Goal: Task Accomplishment & Management: Use online tool/utility

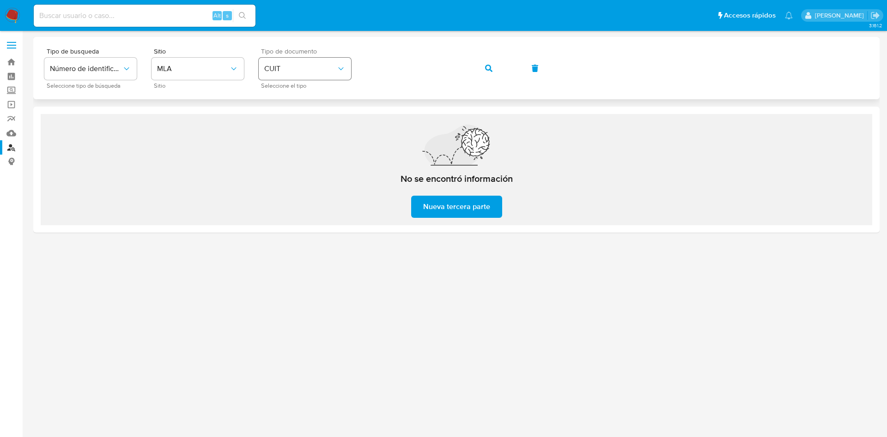
click at [307, 67] on div "Tipo de busqueda Número de identificación Seleccione tipo de búsqueda Sitio MLA…" at bounding box center [456, 68] width 824 height 40
click at [489, 65] on icon "button" at bounding box center [488, 68] width 7 height 7
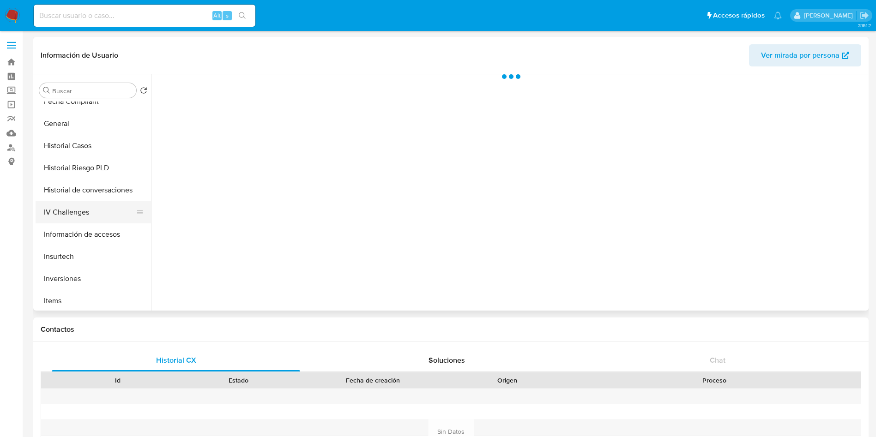
select select "10"
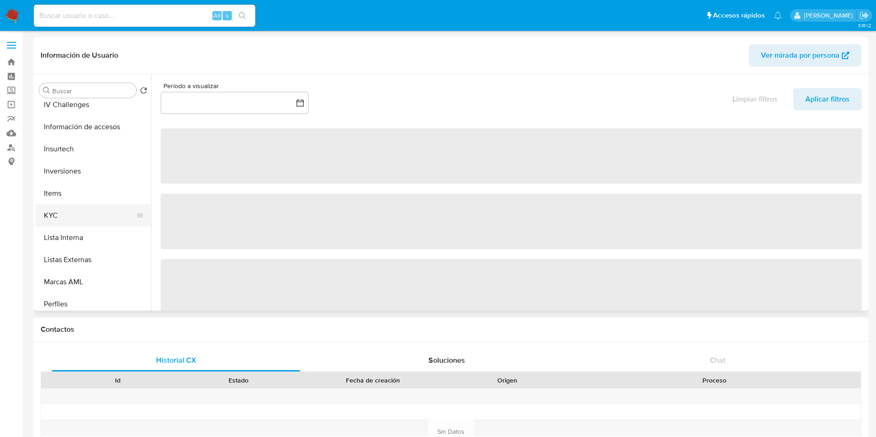
scroll to position [416, 0]
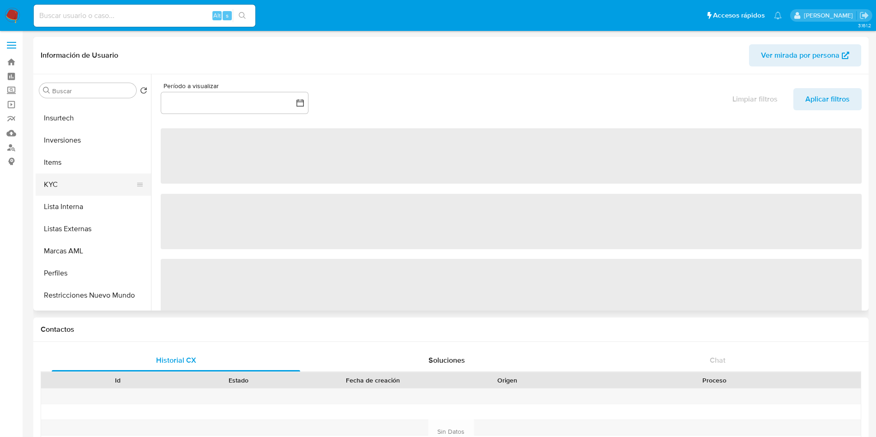
click at [78, 179] on button "KYC" at bounding box center [90, 185] width 108 height 22
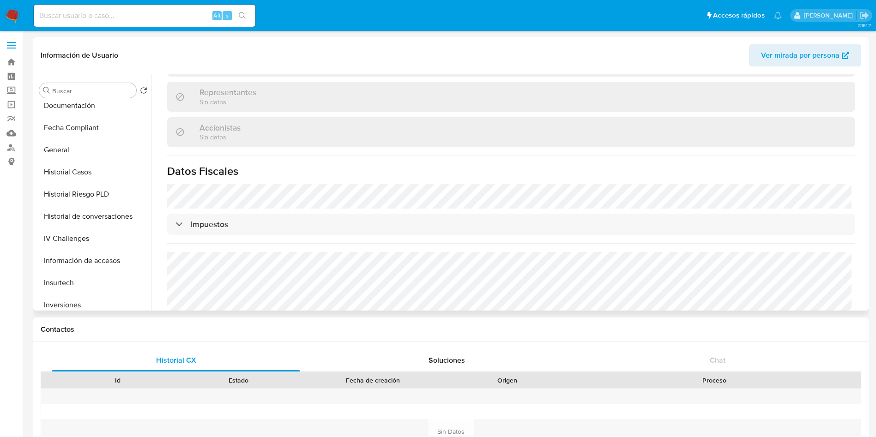
scroll to position [202, 0]
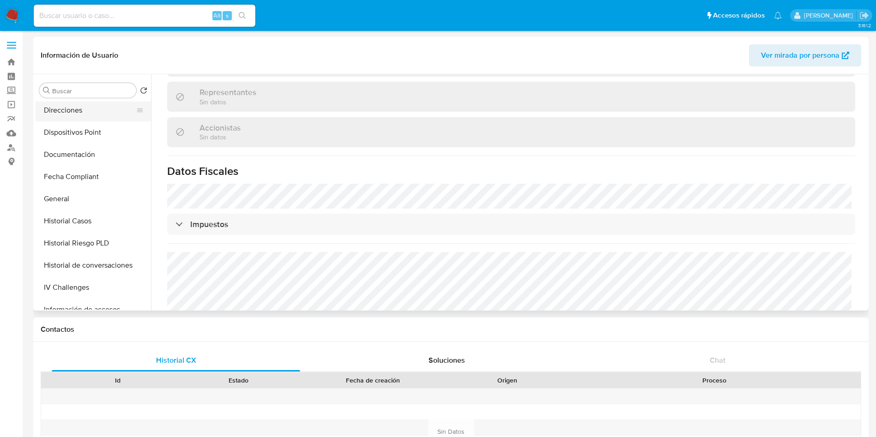
click at [83, 112] on button "Direcciones" at bounding box center [90, 110] width 108 height 22
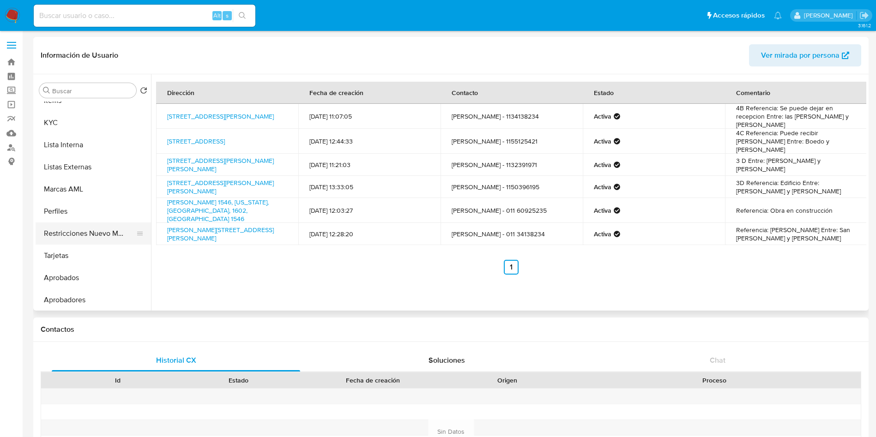
scroll to position [479, 0]
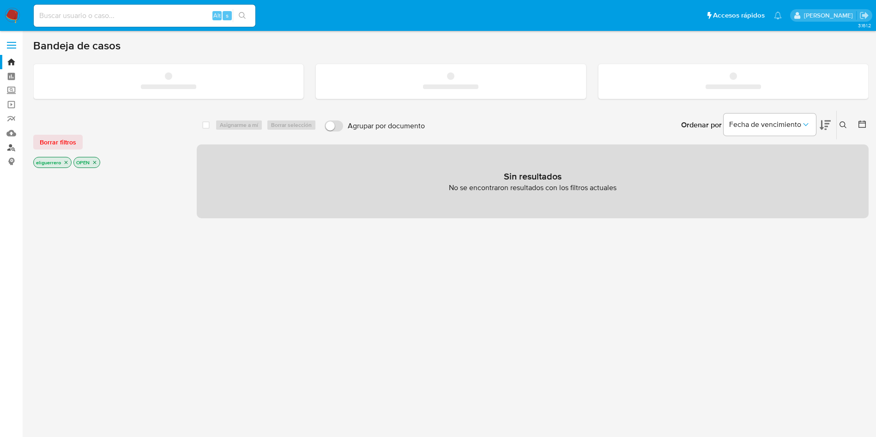
click at [6, 147] on link "Buscador de personas" at bounding box center [55, 147] width 110 height 14
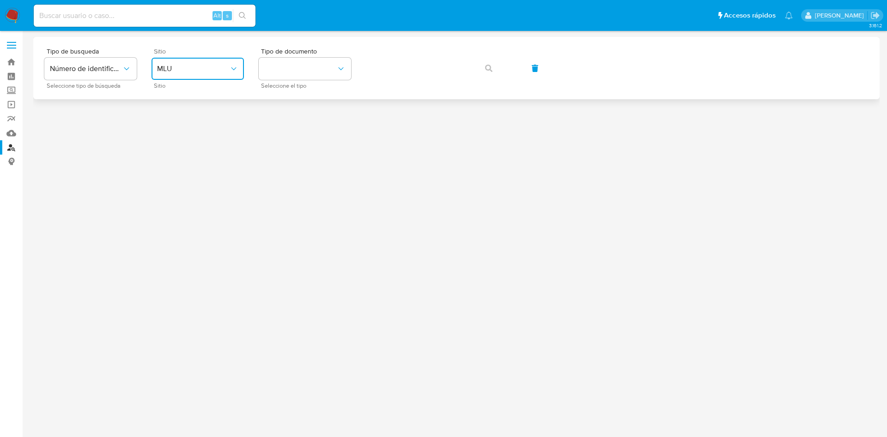
click at [190, 65] on span "MLU" at bounding box center [193, 68] width 72 height 9
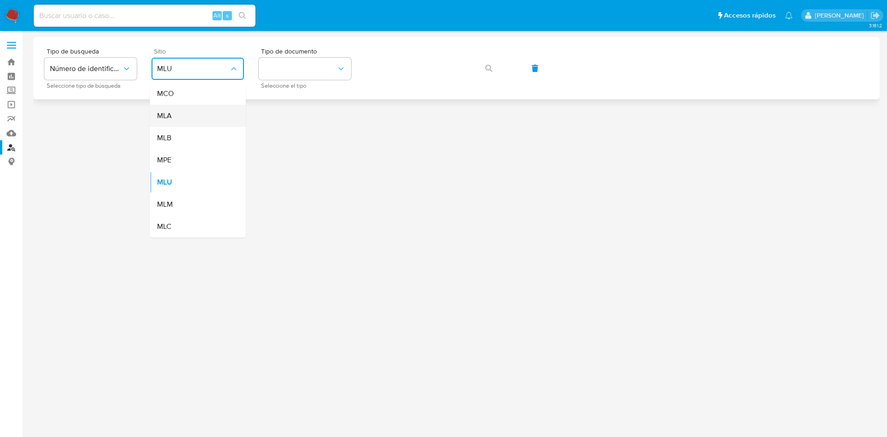
click at [193, 124] on div "MLA" at bounding box center [195, 116] width 76 height 22
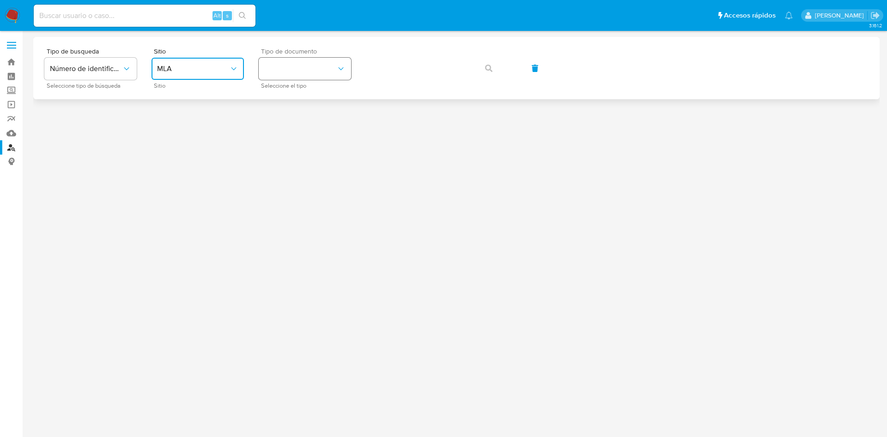
click at [272, 78] on button "identificationType" at bounding box center [305, 69] width 92 height 22
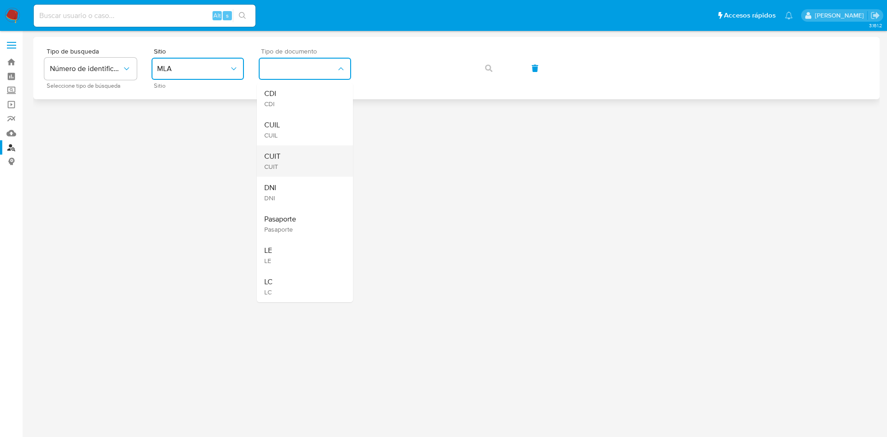
click at [279, 163] on span "CUIT" at bounding box center [272, 167] width 16 height 8
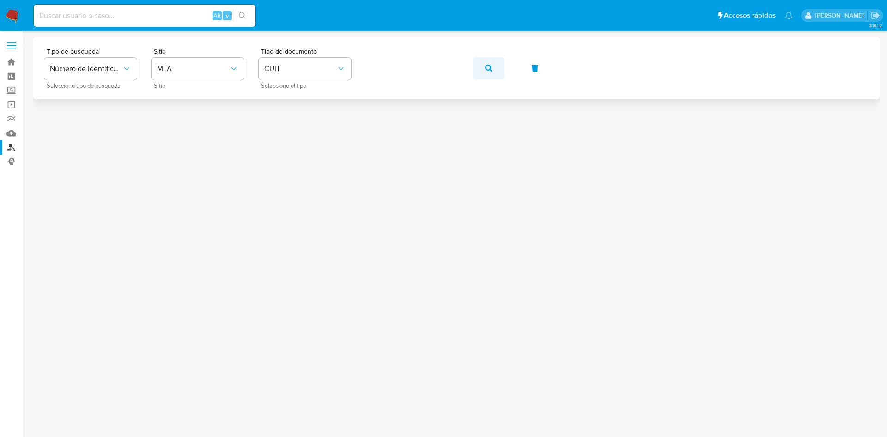
click at [486, 75] on span "button" at bounding box center [488, 68] width 7 height 20
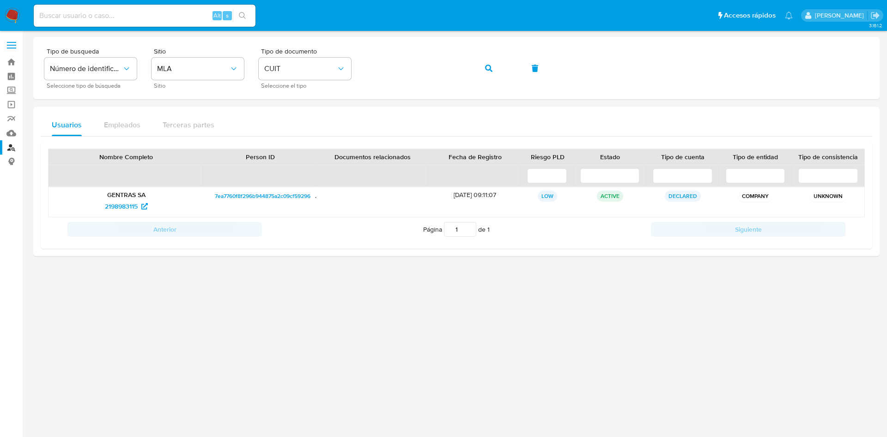
click at [447, 296] on div at bounding box center [456, 217] width 846 height 361
click at [496, 314] on div at bounding box center [456, 217] width 846 height 361
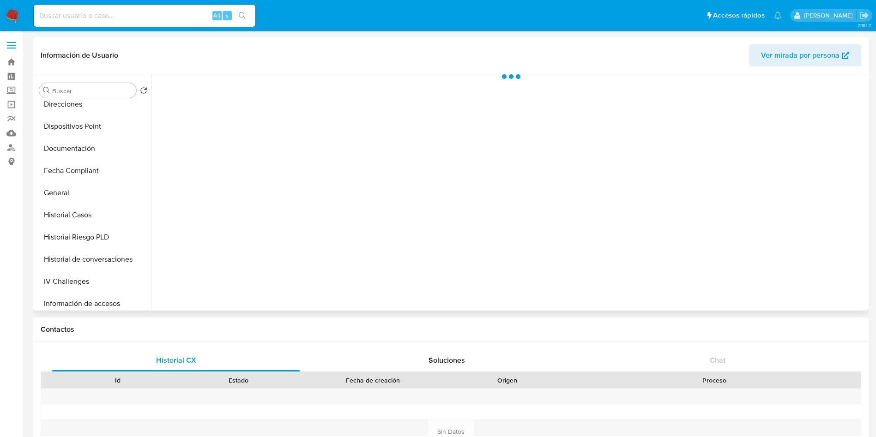
select select "10"
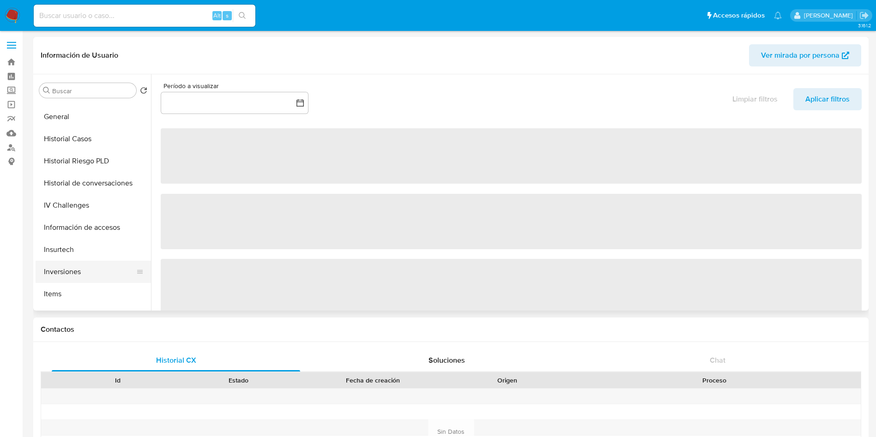
scroll to position [346, 0]
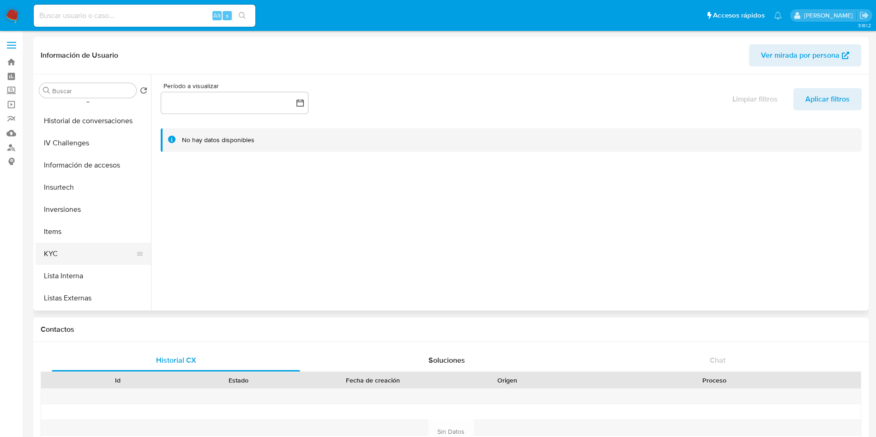
click at [57, 247] on button "KYC" at bounding box center [90, 254] width 108 height 22
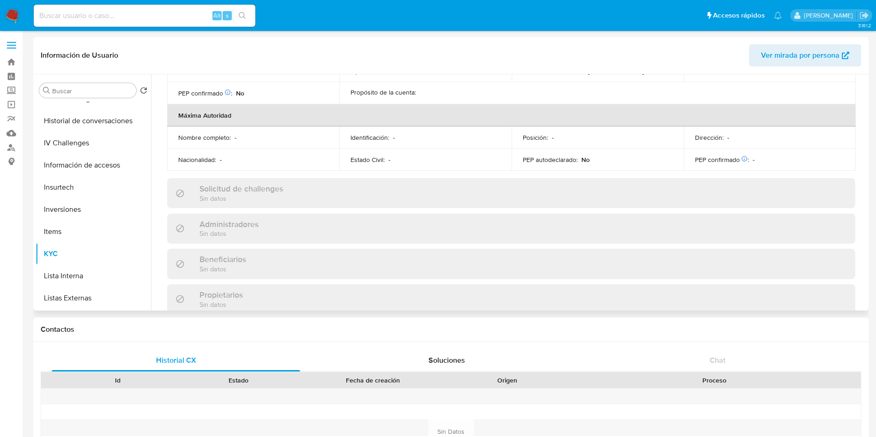
scroll to position [277, 0]
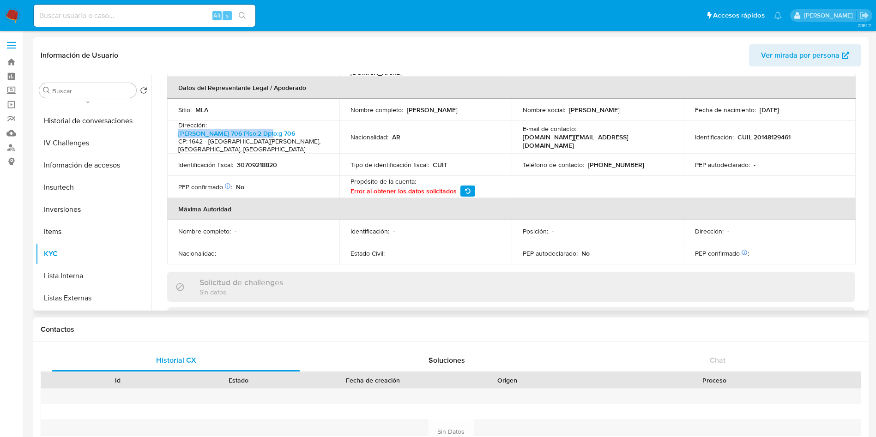
copy p "[PERSON_NAME] 706 Piso:2 Dpto:g 706"
drag, startPoint x: 175, startPoint y: 124, endPoint x: 271, endPoint y: 121, distance: 96.1
click at [271, 121] on td "Dirección : [PERSON_NAME][STREET_ADDRESS][PERSON_NAME]" at bounding box center [253, 137] width 172 height 33
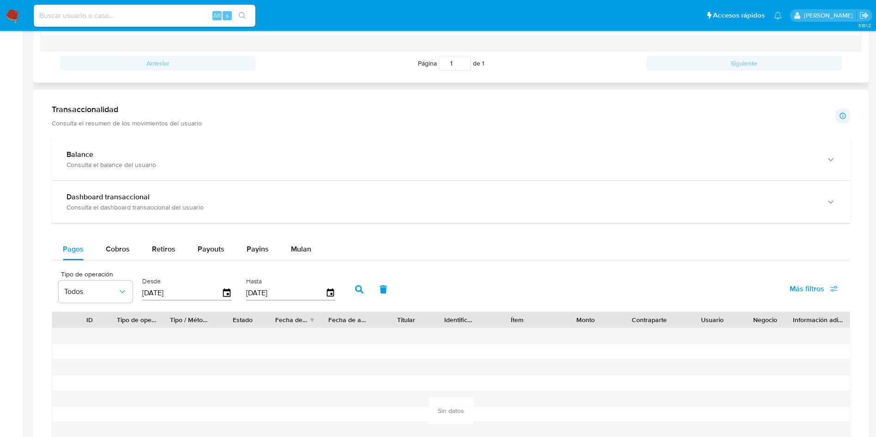
scroll to position [677, 0]
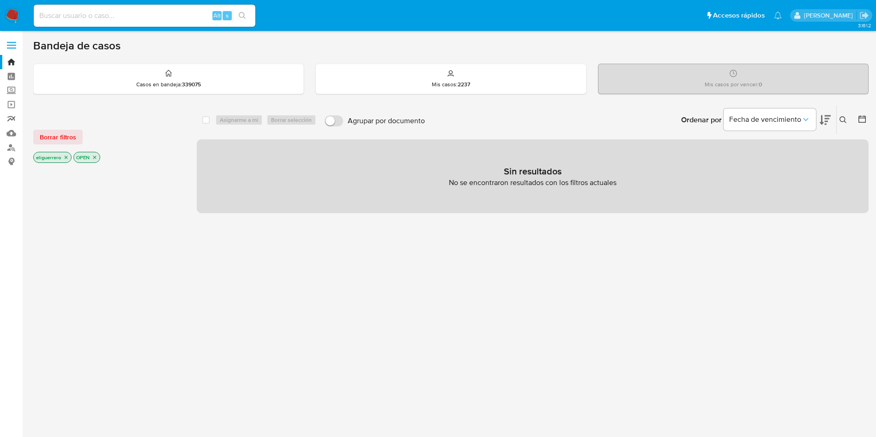
click at [12, 121] on link "Reportes" at bounding box center [55, 119] width 110 height 14
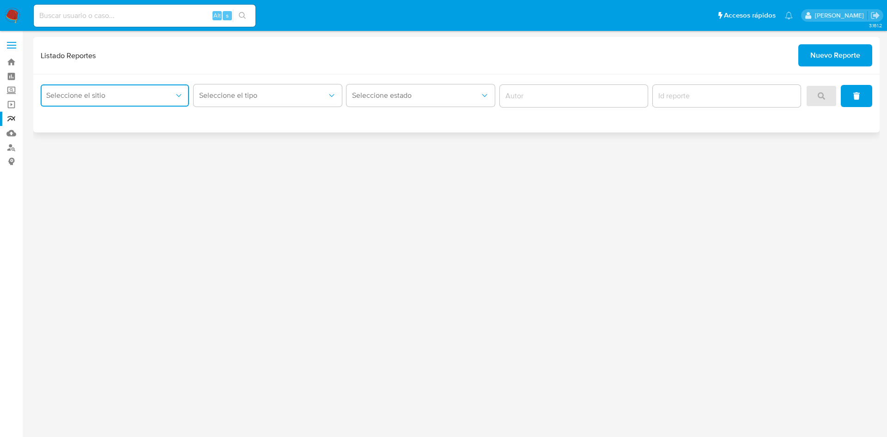
click at [122, 90] on button "Seleccione el sitio" at bounding box center [115, 95] width 148 height 22
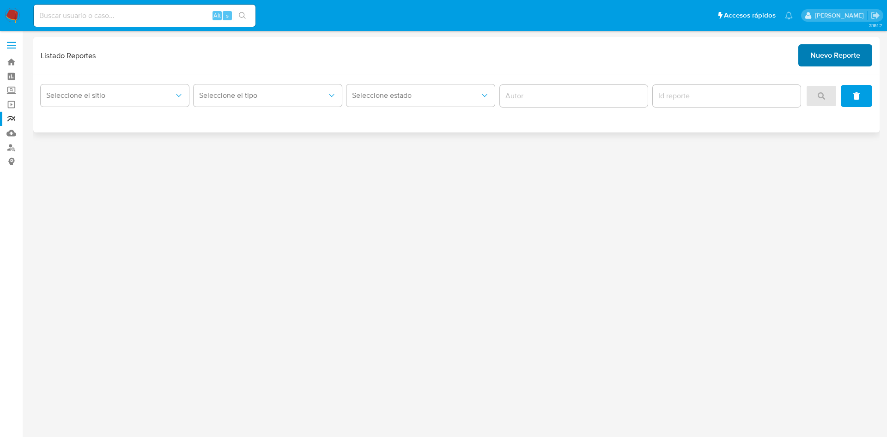
click at [827, 61] on span "Nuevo Reporte" at bounding box center [835, 55] width 50 height 20
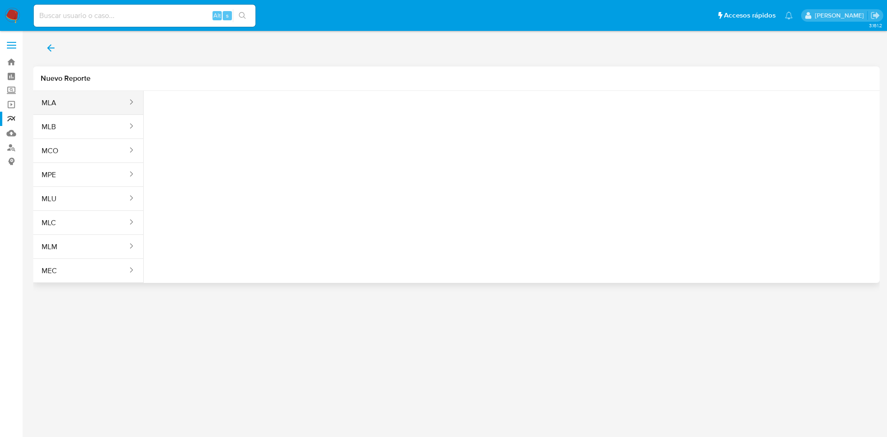
drag, startPoint x: 101, startPoint y: 111, endPoint x: 118, endPoint y: 108, distance: 17.4
click at [100, 110] on button "MLA" at bounding box center [80, 103] width 95 height 22
click at [184, 126] on button "Seleccione una opcion" at bounding box center [202, 115] width 102 height 22
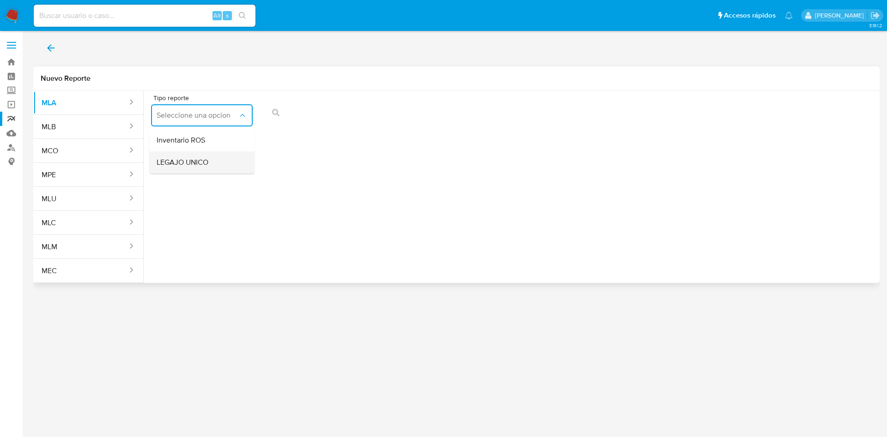
click at [225, 167] on div "LEGAJO UNICO" at bounding box center [199, 162] width 85 height 22
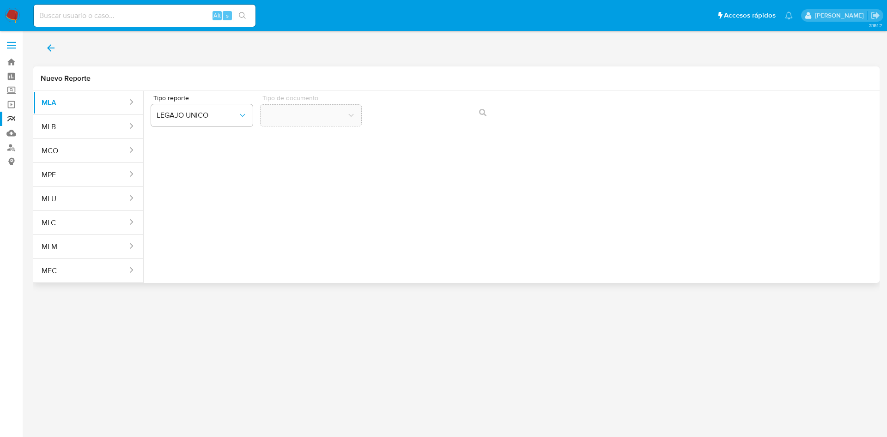
click at [330, 119] on button "Tipo de documento" at bounding box center [311, 115] width 102 height 22
click at [329, 122] on button "CDI" at bounding box center [311, 115] width 102 height 22
click at [325, 128] on div "Tipo de documento CDI" at bounding box center [311, 113] width 102 height 36
click at [320, 130] on div "Tipo de documento CDI" at bounding box center [311, 113] width 102 height 36
click at [322, 120] on span "CDI" at bounding box center [306, 115] width 81 height 9
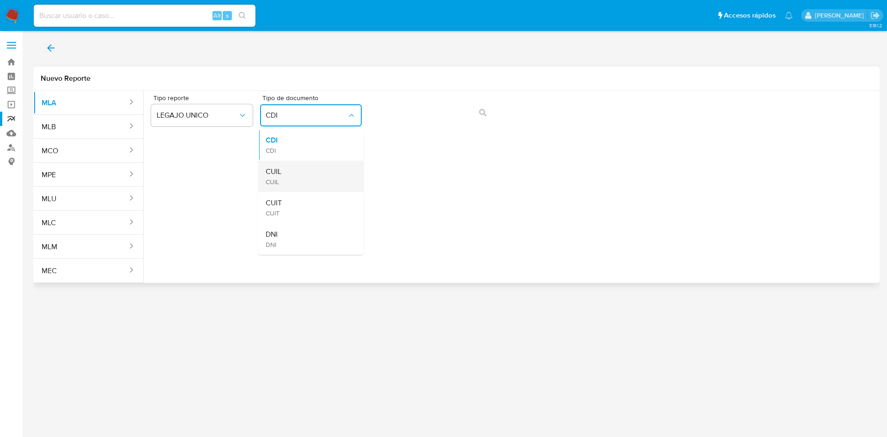
click at [306, 174] on div "CUIL CUIL" at bounding box center [308, 176] width 85 height 31
click at [477, 110] on button "action-search" at bounding box center [482, 113] width 31 height 22
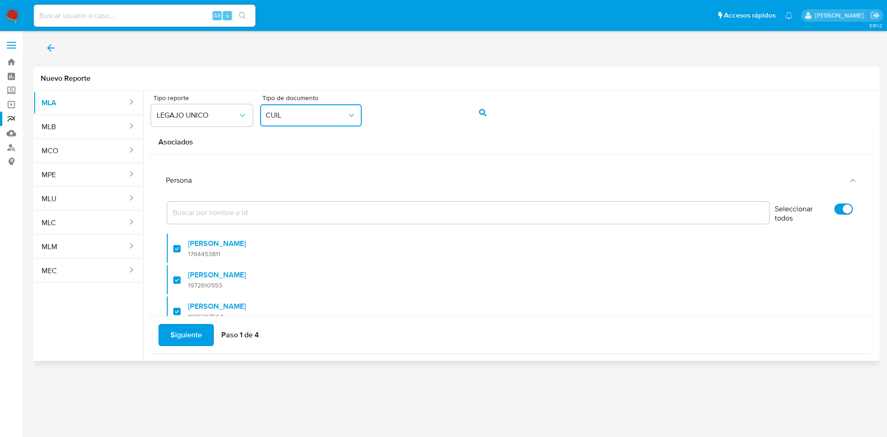
click at [834, 210] on input "Seleccionar todos" at bounding box center [843, 209] width 18 height 11
checkbox input "false"
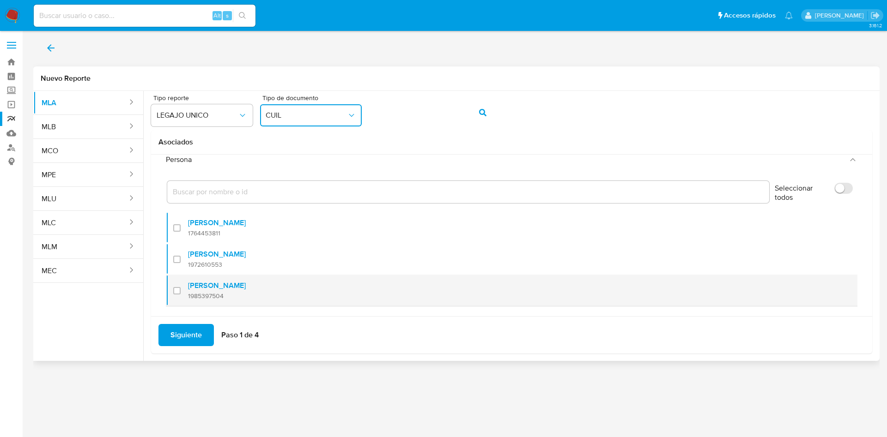
scroll to position [37, 0]
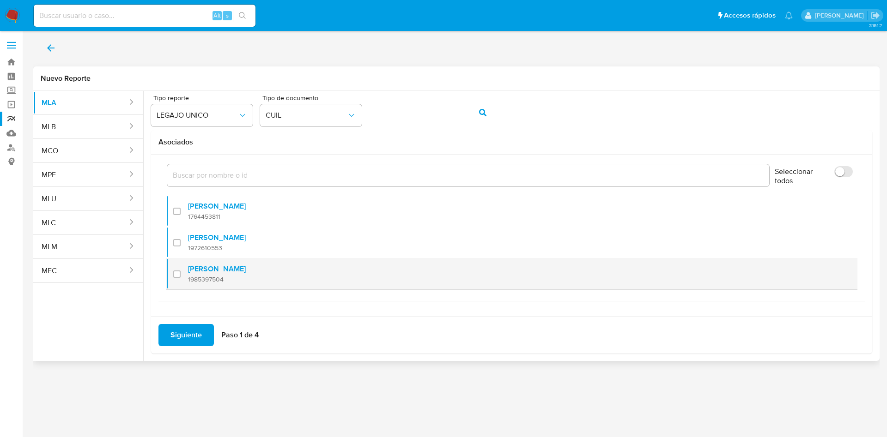
click at [212, 281] on span "1985397504" at bounding box center [217, 279] width 58 height 8
checkbox input "true"
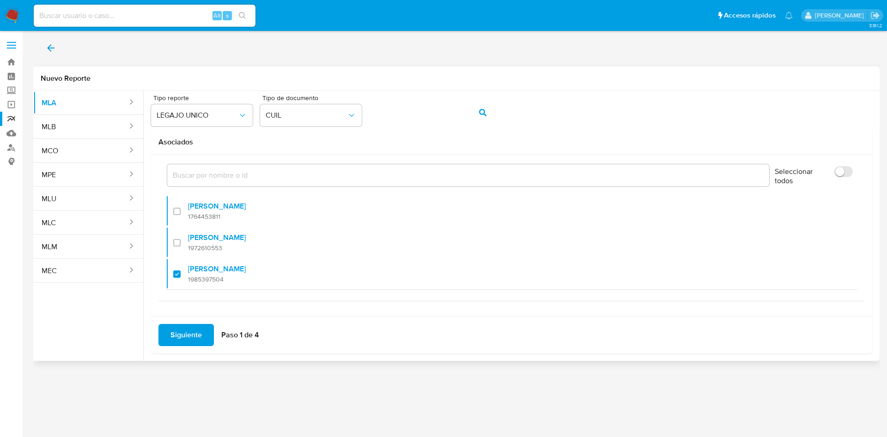
click at [197, 335] on span "Siguiente" at bounding box center [185, 335] width 31 height 20
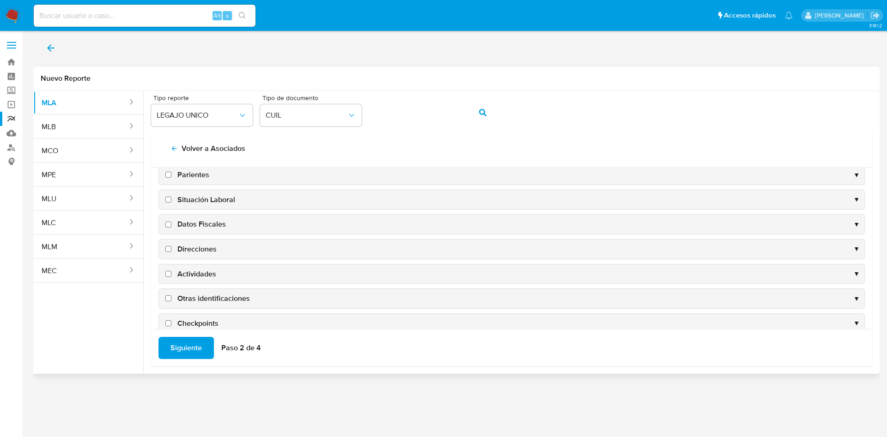
scroll to position [90, 0]
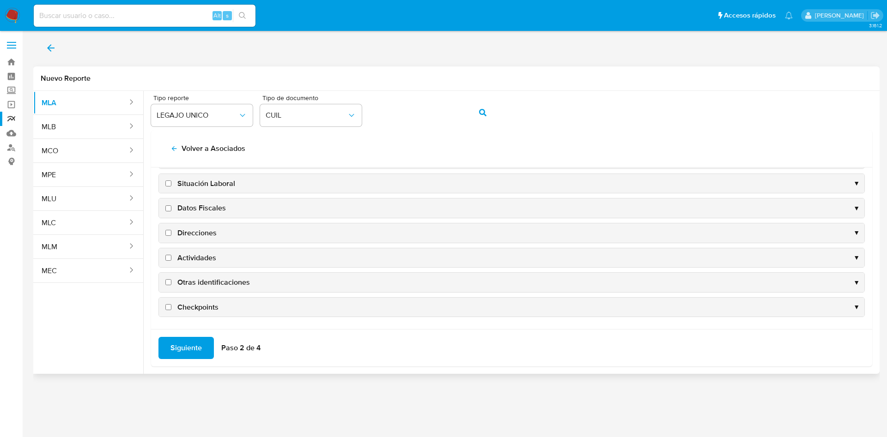
click at [206, 205] on span "Datos Fiscales" at bounding box center [201, 208] width 48 height 10
click at [171, 205] on input "Datos Fiscales" at bounding box center [168, 208] width 6 height 6
checkbox input "true"
click at [208, 229] on span "Direcciones" at bounding box center [196, 233] width 39 height 10
click at [171, 230] on input "Direcciones" at bounding box center [168, 233] width 6 height 6
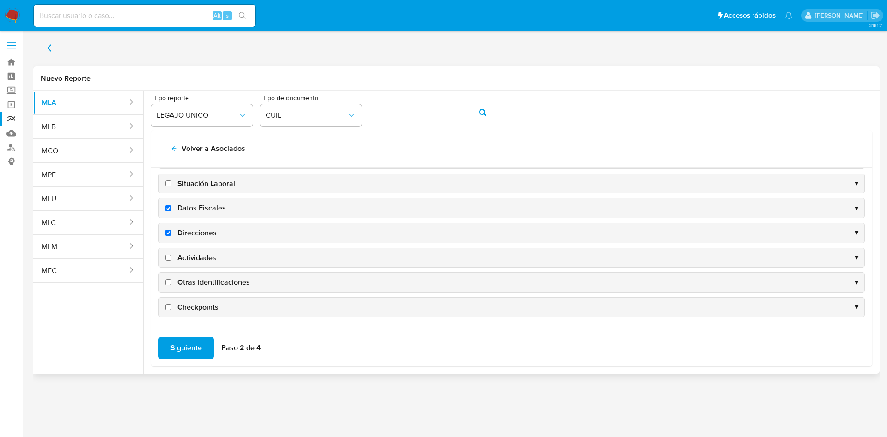
checkbox input "true"
click at [208, 250] on div "Actividades ▼" at bounding box center [511, 257] width 705 height 19
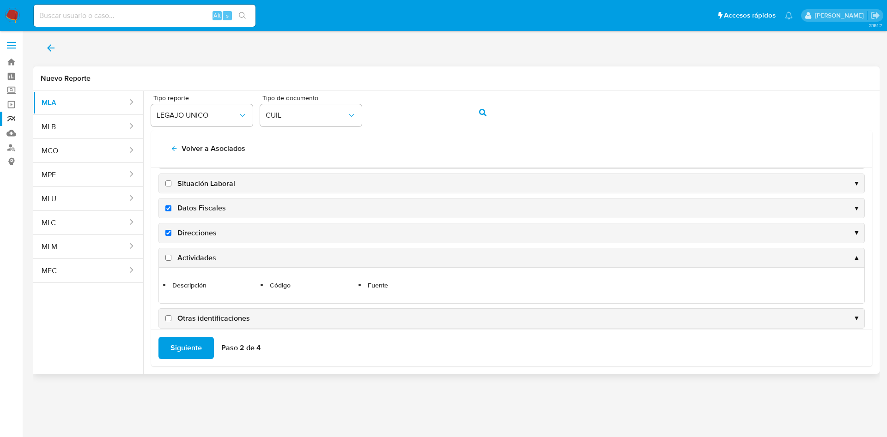
click at [201, 255] on span "Actividades" at bounding box center [196, 258] width 39 height 10
click at [171, 255] on input "Actividades" at bounding box center [168, 258] width 6 height 6
checkbox input "true"
click at [219, 317] on span "Otras identificaciones" at bounding box center [213, 319] width 72 height 10
click at [171, 317] on input "Otras identificaciones" at bounding box center [168, 318] width 6 height 6
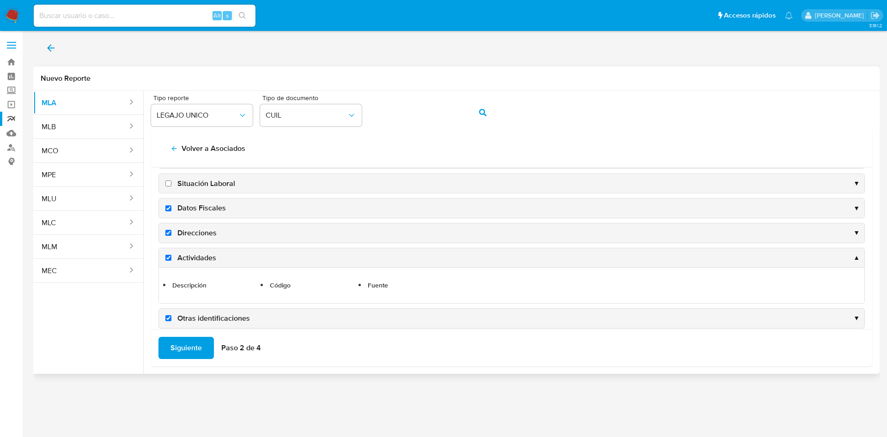
checkbox input "true"
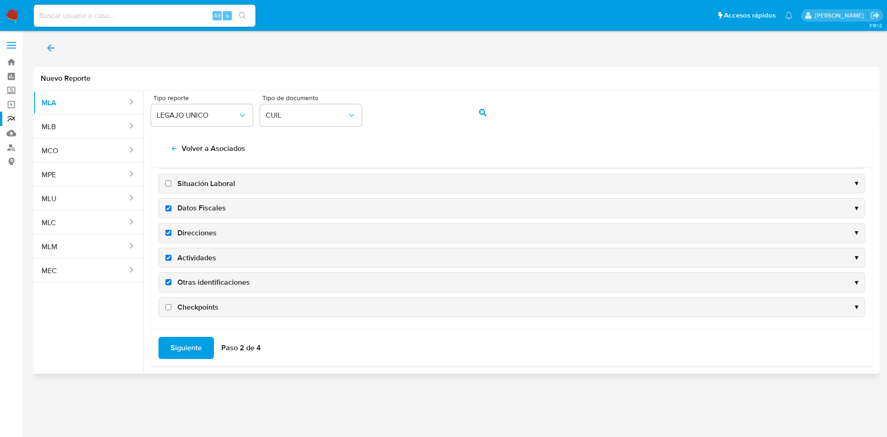
click at [192, 343] on span "Siguiente" at bounding box center [185, 348] width 31 height 20
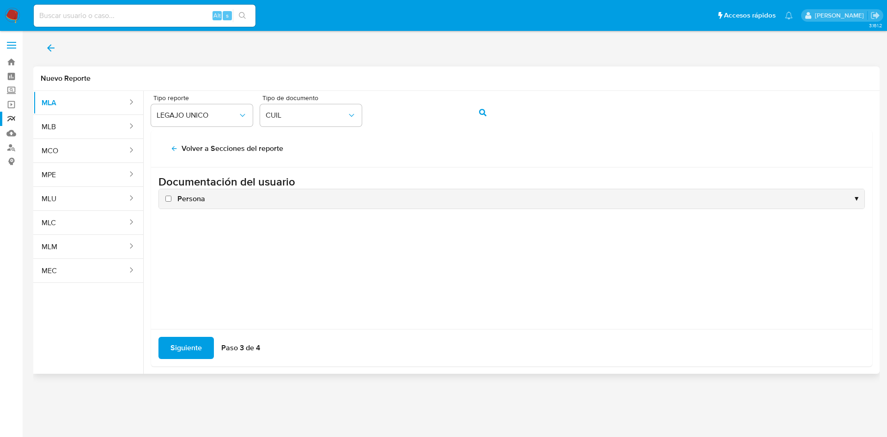
click at [175, 199] on label "Persona" at bounding box center [184, 199] width 42 height 10
click at [171, 199] on input "Persona" at bounding box center [168, 199] width 6 height 6
checkbox input "true"
click at [190, 345] on span "Siguiente" at bounding box center [185, 348] width 31 height 20
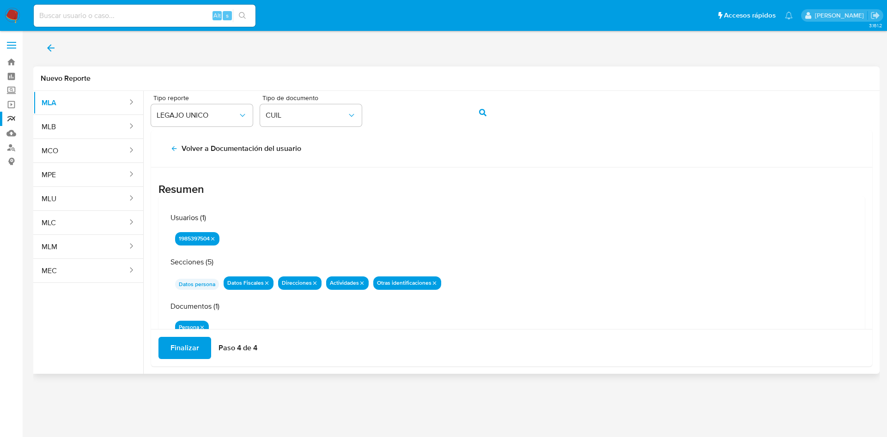
click at [170, 356] on span "Finalizar" at bounding box center [184, 348] width 29 height 20
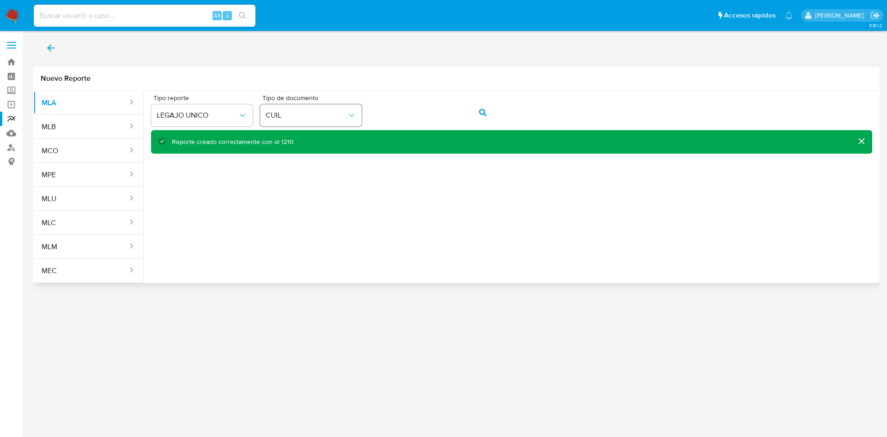
click at [294, 107] on div "Tipo reporte LEGAJO UNICO Tipo de documento CUIL" at bounding box center [511, 113] width 721 height 36
click at [476, 114] on button "action-search" at bounding box center [482, 113] width 31 height 22
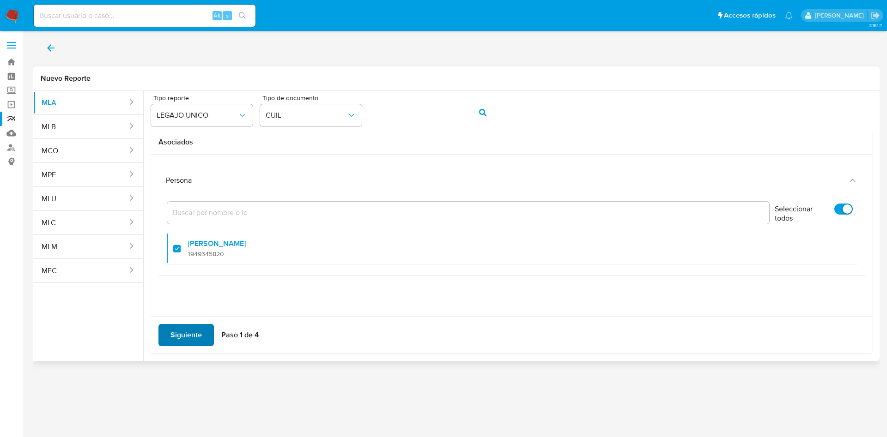
click at [192, 331] on span "Siguiente" at bounding box center [185, 335] width 31 height 20
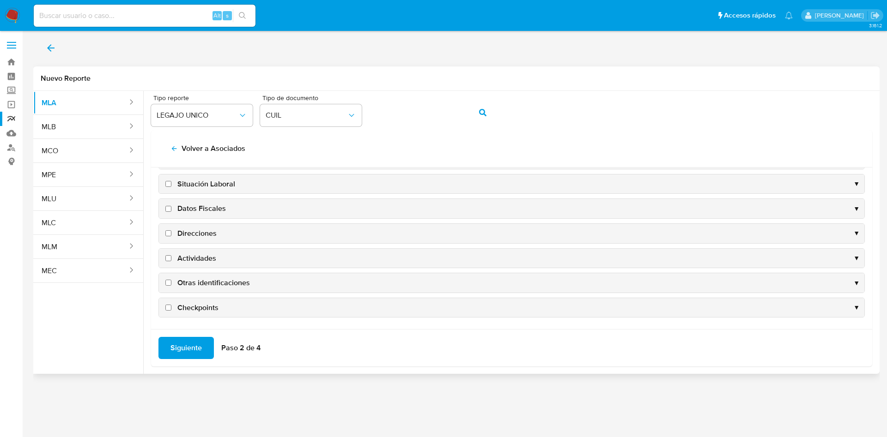
scroll to position [90, 0]
click at [203, 204] on span "Datos Fiscales" at bounding box center [201, 208] width 48 height 10
click at [171, 205] on input "Datos Fiscales" at bounding box center [168, 208] width 6 height 6
checkbox input "true"
click at [201, 233] on span "Direcciones" at bounding box center [196, 233] width 39 height 10
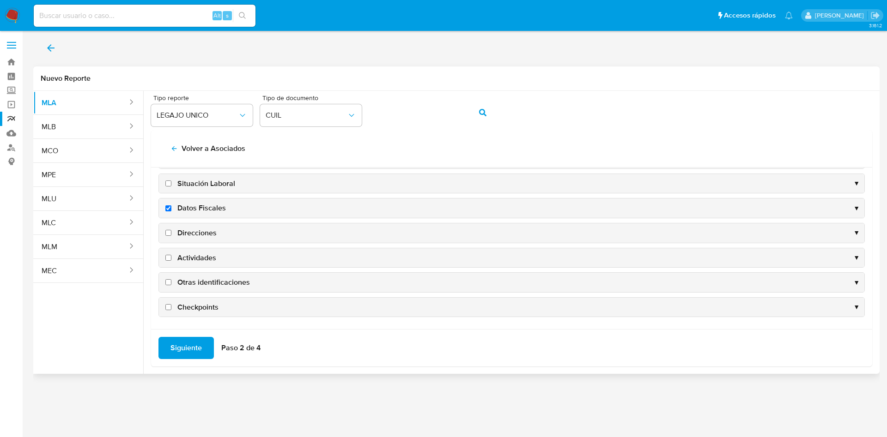
click at [171, 233] on input "Direcciones" at bounding box center [168, 233] width 6 height 6
checkbox input "true"
click at [201, 253] on span "Actividades" at bounding box center [196, 258] width 39 height 10
click at [171, 255] on input "Actividades" at bounding box center [168, 258] width 6 height 6
checkbox input "true"
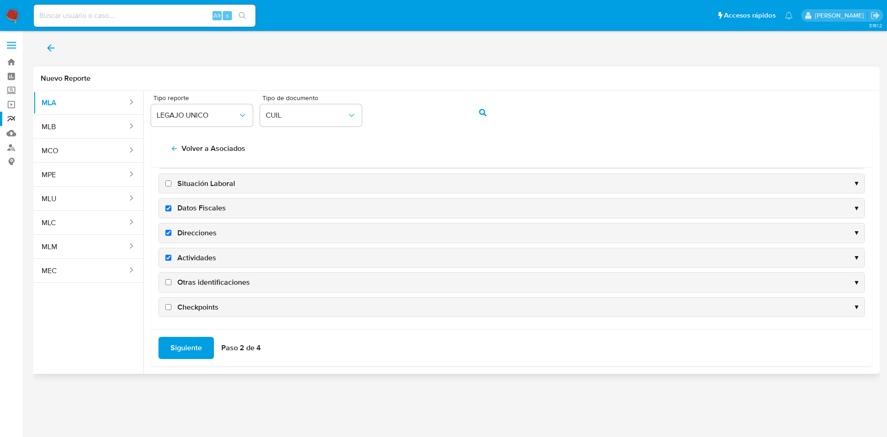
click at [209, 279] on span "Otras identificaciones" at bounding box center [213, 283] width 72 height 10
click at [171, 279] on input "Otras identificaciones" at bounding box center [168, 282] width 6 height 6
checkbox input "true"
click at [179, 342] on span "Siguiente" at bounding box center [185, 348] width 31 height 20
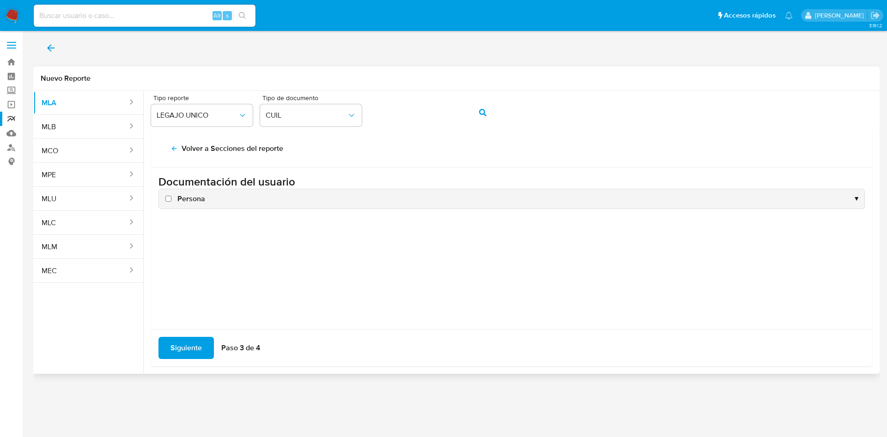
click at [190, 194] on span "Persona" at bounding box center [191, 199] width 28 height 10
click at [171, 196] on input "Persona" at bounding box center [168, 199] width 6 height 6
checkbox input "true"
click at [185, 348] on span "Siguiente" at bounding box center [185, 348] width 31 height 20
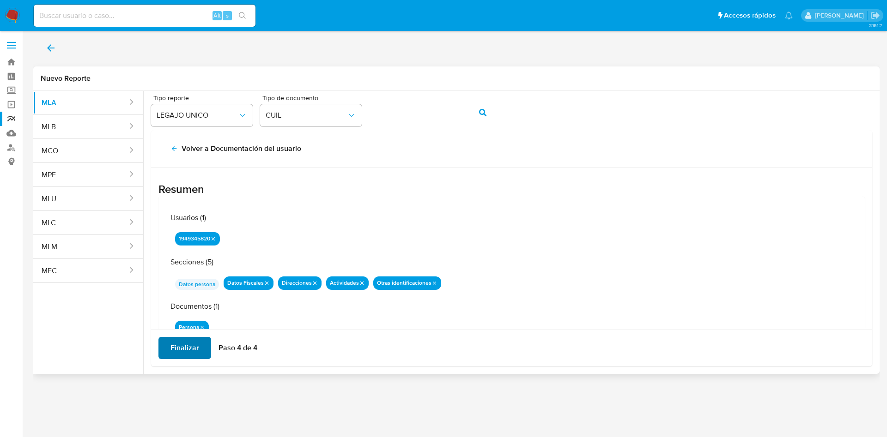
click at [186, 346] on span "Finalizar" at bounding box center [184, 348] width 29 height 20
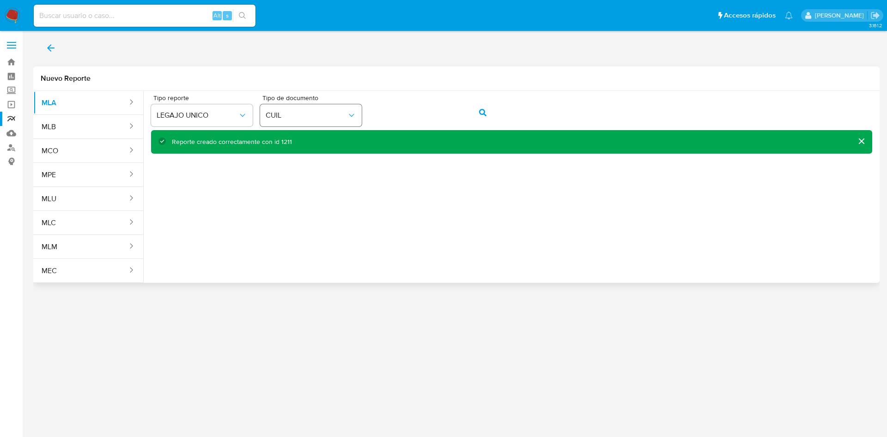
click at [351, 112] on div "Tipo reporte LEGAJO UNICO Tipo de documento CUIL" at bounding box center [511, 113] width 721 height 36
click at [479, 115] on icon "action-search" at bounding box center [482, 112] width 7 height 7
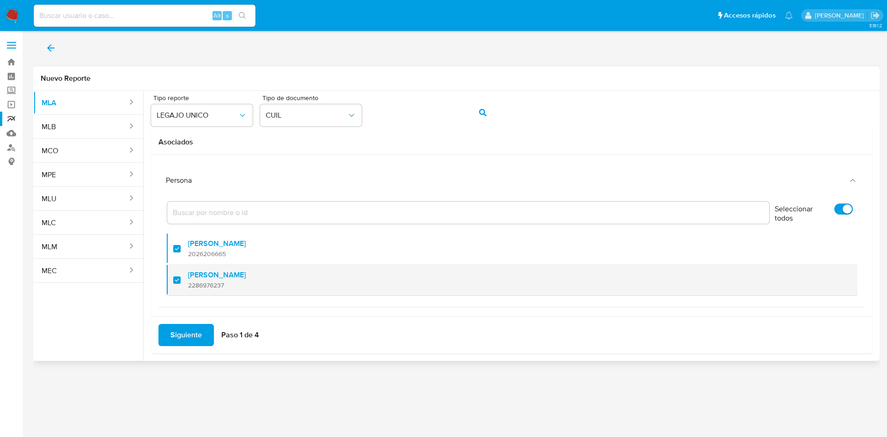
click at [177, 283] on div at bounding box center [180, 280] width 15 height 22
checkbox input "false"
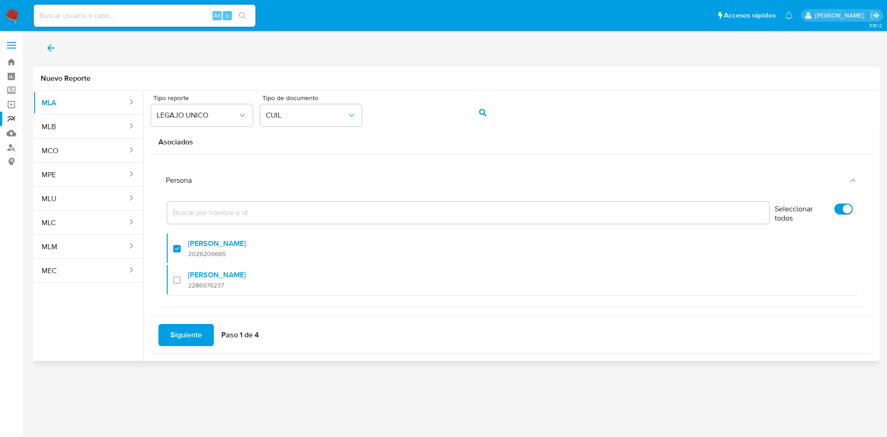
click at [185, 333] on span "Siguiente" at bounding box center [185, 335] width 31 height 20
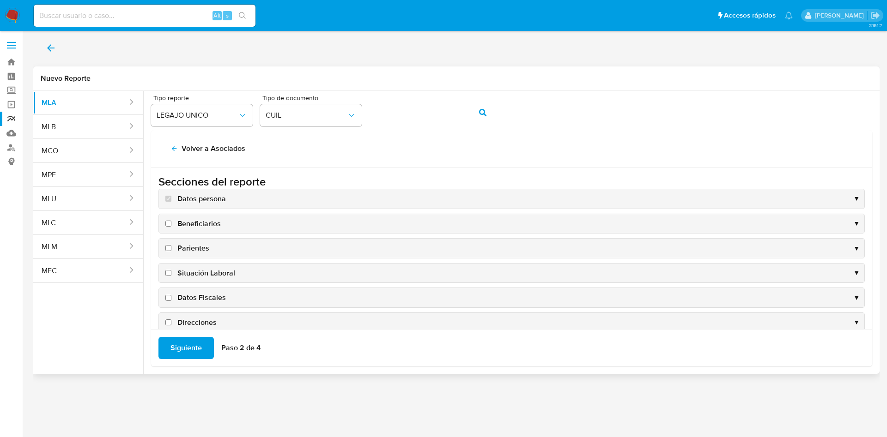
click at [206, 275] on span "Situación Laboral" at bounding box center [206, 273] width 58 height 10
click at [171, 275] on input "Situación Laboral" at bounding box center [168, 273] width 6 height 6
checkbox input "true"
click at [209, 296] on span "Datos Fiscales" at bounding box center [201, 298] width 48 height 10
click at [171, 296] on input "Datos Fiscales" at bounding box center [168, 298] width 6 height 6
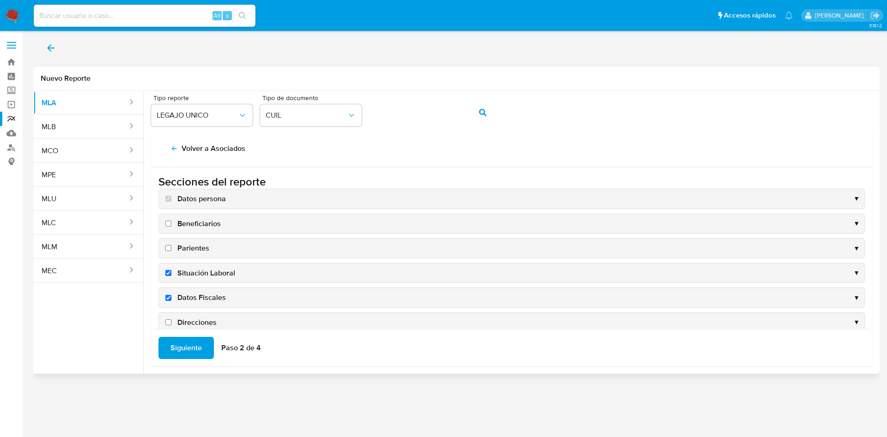
checkbox input "true"
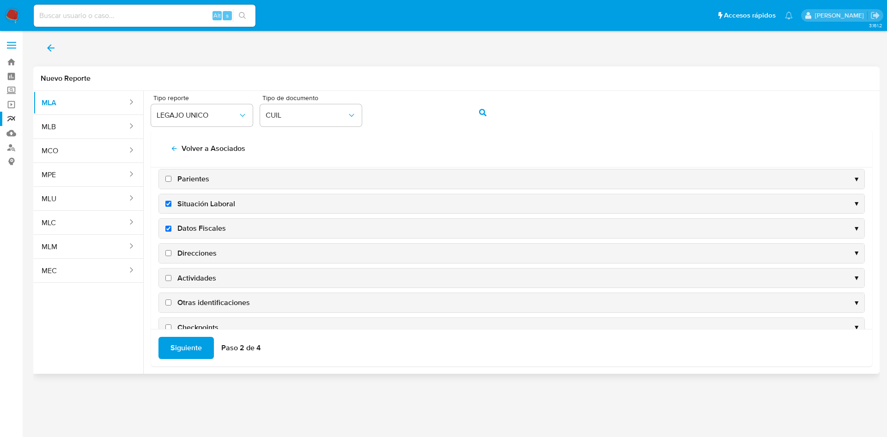
click at [213, 199] on span "Situación Laboral" at bounding box center [206, 204] width 58 height 10
click at [171, 201] on input "Situación Laboral" at bounding box center [168, 204] width 6 height 6
checkbox input "false"
click at [196, 253] on span "Direcciones" at bounding box center [196, 253] width 39 height 10
click at [171, 253] on input "Direcciones" at bounding box center [168, 253] width 6 height 6
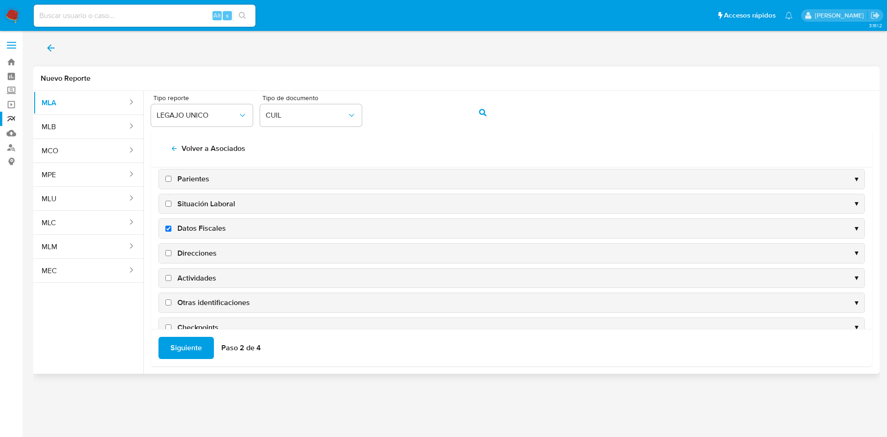
checkbox input "true"
click at [199, 273] on span "Actividades" at bounding box center [196, 278] width 39 height 10
click at [171, 275] on input "Actividades" at bounding box center [168, 278] width 6 height 6
checkbox input "true"
click at [206, 305] on span "Otras identificaciones" at bounding box center [213, 303] width 72 height 10
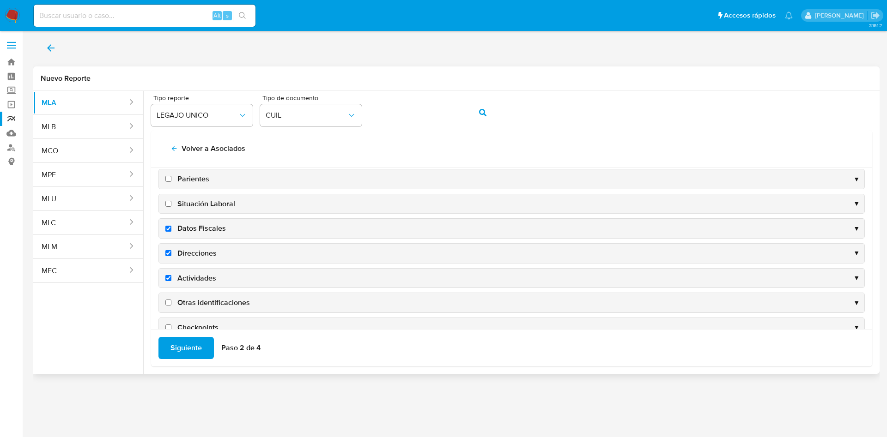
click at [171, 305] on input "Otras identificaciones" at bounding box center [168, 303] width 6 height 6
checkbox input "true"
click at [189, 344] on span "Siguiente" at bounding box center [185, 348] width 31 height 20
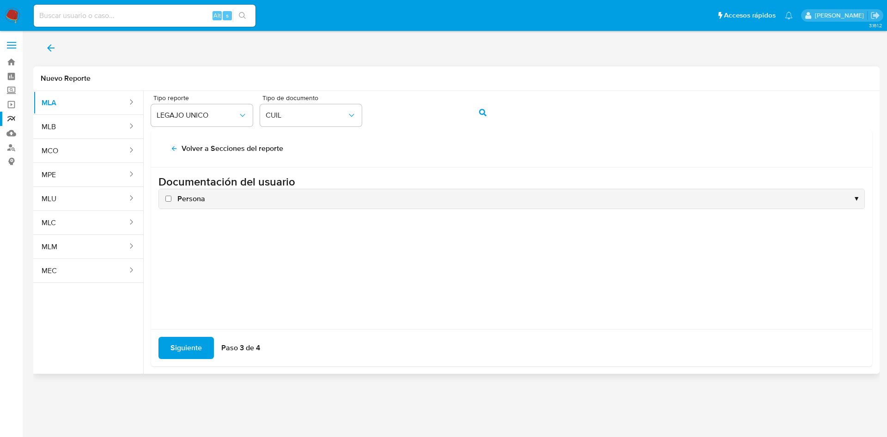
click at [192, 195] on span "Persona" at bounding box center [191, 199] width 28 height 10
click at [171, 196] on input "Persona" at bounding box center [168, 199] width 6 height 6
checkbox input "true"
click at [189, 343] on span "Siguiente" at bounding box center [185, 348] width 31 height 20
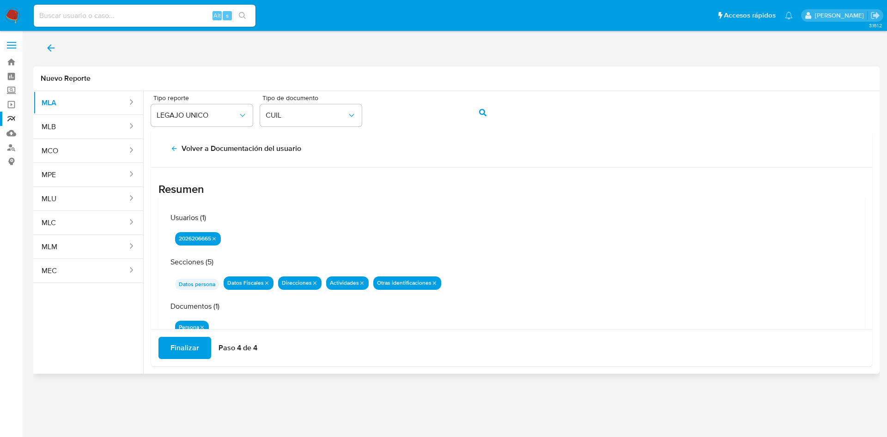
click at [201, 343] on button "Finalizar" at bounding box center [184, 348] width 53 height 22
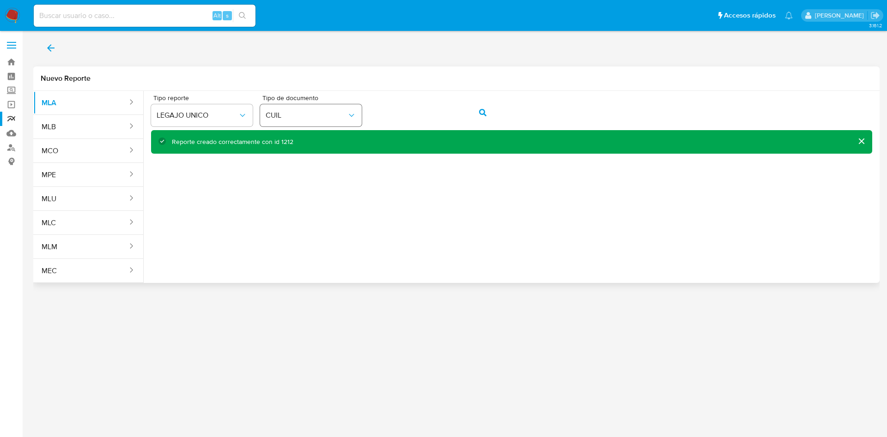
click at [360, 121] on div "Tipo reporte LEGAJO UNICO Tipo de documento CUIL" at bounding box center [511, 113] width 721 height 36
click at [488, 113] on button "action-search" at bounding box center [482, 113] width 31 height 22
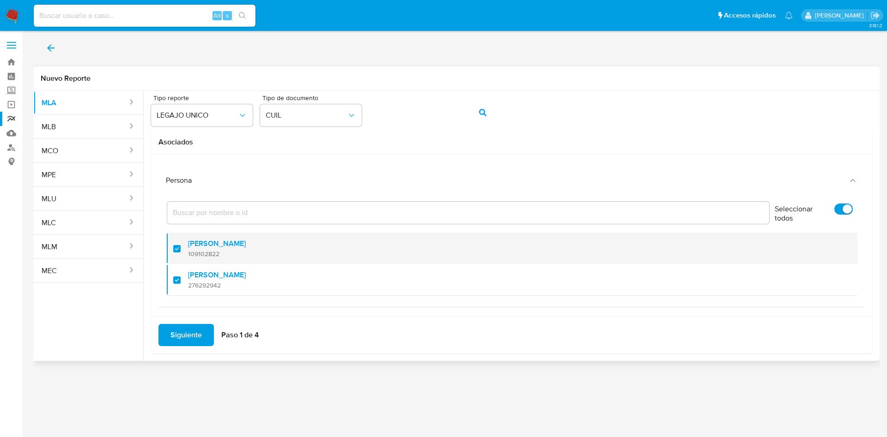
click at [218, 251] on span "109102822" at bounding box center [217, 254] width 58 height 8
checkbox input "false"
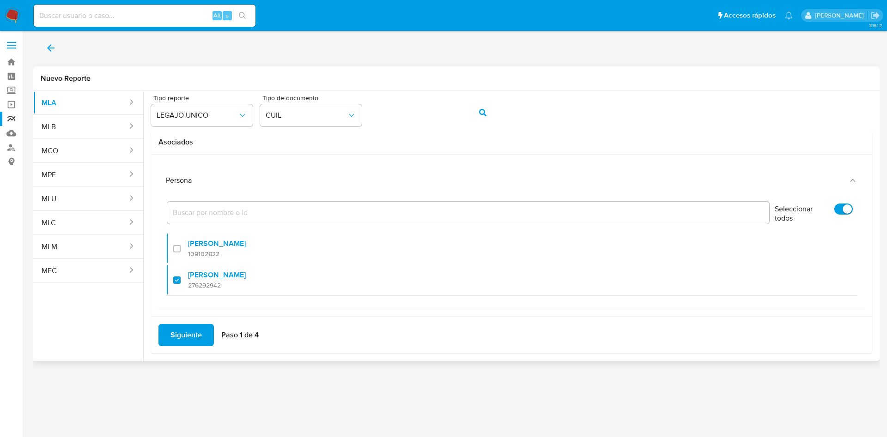
click at [193, 338] on span "Siguiente" at bounding box center [185, 335] width 31 height 20
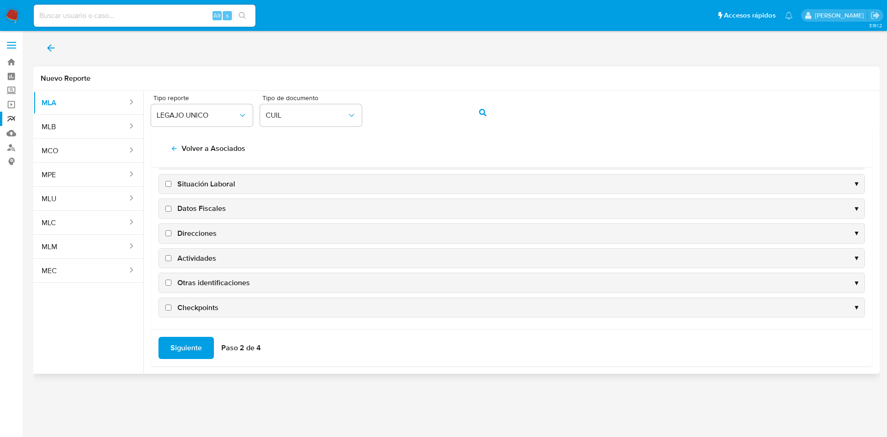
scroll to position [90, 0]
click at [199, 208] on span "Datos Fiscales" at bounding box center [201, 208] width 48 height 10
click at [171, 208] on input "Datos Fiscales" at bounding box center [168, 208] width 6 height 6
checkbox input "true"
click at [206, 232] on span "Direcciones" at bounding box center [196, 233] width 39 height 10
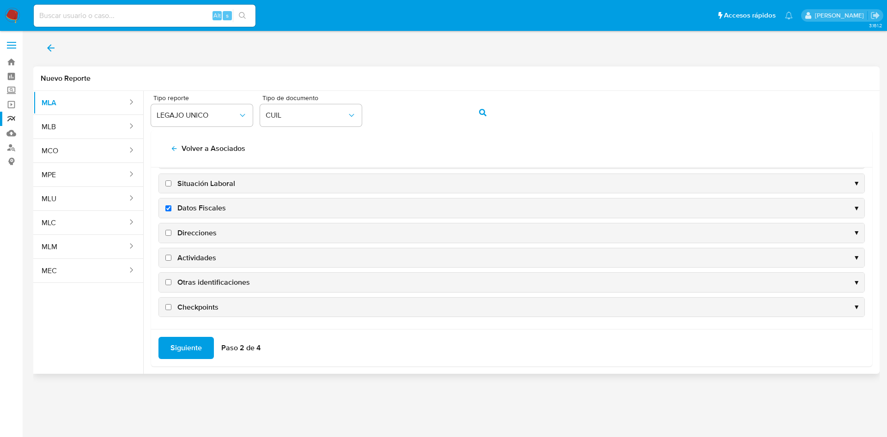
click at [171, 232] on input "Direcciones" at bounding box center [168, 233] width 6 height 6
checkbox input "true"
click at [208, 248] on div "Actividades ▼" at bounding box center [511, 258] width 706 height 20
click at [204, 257] on span "Actividades" at bounding box center [196, 258] width 39 height 10
click at [171, 257] on input "Actividades" at bounding box center [168, 258] width 6 height 6
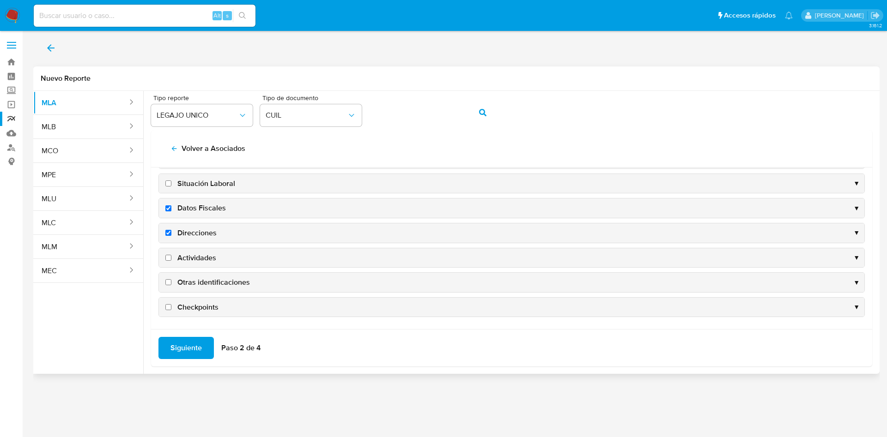
checkbox input "true"
click at [210, 287] on span "Otras identificaciones" at bounding box center [213, 283] width 72 height 10
click at [171, 285] on input "Otras identificaciones" at bounding box center [168, 282] width 6 height 6
checkbox input "true"
click at [194, 348] on span "Siguiente" at bounding box center [185, 348] width 31 height 20
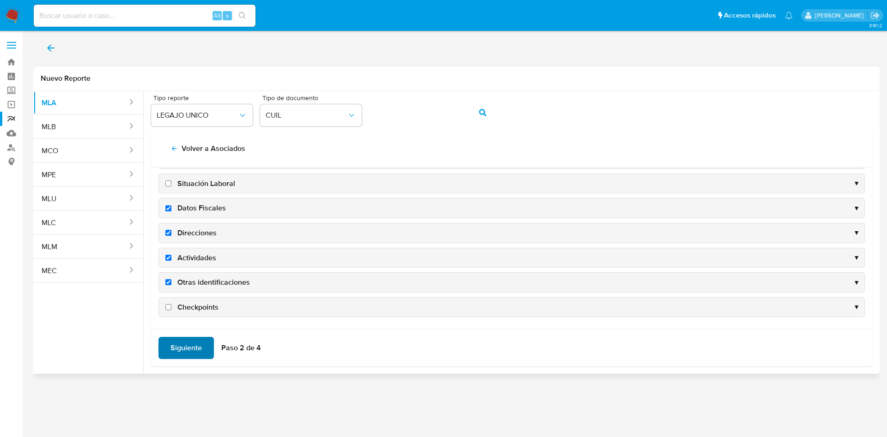
scroll to position [0, 0]
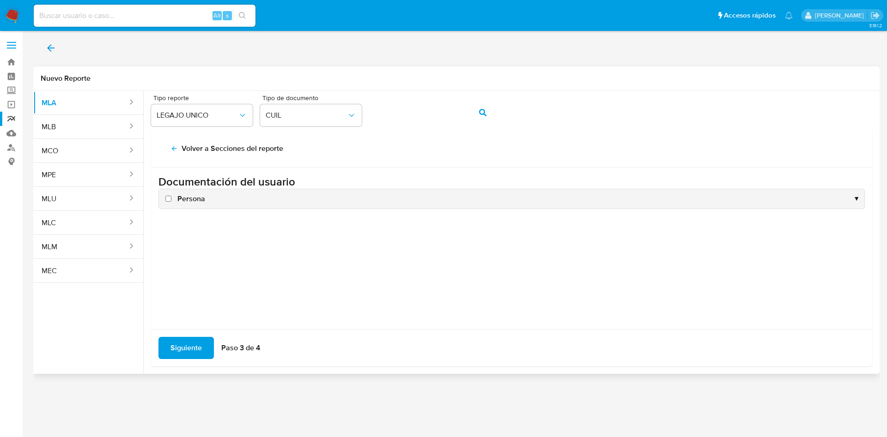
click at [193, 191] on div "Persona ▼" at bounding box center [511, 198] width 705 height 19
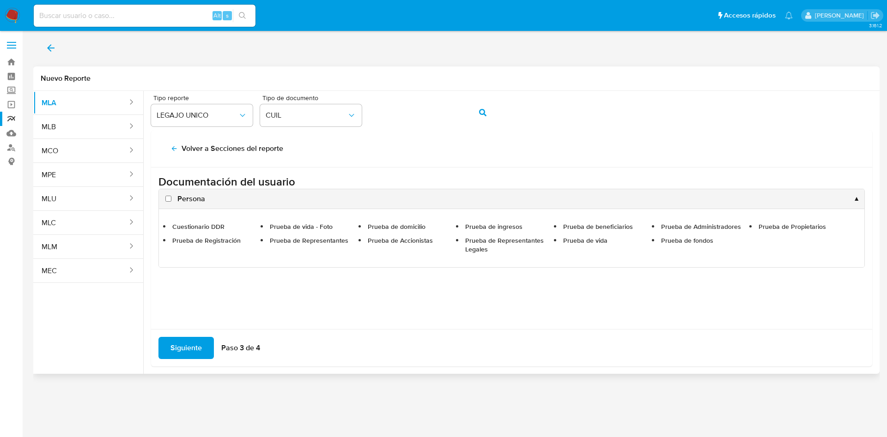
click at [181, 198] on span "Persona" at bounding box center [191, 199] width 28 height 10
click at [171, 198] on input "Persona" at bounding box center [168, 199] width 6 height 6
checkbox input "true"
click at [183, 354] on span "Siguiente" at bounding box center [185, 348] width 31 height 20
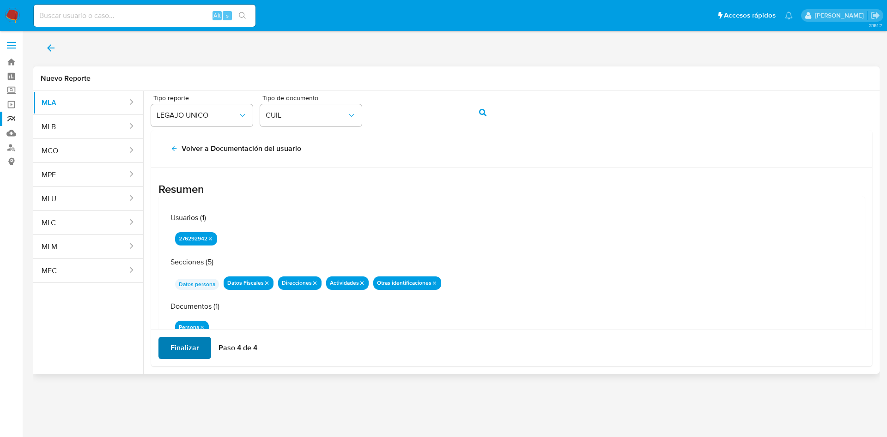
click at [182, 338] on span "Finalizar" at bounding box center [184, 348] width 29 height 20
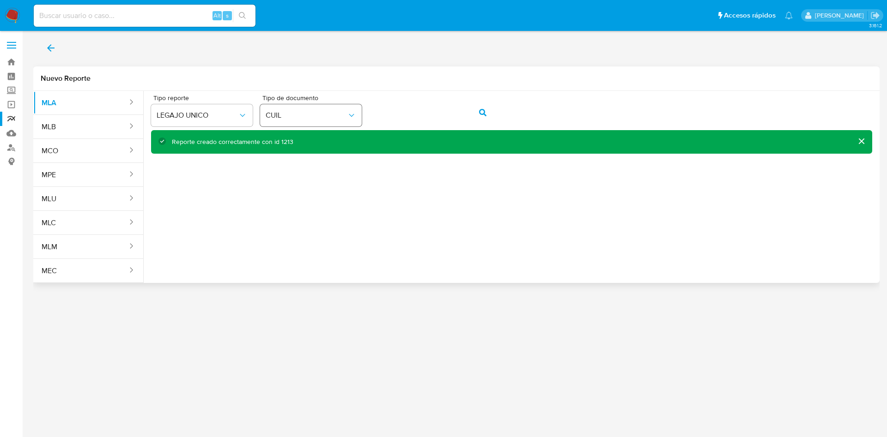
click at [348, 110] on div "Tipo reporte LEGAJO UNICO Tipo de documento CUIL" at bounding box center [511, 113] width 721 height 36
click at [490, 113] on button "action-search" at bounding box center [482, 113] width 31 height 22
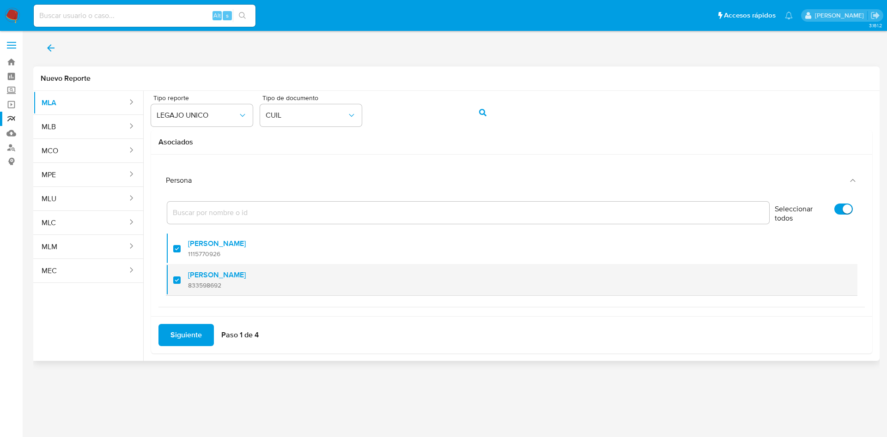
click at [173, 288] on div at bounding box center [180, 280] width 15 height 22
checkbox input "false"
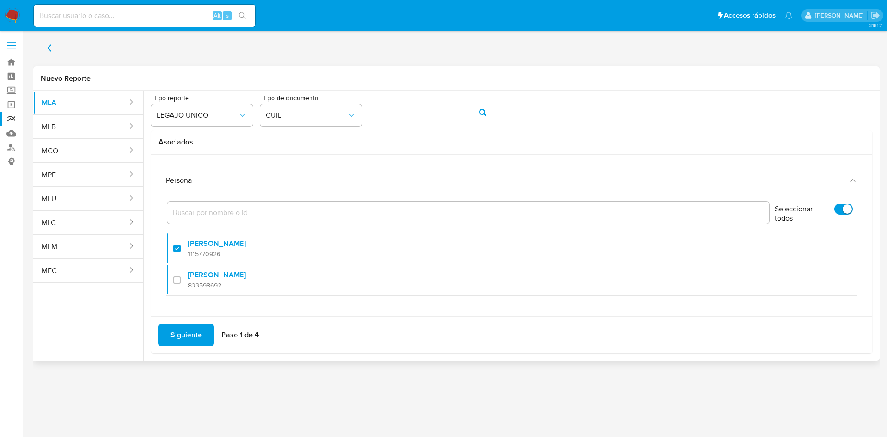
click at [193, 342] on span "Siguiente" at bounding box center [185, 335] width 31 height 20
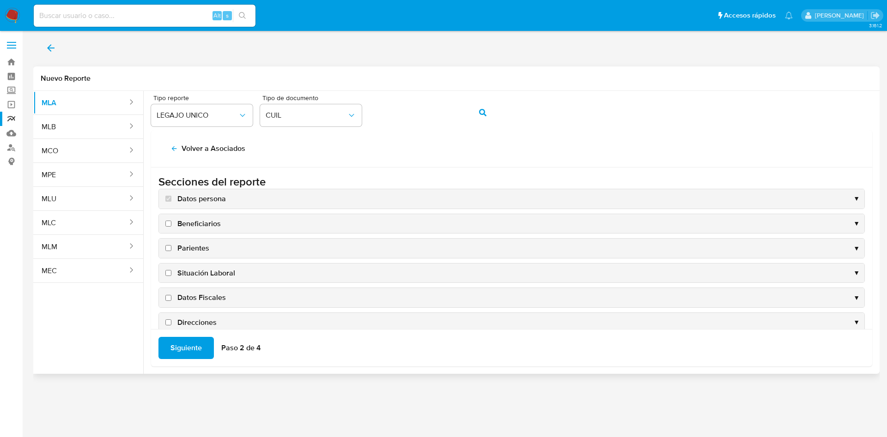
click at [207, 295] on span "Datos Fiscales" at bounding box center [201, 298] width 48 height 10
click at [171, 295] on input "Datos Fiscales" at bounding box center [168, 298] width 6 height 6
checkbox input "true"
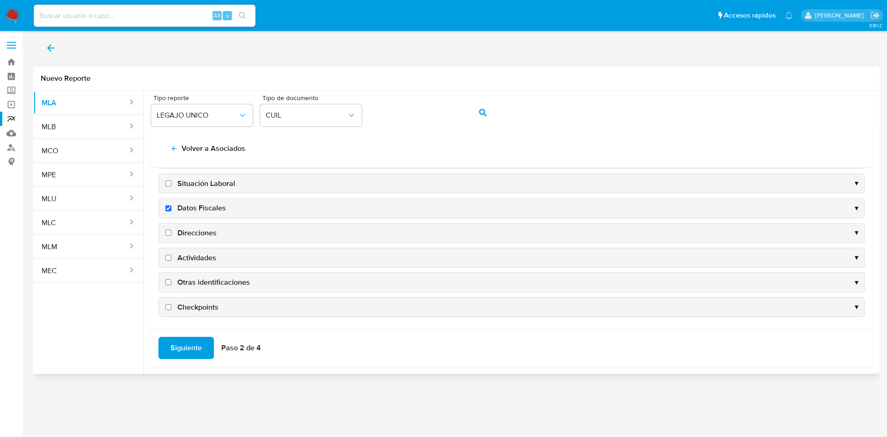
click at [192, 230] on span "Direcciones" at bounding box center [196, 233] width 39 height 10
click at [171, 230] on input "Direcciones" at bounding box center [168, 233] width 6 height 6
checkbox input "true"
click at [197, 253] on span "Actividades" at bounding box center [196, 258] width 39 height 10
click at [171, 255] on input "Actividades" at bounding box center [168, 258] width 6 height 6
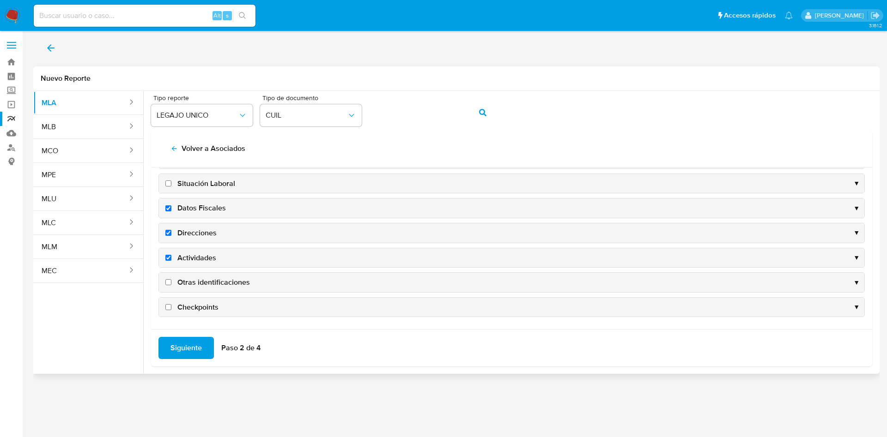
checkbox input "true"
click at [200, 284] on span "Otras identificaciones" at bounding box center [213, 283] width 72 height 10
click at [171, 284] on input "Otras identificaciones" at bounding box center [168, 282] width 6 height 6
checkbox input "true"
click at [181, 350] on span "Siguiente" at bounding box center [185, 348] width 31 height 20
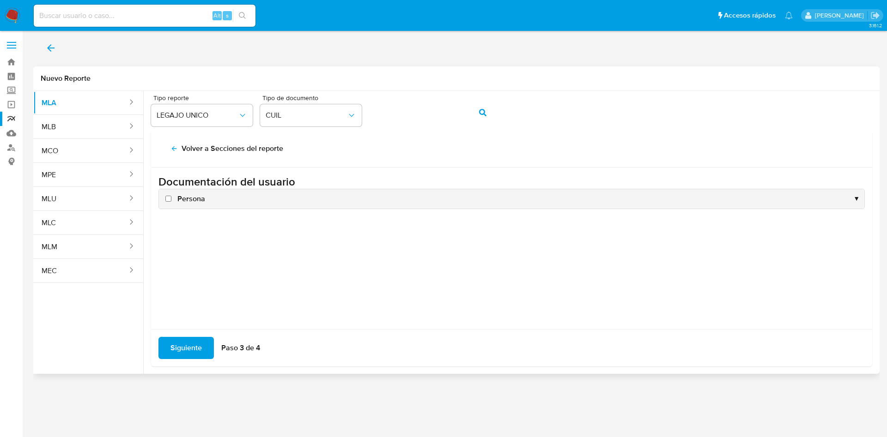
scroll to position [0, 0]
click at [189, 197] on span "Persona" at bounding box center [191, 199] width 28 height 10
click at [171, 197] on input "Persona" at bounding box center [168, 199] width 6 height 6
checkbox input "true"
click at [186, 347] on span "Siguiente" at bounding box center [185, 348] width 31 height 20
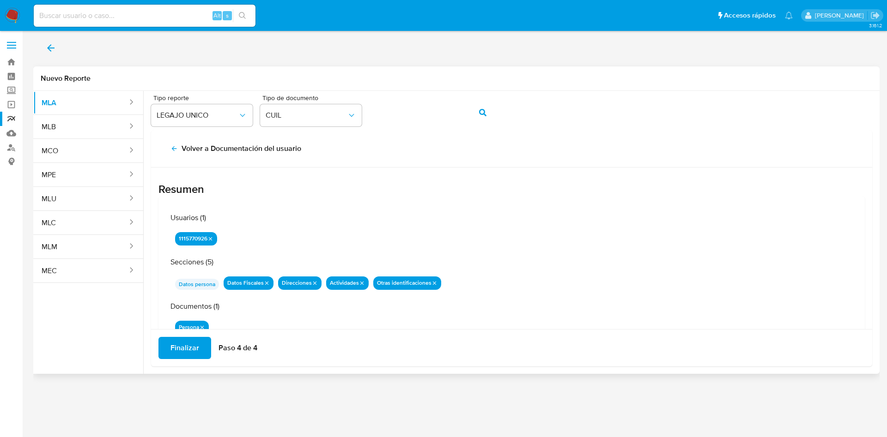
click at [193, 344] on span "Finalizar" at bounding box center [184, 348] width 29 height 20
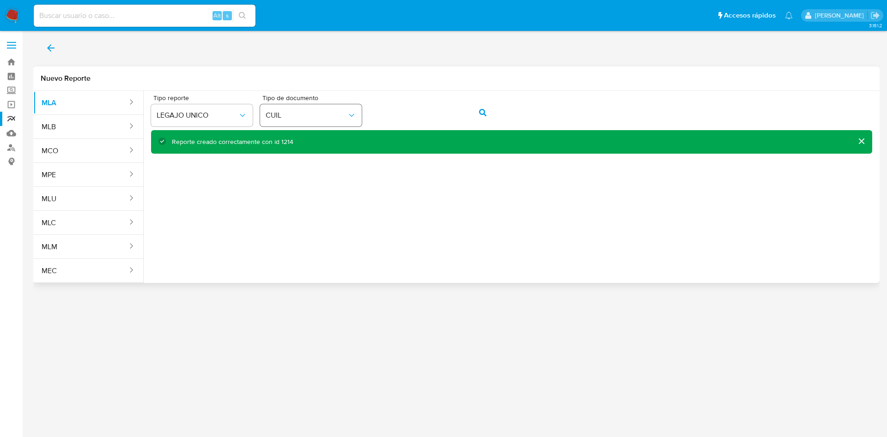
click at [336, 116] on div "Tipo reporte LEGAJO UNICO Tipo de documento CUIL" at bounding box center [511, 113] width 721 height 36
click at [482, 114] on icon "action-search" at bounding box center [482, 112] width 7 height 7
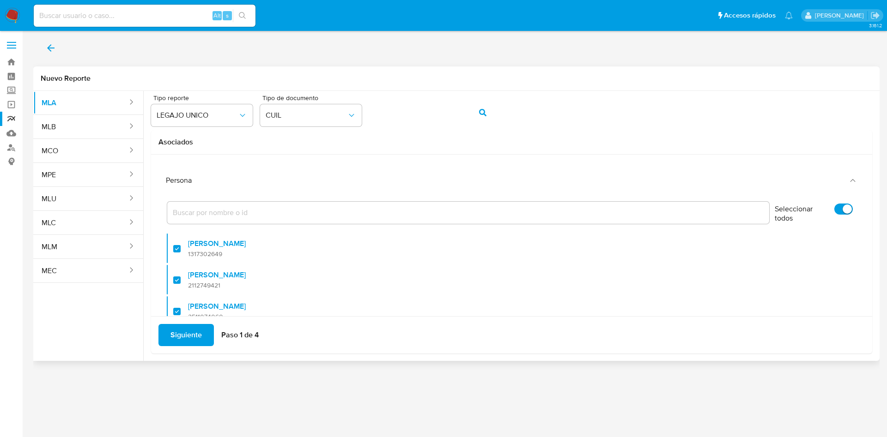
click at [834, 207] on input "Seleccionar todos" at bounding box center [843, 209] width 18 height 11
checkbox input "false"
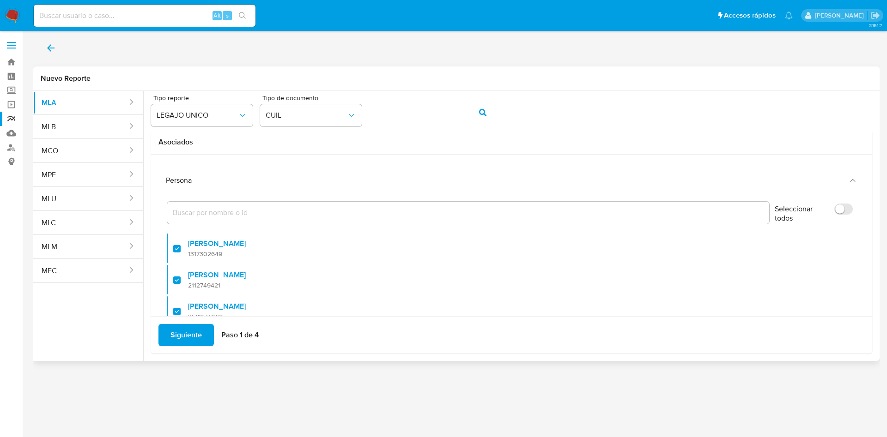
checkbox input "false"
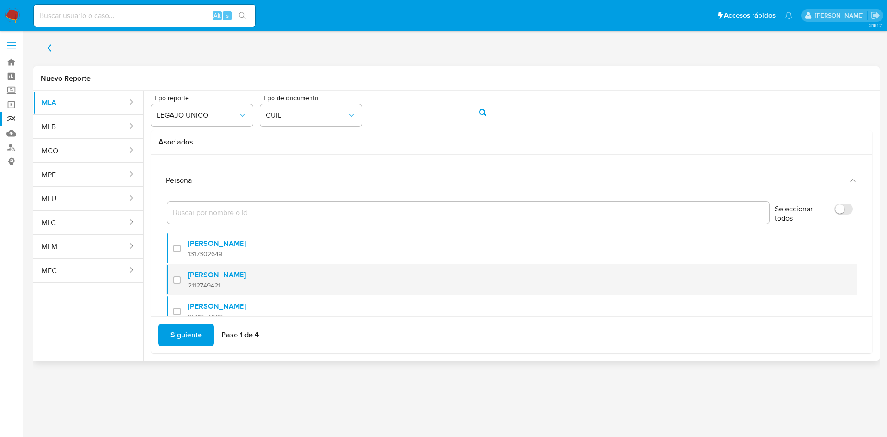
click at [196, 279] on label "Angelica Natividad Ramirez" at bounding box center [217, 275] width 58 height 9
click at [181, 279] on input "checkbox" at bounding box center [176, 280] width 7 height 7
checkbox input "true"
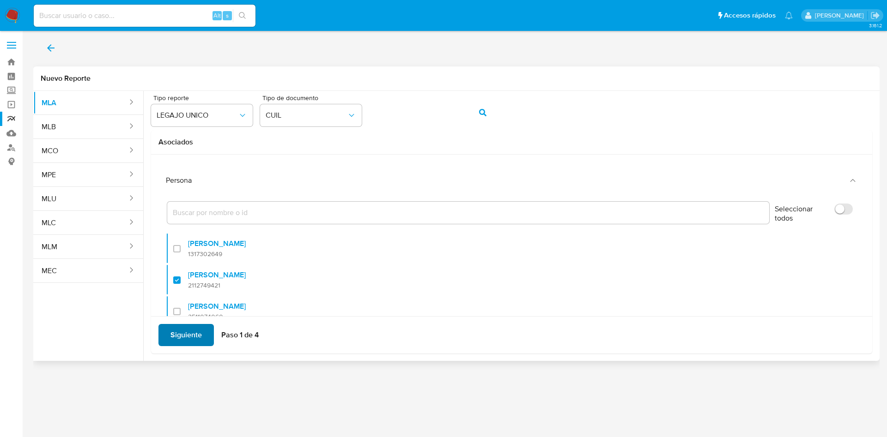
click at [193, 338] on span "Siguiente" at bounding box center [185, 335] width 31 height 20
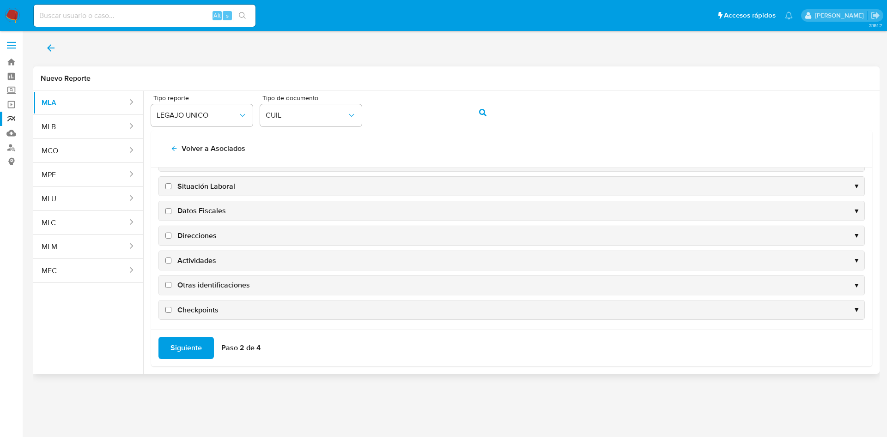
scroll to position [90, 0]
click at [207, 203] on span "Datos Fiscales" at bounding box center [201, 208] width 48 height 10
click at [171, 205] on input "Datos Fiscales" at bounding box center [168, 208] width 6 height 6
checkbox input "true"
click at [209, 230] on span "Direcciones" at bounding box center [196, 233] width 39 height 10
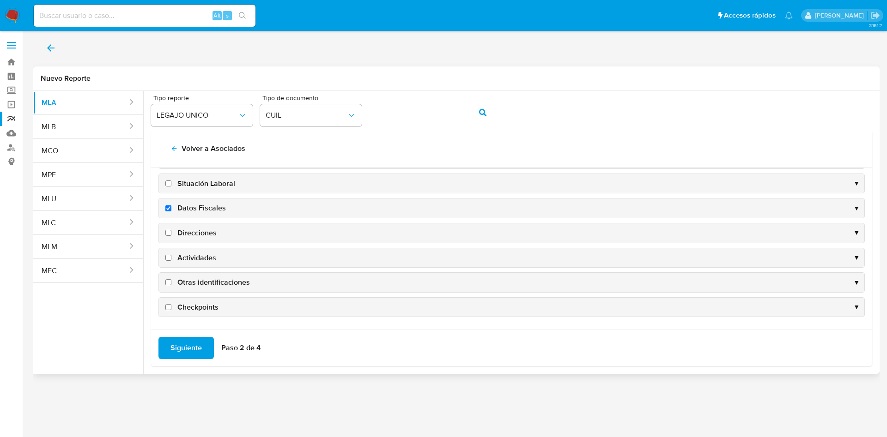
click at [171, 230] on input "Direcciones" at bounding box center [168, 233] width 6 height 6
checkbox input "true"
click at [205, 260] on span "Actividades" at bounding box center [196, 258] width 39 height 10
click at [171, 260] on input "Actividades" at bounding box center [168, 258] width 6 height 6
checkbox input "true"
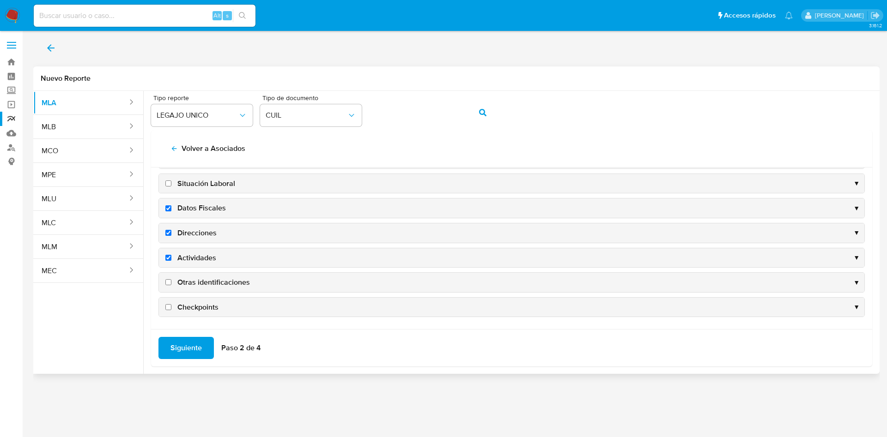
click at [210, 284] on span "Otras identificaciones" at bounding box center [213, 283] width 72 height 10
click at [171, 284] on input "Otras identificaciones" at bounding box center [168, 282] width 6 height 6
checkbox input "true"
click at [194, 346] on span "Siguiente" at bounding box center [185, 348] width 31 height 20
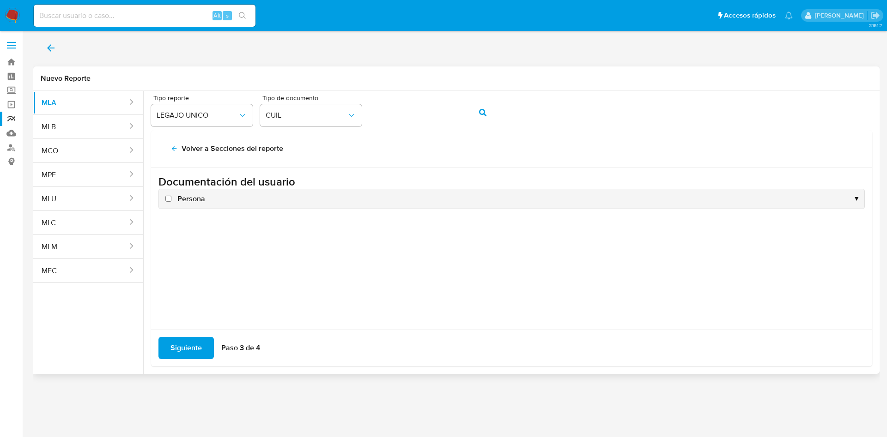
click at [183, 203] on span "Persona" at bounding box center [191, 199] width 28 height 10
click at [171, 202] on input "Persona" at bounding box center [168, 199] width 6 height 6
checkbox input "true"
click at [191, 329] on div "Siguiente Paso 3 de 4" at bounding box center [511, 347] width 721 height 37
click at [191, 339] on span "Siguiente" at bounding box center [185, 348] width 31 height 20
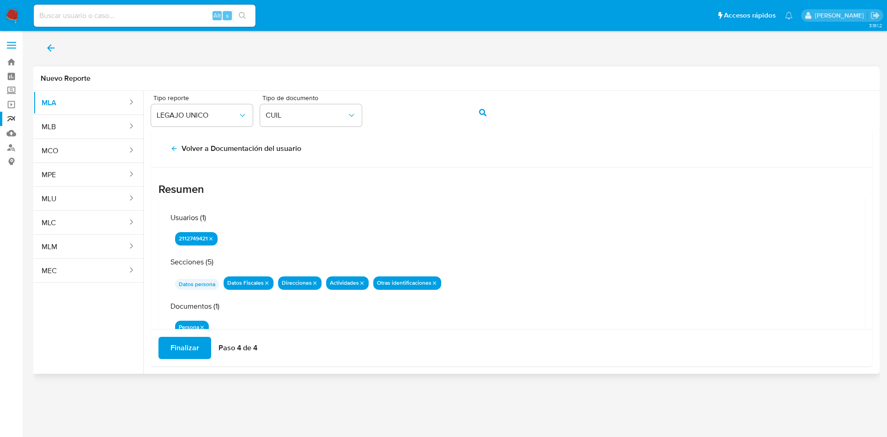
click at [188, 347] on span "Finalizar" at bounding box center [184, 348] width 29 height 20
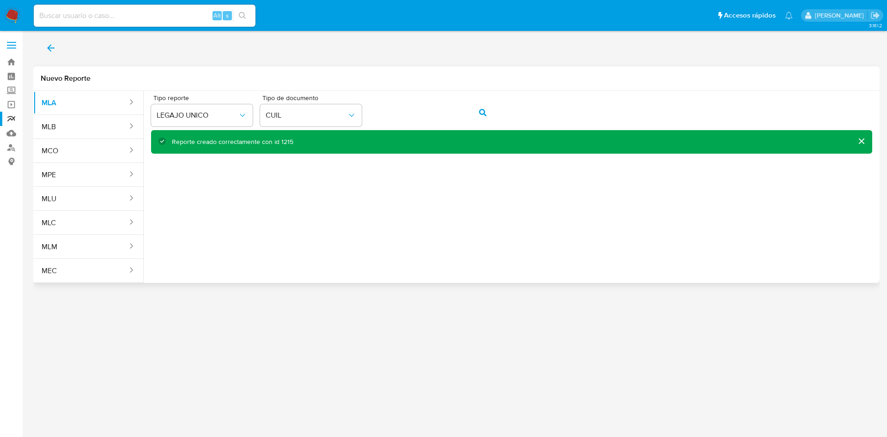
click at [350, 100] on div "Tipo reporte LEGAJO UNICO Tipo de documento CUIL" at bounding box center [511, 113] width 721 height 36
click at [489, 110] on button "action-search" at bounding box center [482, 113] width 31 height 22
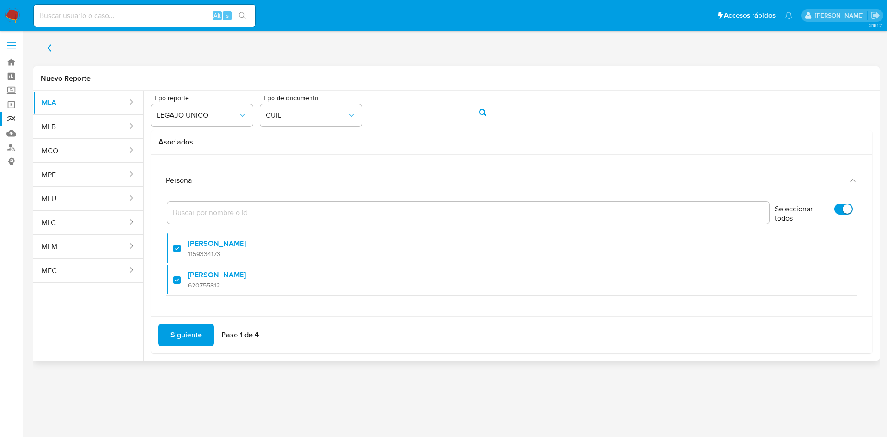
click at [834, 209] on input "Seleccionar todos" at bounding box center [843, 209] width 18 height 11
checkbox input "false"
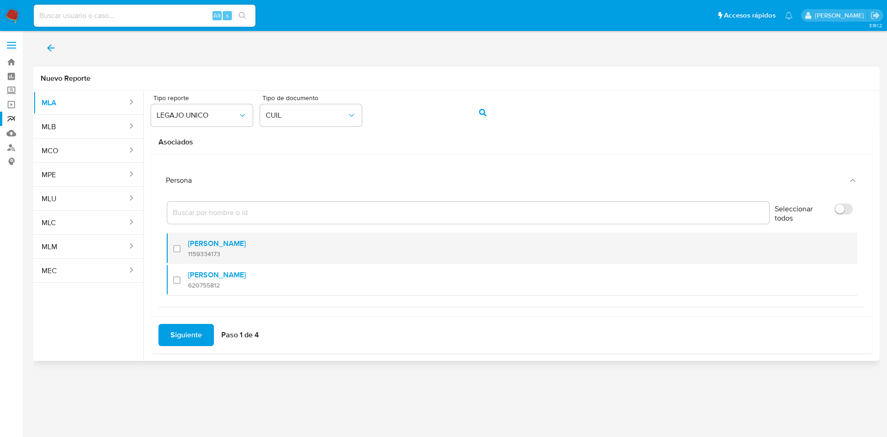
click at [229, 253] on span "1159334173" at bounding box center [217, 254] width 58 height 8
checkbox input "true"
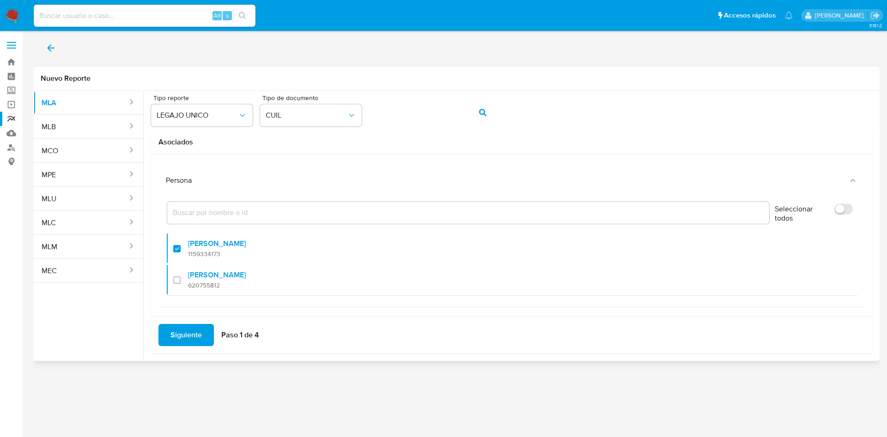
click at [193, 337] on span "Siguiente" at bounding box center [185, 335] width 31 height 20
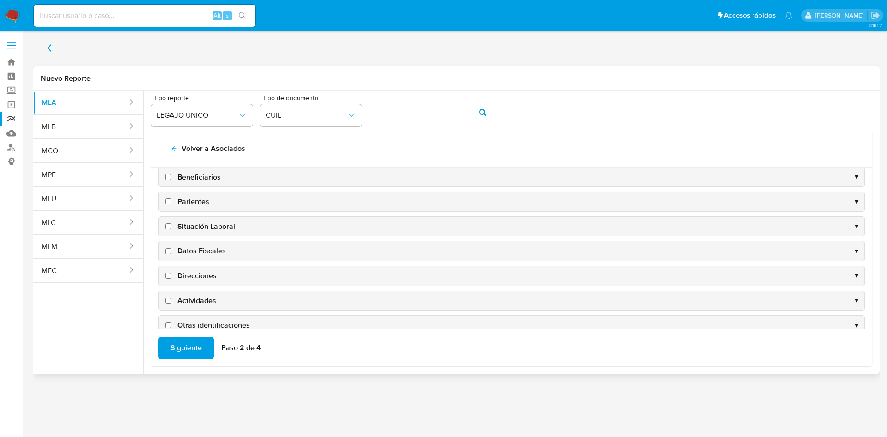
scroll to position [90, 0]
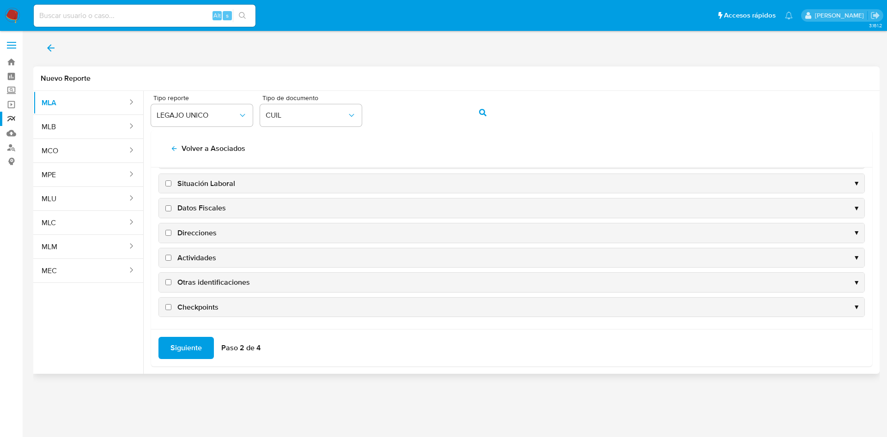
drag, startPoint x: 213, startPoint y: 201, endPoint x: 210, endPoint y: 207, distance: 6.6
click at [213, 201] on div "Datos Fiscales ▼" at bounding box center [511, 208] width 705 height 19
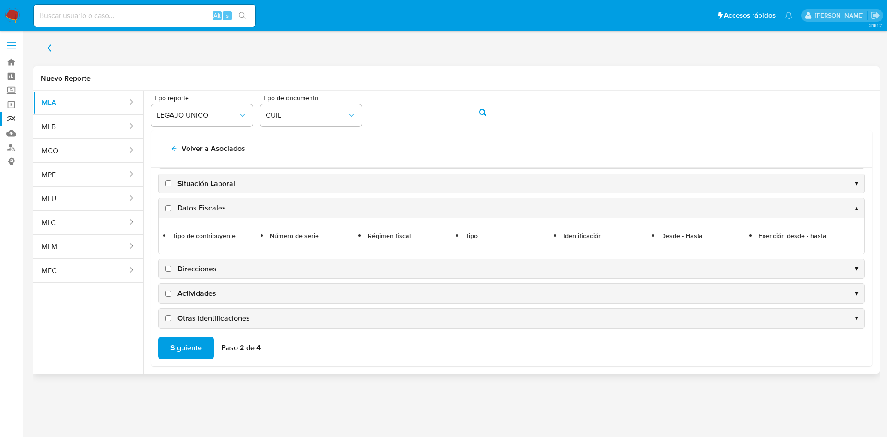
click at [209, 208] on span "Datos Fiscales" at bounding box center [201, 208] width 48 height 10
click at [171, 208] on input "Datos Fiscales" at bounding box center [168, 208] width 6 height 6
checkbox input "true"
click at [194, 265] on span "Direcciones" at bounding box center [196, 269] width 39 height 10
click at [171, 266] on input "Direcciones" at bounding box center [168, 269] width 6 height 6
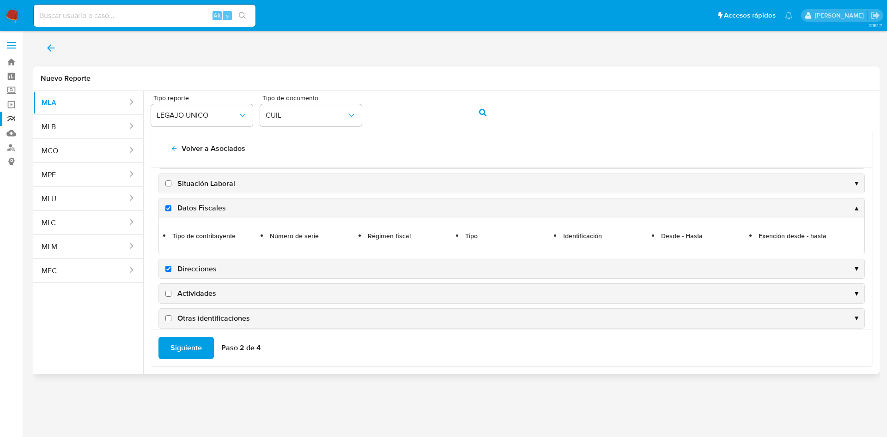
checkbox input "true"
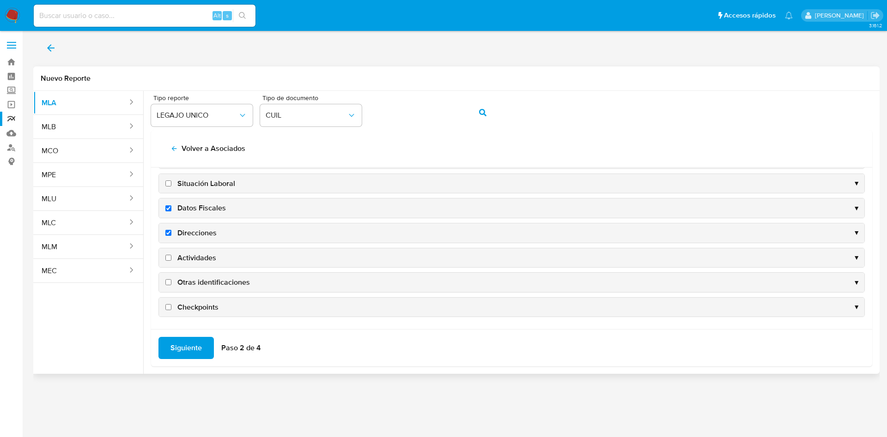
click at [200, 260] on span "Actividades" at bounding box center [196, 258] width 39 height 10
click at [171, 260] on input "Actividades" at bounding box center [168, 258] width 6 height 6
checkbox input "true"
drag, startPoint x: 211, startPoint y: 281, endPoint x: 208, endPoint y: 287, distance: 6.4
click at [211, 282] on span "Otras identificaciones" at bounding box center [213, 283] width 72 height 10
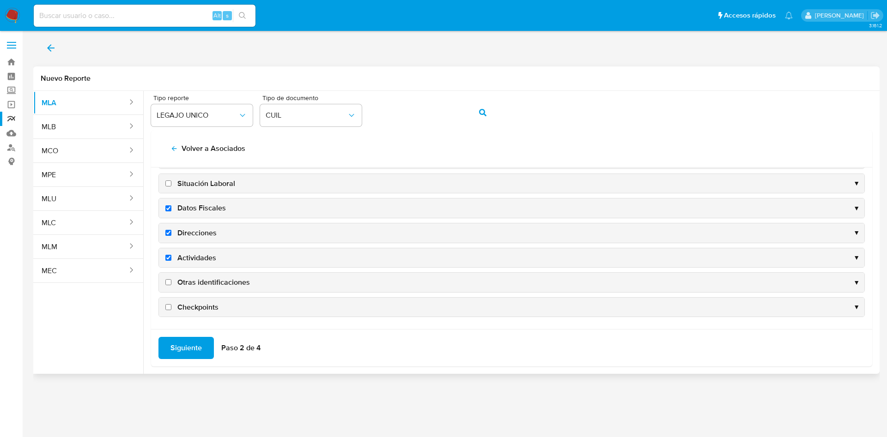
click at [171, 282] on input "Otras identificaciones" at bounding box center [168, 282] width 6 height 6
checkbox input "true"
click at [187, 339] on span "Siguiente" at bounding box center [185, 348] width 31 height 20
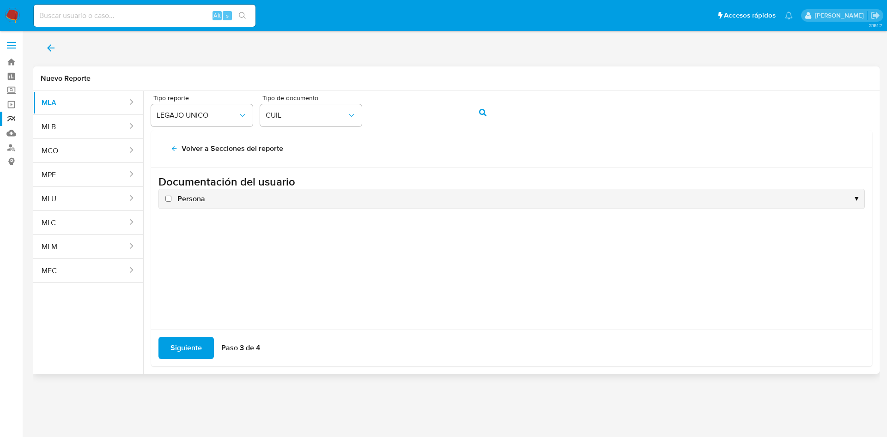
scroll to position [0, 0]
click at [186, 201] on span "Persona" at bounding box center [191, 199] width 28 height 10
click at [171, 201] on input "Persona" at bounding box center [168, 199] width 6 height 6
checkbox input "true"
click at [185, 345] on span "Siguiente" at bounding box center [185, 348] width 31 height 20
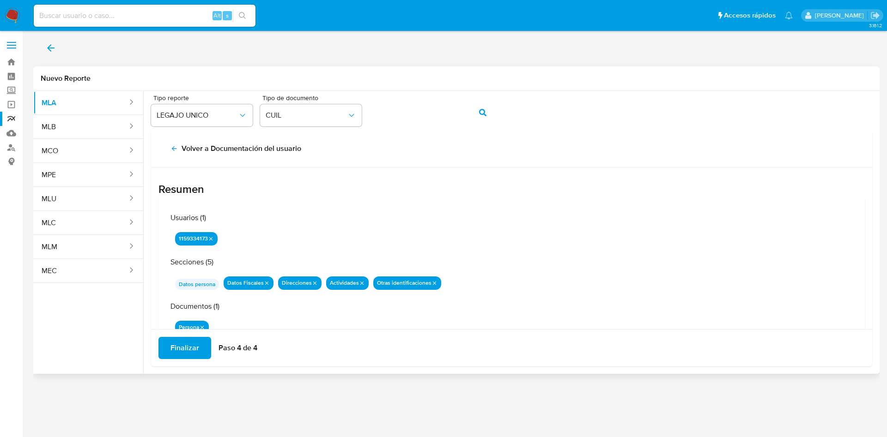
click at [185, 345] on span "Finalizar" at bounding box center [184, 348] width 29 height 20
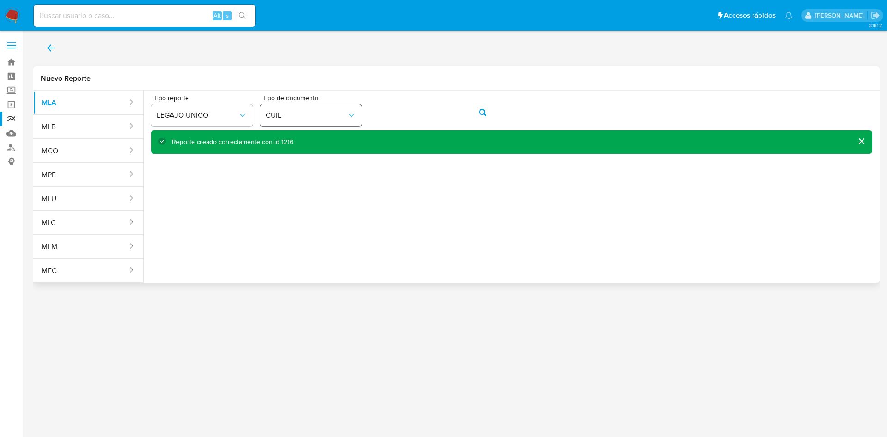
click at [335, 112] on div "Tipo reporte LEGAJO UNICO Tipo de documento CUIL" at bounding box center [511, 113] width 721 height 36
click at [476, 113] on button "action-search" at bounding box center [482, 113] width 31 height 22
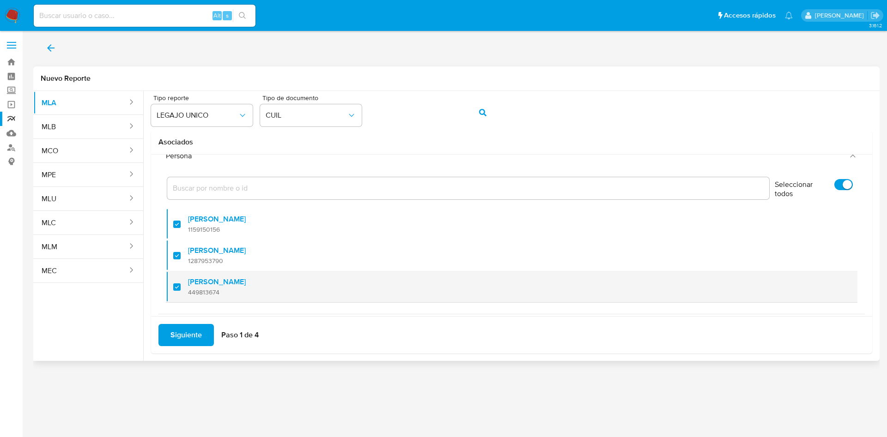
scroll to position [37, 0]
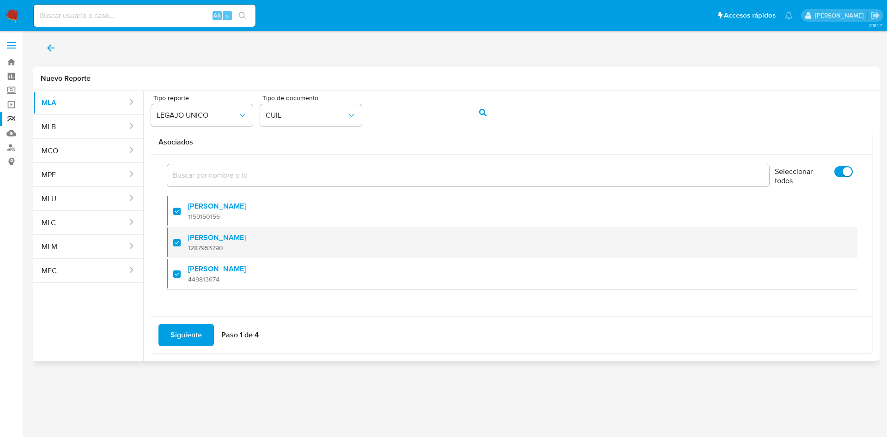
click at [230, 235] on label "Evelyn Araceli Barreto" at bounding box center [217, 237] width 58 height 9
click at [181, 239] on input "checkbox" at bounding box center [176, 242] width 7 height 7
checkbox input "false"
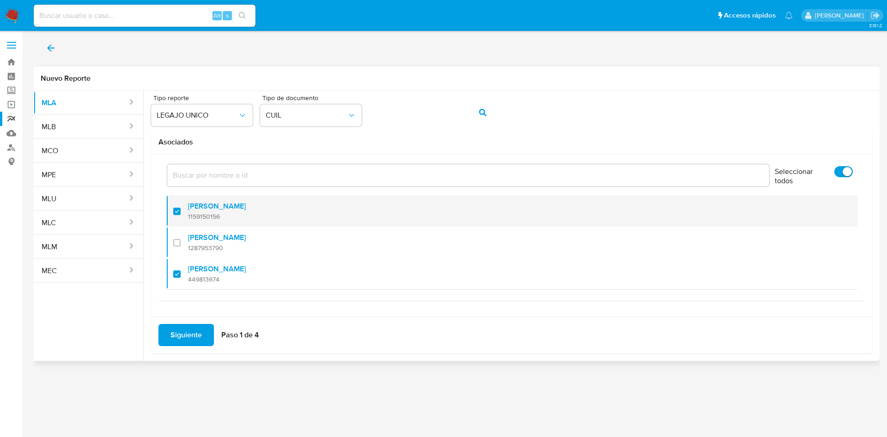
click at [231, 217] on span "1159150156" at bounding box center [217, 216] width 58 height 8
checkbox input "false"
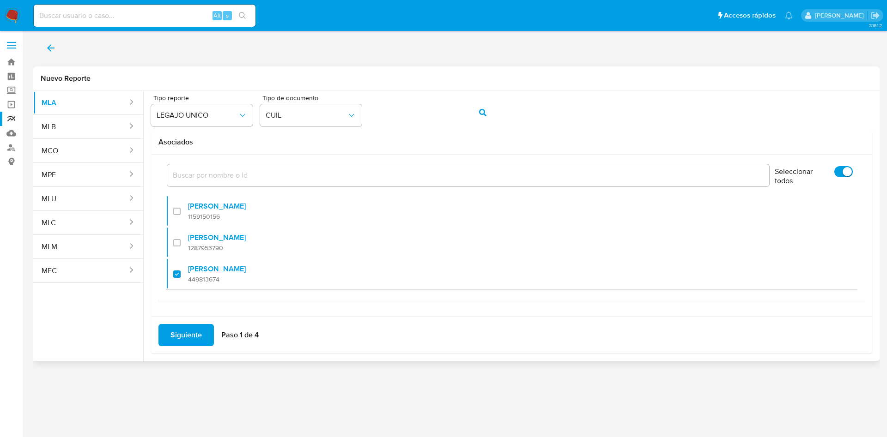
click at [192, 333] on span "Siguiente" at bounding box center [185, 335] width 31 height 20
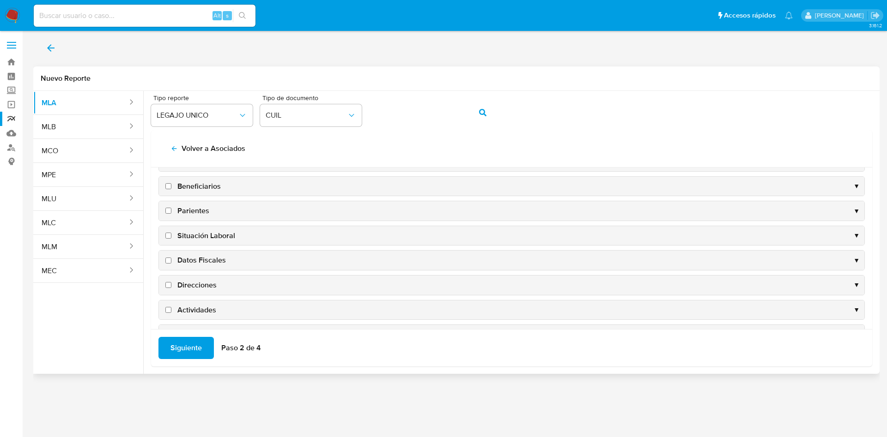
click at [193, 288] on span "Direcciones" at bounding box center [196, 285] width 39 height 10
click at [171, 288] on input "Direcciones" at bounding box center [168, 285] width 6 height 6
checkbox input "true"
click at [193, 253] on span "Actividades" at bounding box center [196, 258] width 39 height 10
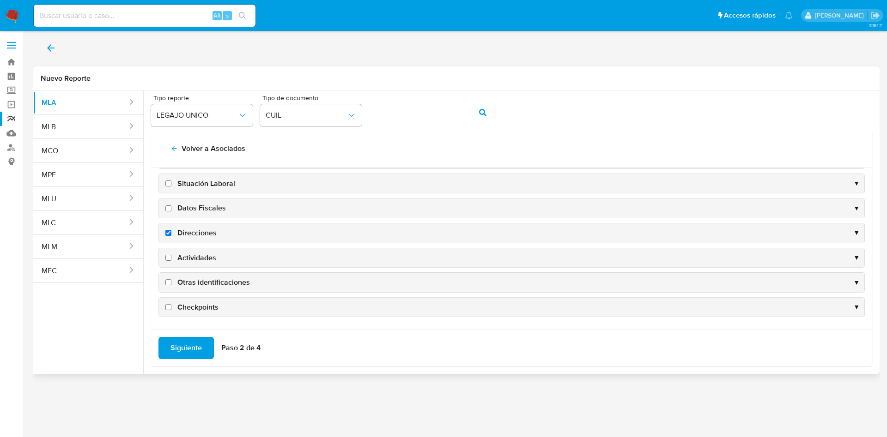
click at [171, 255] on input "Actividades" at bounding box center [168, 258] width 6 height 6
checkbox input "true"
click at [200, 203] on span "Datos Fiscales" at bounding box center [201, 208] width 48 height 10
click at [171, 205] on input "Datos Fiscales" at bounding box center [168, 208] width 6 height 6
checkbox input "true"
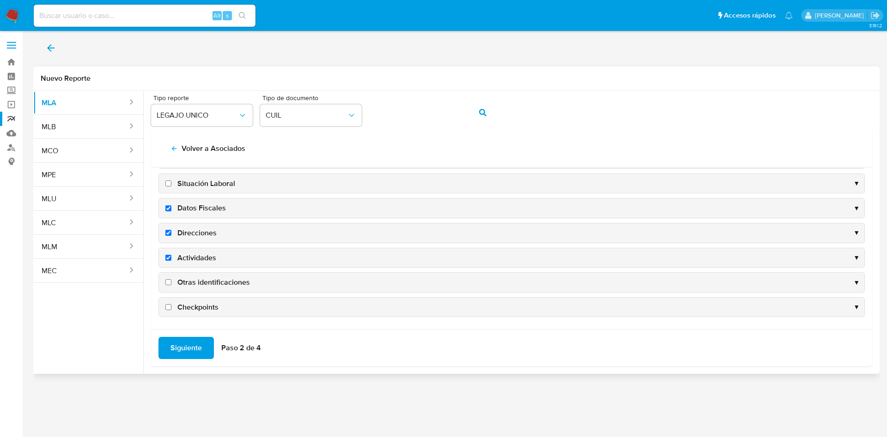
click at [208, 278] on span "Otras identificaciones" at bounding box center [213, 283] width 72 height 10
click at [171, 279] on input "Otras identificaciones" at bounding box center [168, 282] width 6 height 6
checkbox input "true"
click at [189, 344] on span "Siguiente" at bounding box center [185, 348] width 31 height 20
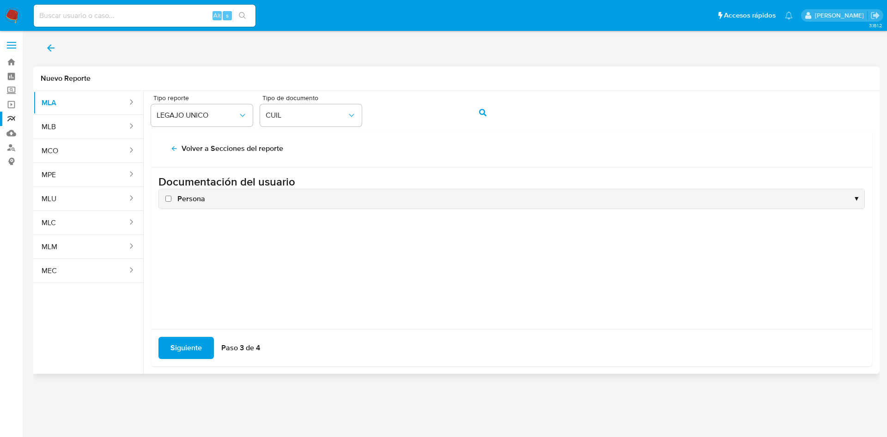
scroll to position [0, 0]
drag, startPoint x: 186, startPoint y: 200, endPoint x: 187, endPoint y: 295, distance: 94.7
click at [187, 202] on span "Persona" at bounding box center [191, 199] width 28 height 10
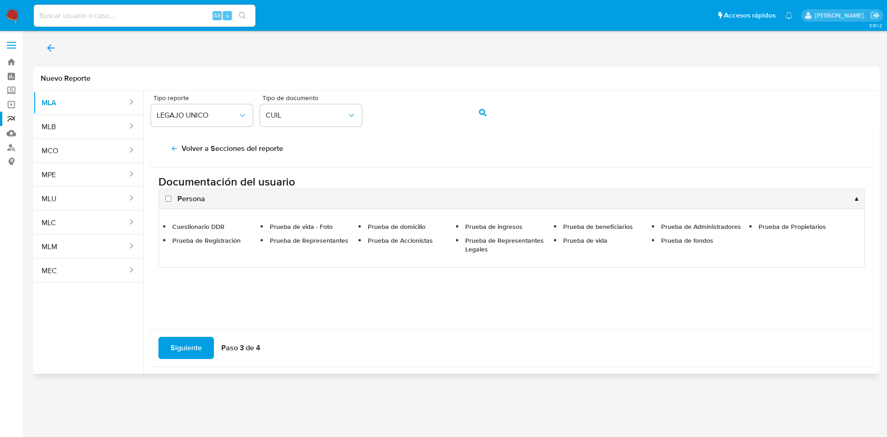
click at [181, 193] on div "Persona ▲" at bounding box center [511, 198] width 705 height 19
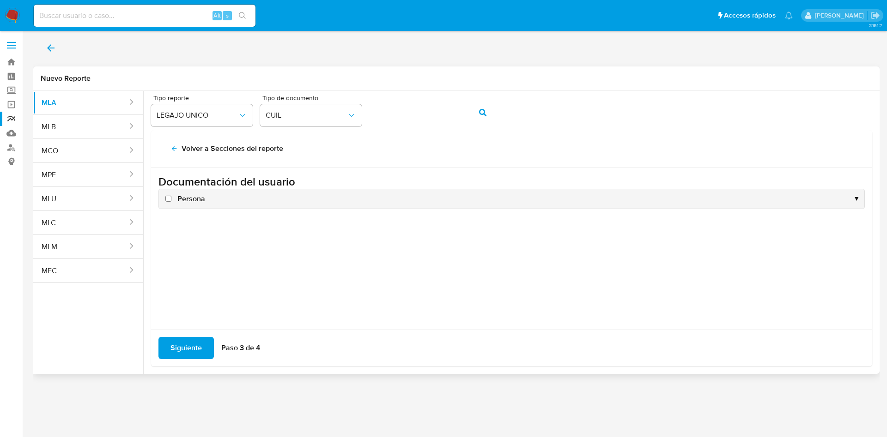
click at [195, 205] on div "Persona ▼" at bounding box center [511, 198] width 705 height 19
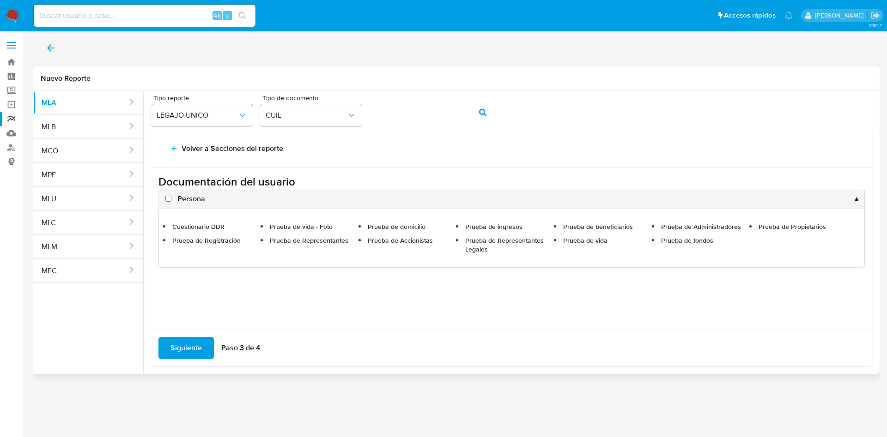
click at [169, 198] on input "Persona" at bounding box center [168, 199] width 6 height 6
checkbox input "true"
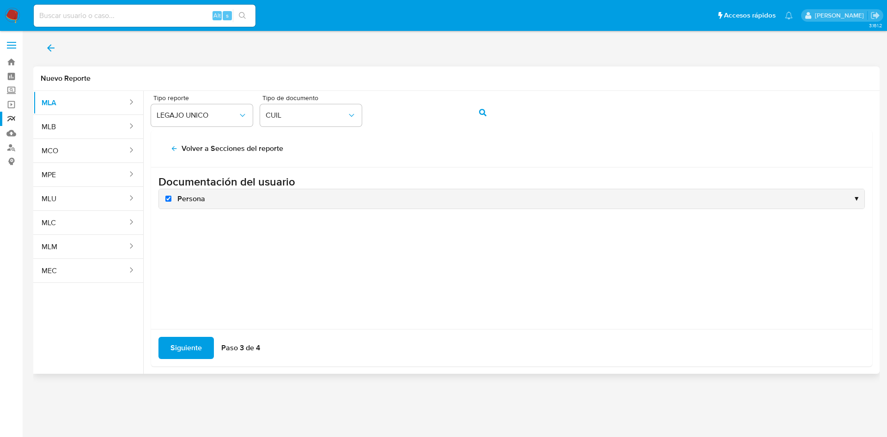
click at [194, 341] on span "Siguiente" at bounding box center [185, 348] width 31 height 20
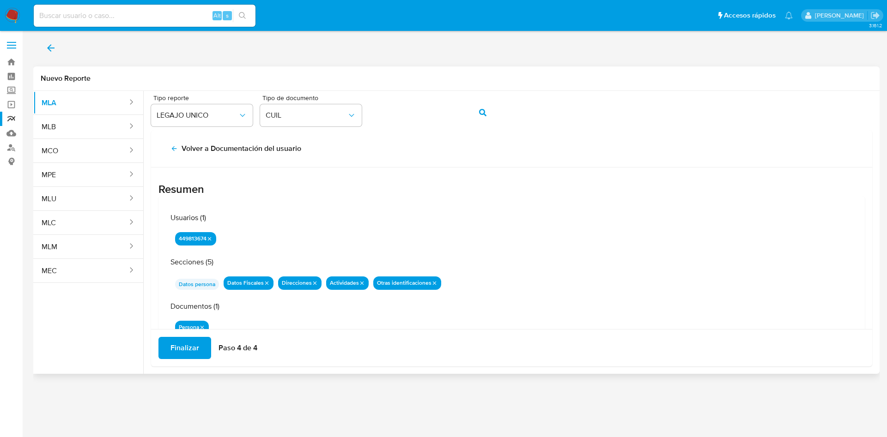
click at [194, 345] on span "Finalizar" at bounding box center [184, 348] width 29 height 20
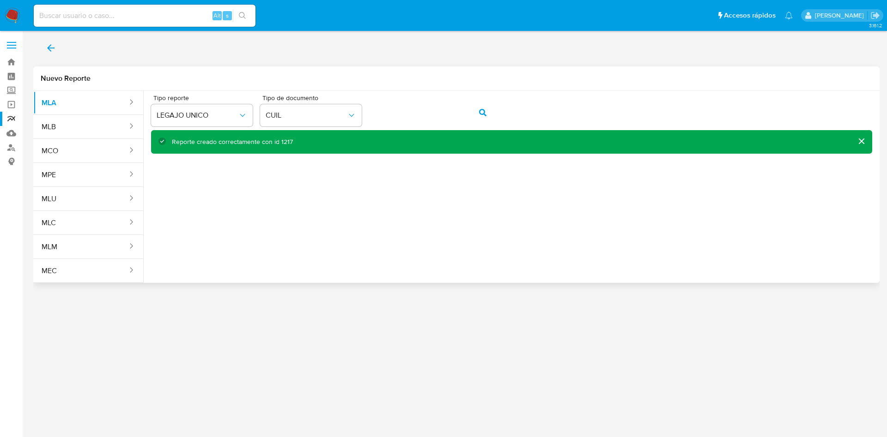
click at [367, 109] on div "Tipo reporte LEGAJO UNICO Tipo de documento CUIL" at bounding box center [511, 113] width 721 height 36
click at [495, 115] on button "action-search" at bounding box center [482, 113] width 31 height 22
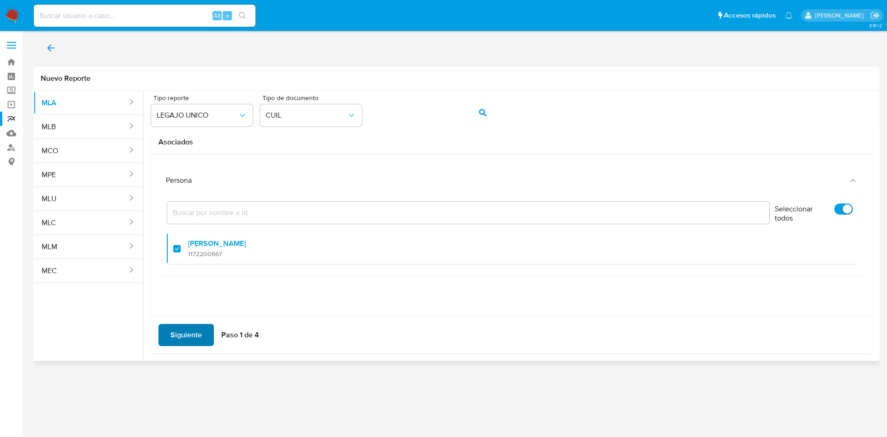
click at [192, 339] on span "Siguiente" at bounding box center [185, 335] width 31 height 20
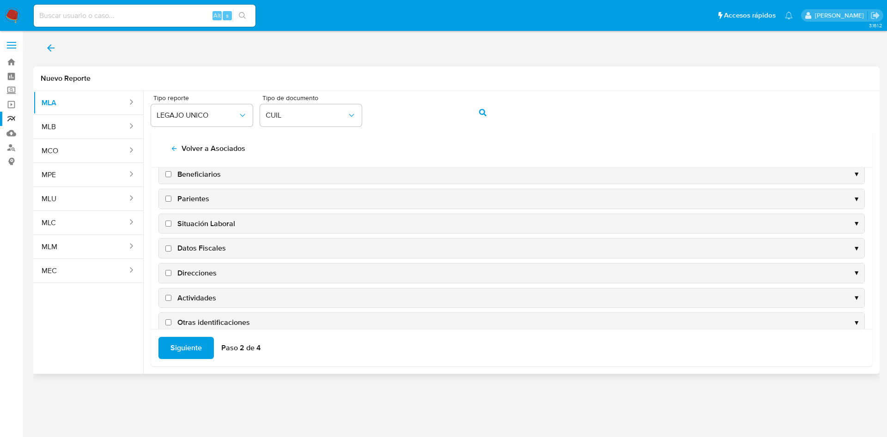
scroll to position [90, 0]
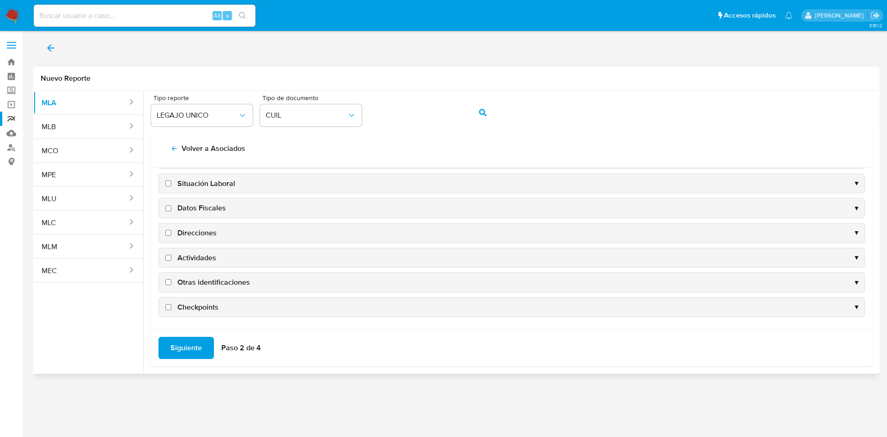
click at [197, 207] on span "Datos Fiscales" at bounding box center [201, 208] width 48 height 10
click at [171, 207] on input "Datos Fiscales" at bounding box center [168, 208] width 6 height 6
checkbox input "true"
click at [197, 232] on span "Direcciones" at bounding box center [196, 233] width 39 height 10
click at [171, 232] on input "Direcciones" at bounding box center [168, 233] width 6 height 6
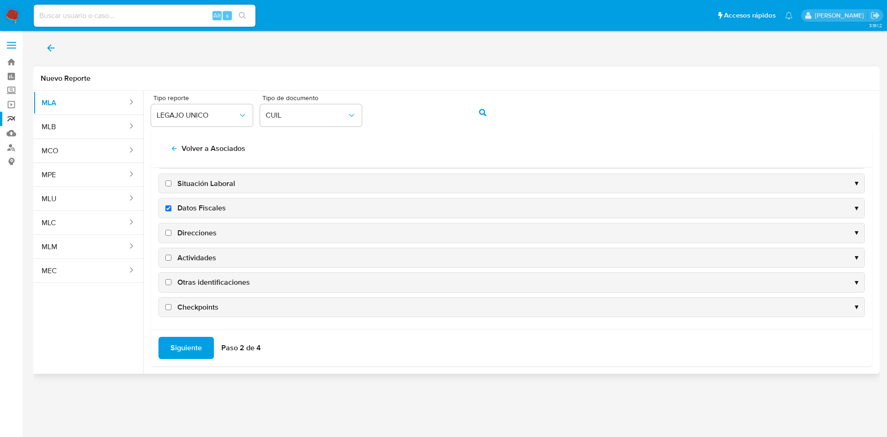
checkbox input "true"
click at [199, 253] on span "Actividades" at bounding box center [196, 258] width 39 height 10
click at [171, 255] on input "Actividades" at bounding box center [168, 258] width 6 height 6
checkbox input "true"
click at [207, 284] on span "Otras identificaciones" at bounding box center [213, 283] width 72 height 10
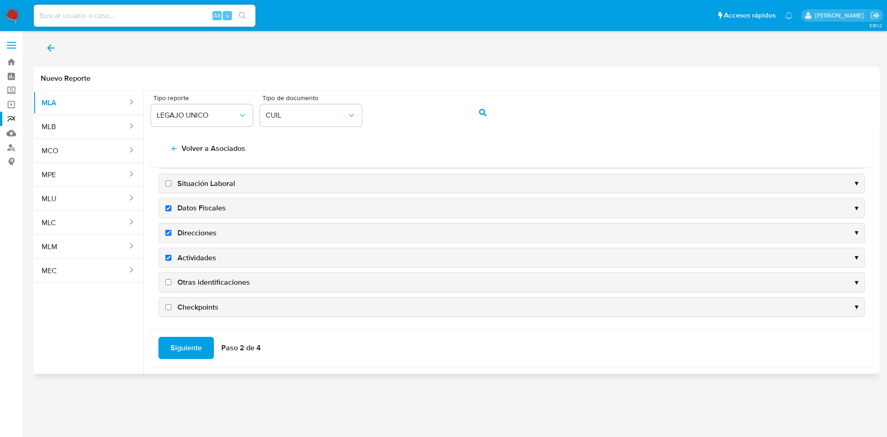
click at [171, 284] on input "Otras identificaciones" at bounding box center [168, 282] width 6 height 6
checkbox input "true"
click at [184, 335] on div "Siguiente Paso 2 de 4" at bounding box center [511, 347] width 721 height 37
click at [182, 351] on span "Siguiente" at bounding box center [185, 348] width 31 height 20
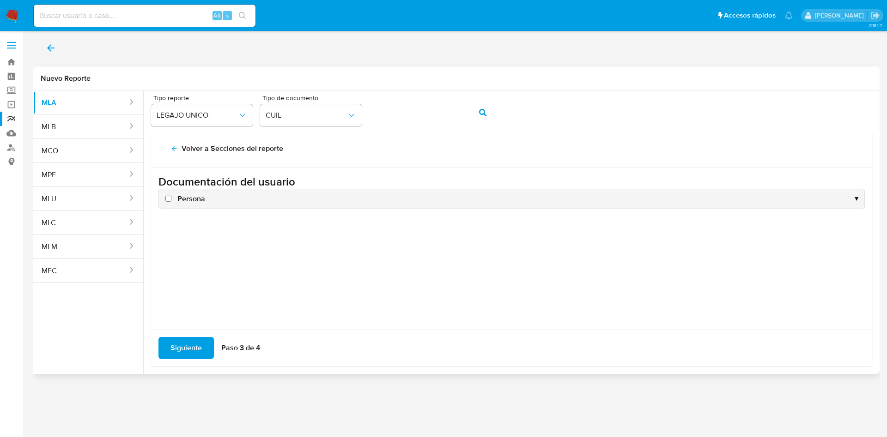
scroll to position [0, 0]
click at [188, 205] on div "Persona ▼" at bounding box center [511, 198] width 705 height 19
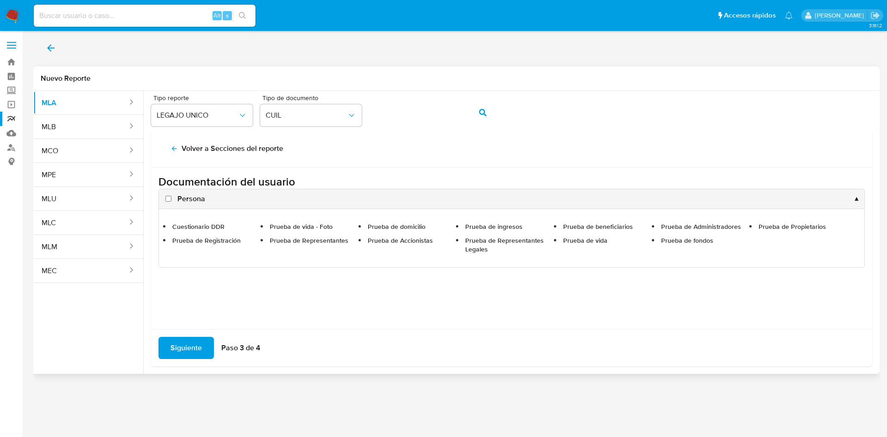
click at [191, 194] on span "Persona" at bounding box center [191, 199] width 28 height 10
click at [171, 196] on input "Persona" at bounding box center [168, 199] width 6 height 6
checkbox input "true"
click at [189, 349] on span "Siguiente" at bounding box center [185, 348] width 31 height 20
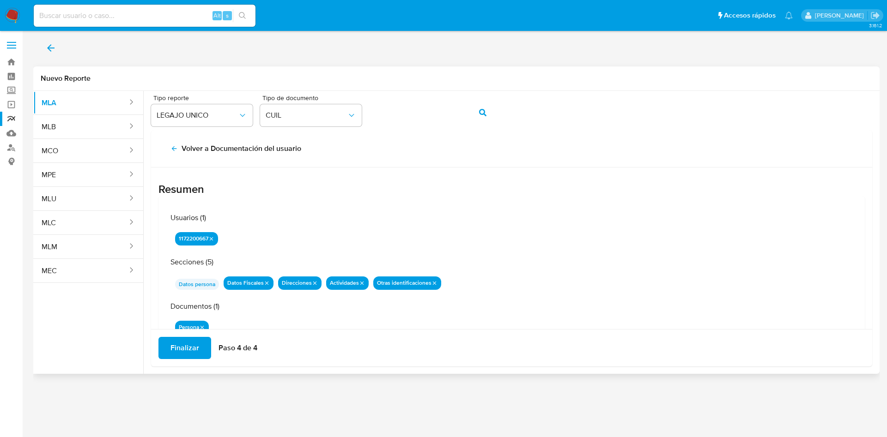
click at [190, 340] on span "Finalizar" at bounding box center [184, 348] width 29 height 20
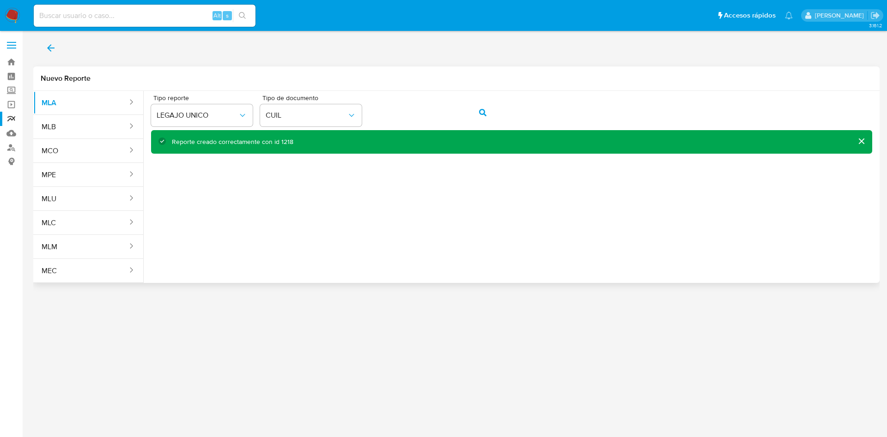
click at [51, 48] on icon "back" at bounding box center [50, 47] width 7 height 7
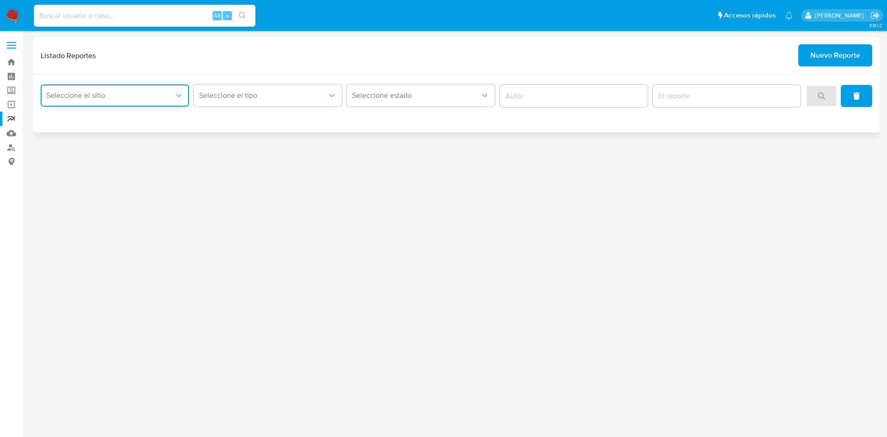
click at [89, 98] on span "Seleccione el sitio" at bounding box center [110, 95] width 128 height 9
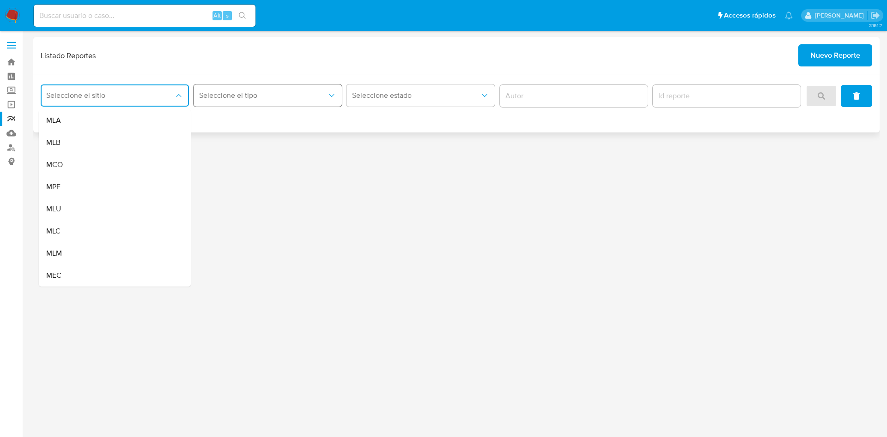
drag, startPoint x: 97, startPoint y: 116, endPoint x: 299, endPoint y: 106, distance: 203.0
click at [97, 115] on div "MLA" at bounding box center [112, 120] width 132 height 22
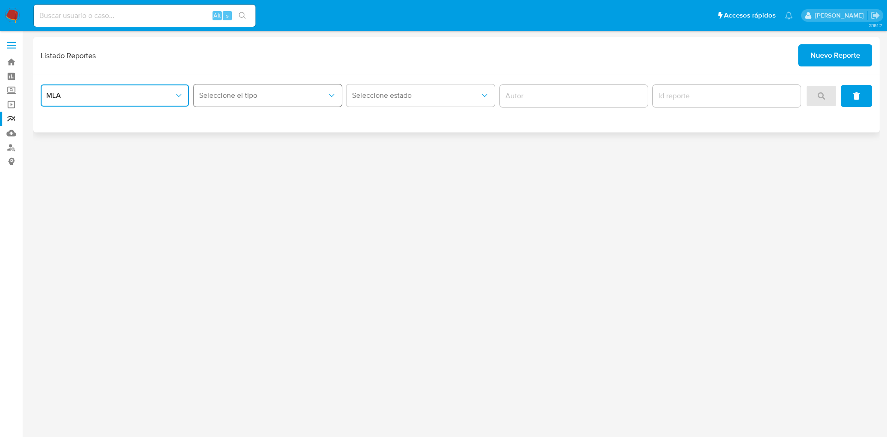
click at [315, 105] on button "Seleccione el tipo" at bounding box center [267, 95] width 148 height 22
click at [313, 140] on div "LEGAJO UNICO" at bounding box center [265, 143] width 132 height 22
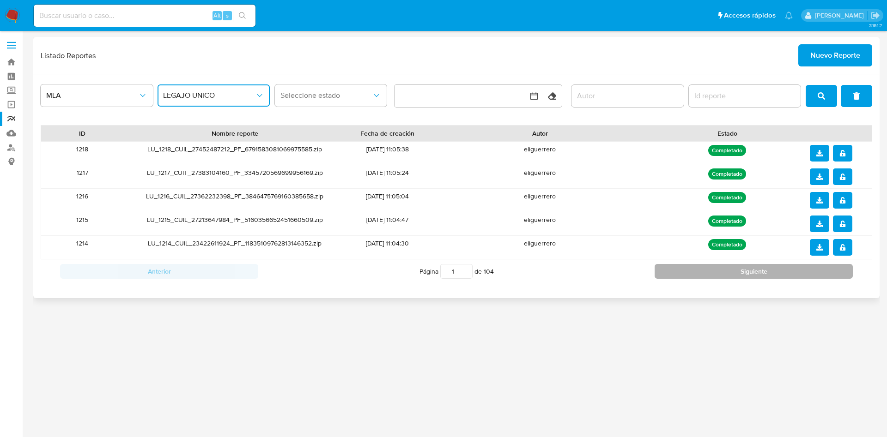
click at [772, 268] on button "Siguiente" at bounding box center [753, 271] width 198 height 15
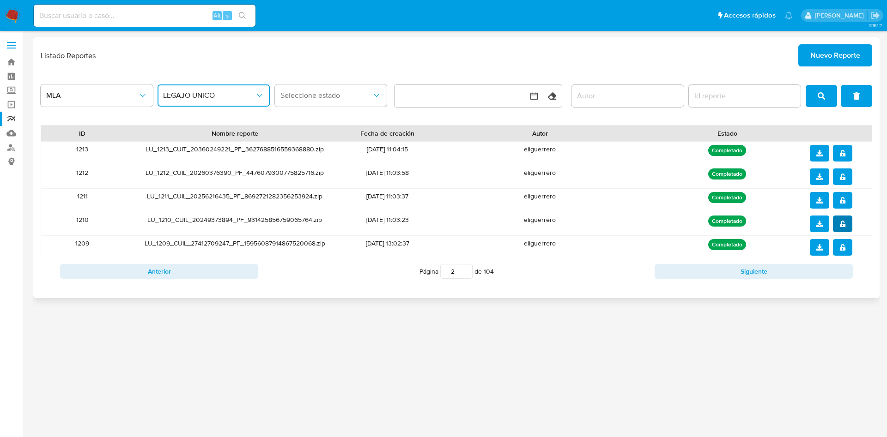
click at [843, 221] on icon "notify_security" at bounding box center [842, 224] width 6 height 6
click at [817, 224] on icon "download" at bounding box center [819, 224] width 6 height 6
click at [844, 201] on icon "notify_security" at bounding box center [842, 200] width 6 height 6
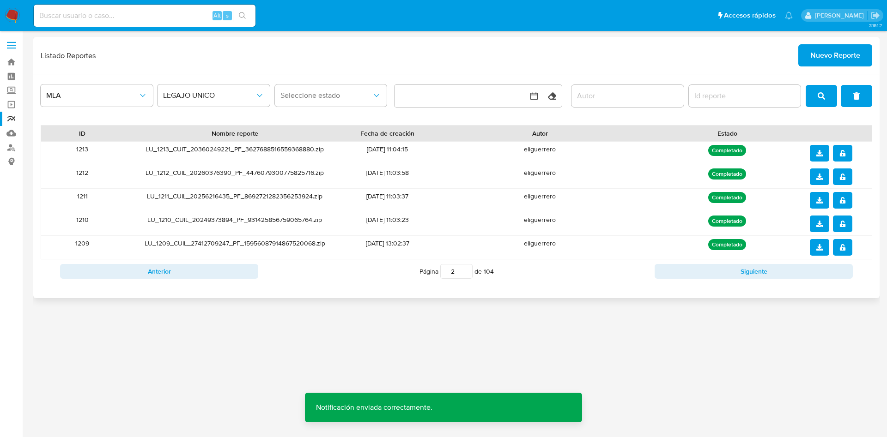
click at [819, 201] on icon "download" at bounding box center [819, 200] width 6 height 6
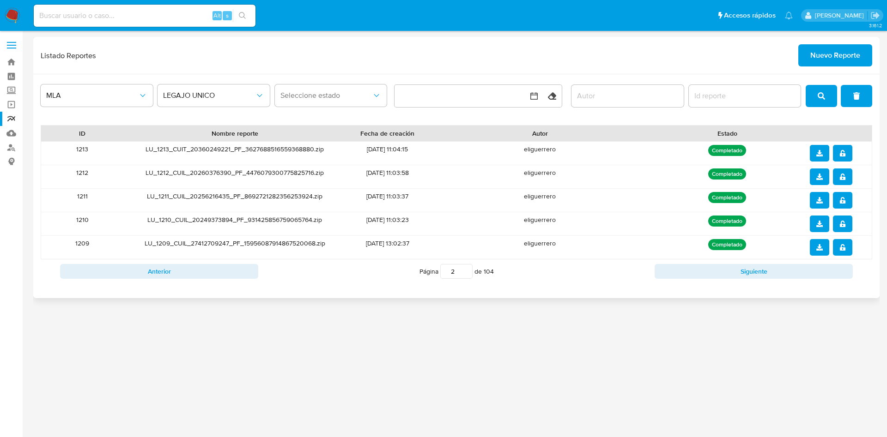
click at [841, 178] on icon "notify_security" at bounding box center [842, 177] width 6 height 6
click at [816, 176] on icon "download" at bounding box center [819, 177] width 6 height 6
click at [831, 157] on div at bounding box center [836, 153] width 55 height 17
click at [844, 157] on span "notify_security" at bounding box center [842, 153] width 6 height 15
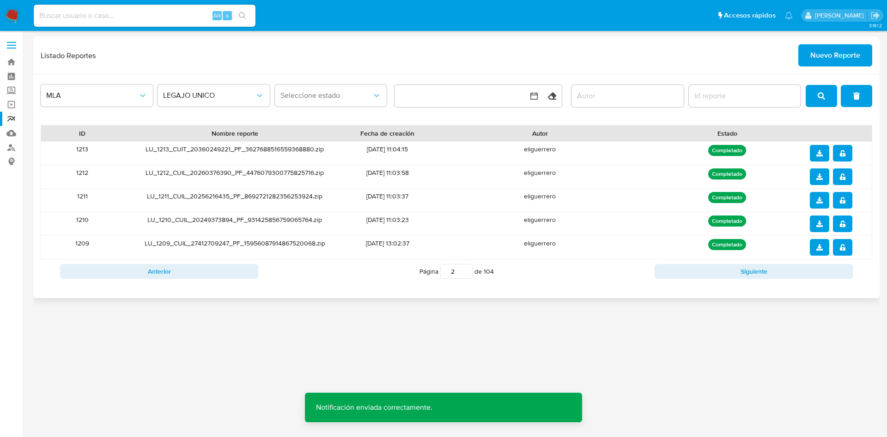
click at [819, 151] on icon "download" at bounding box center [819, 153] width 6 height 6
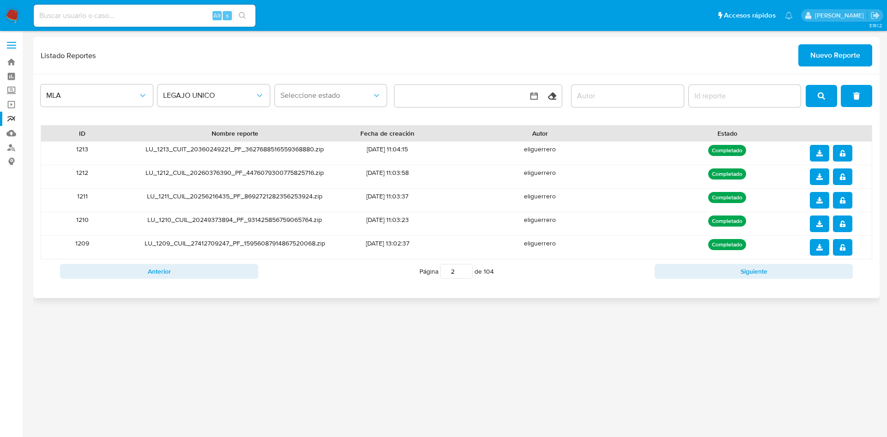
click at [164, 272] on button "Anterior" at bounding box center [159, 271] width 198 height 15
type input "1"
click at [842, 250] on icon "notify_security" at bounding box center [842, 247] width 6 height 6
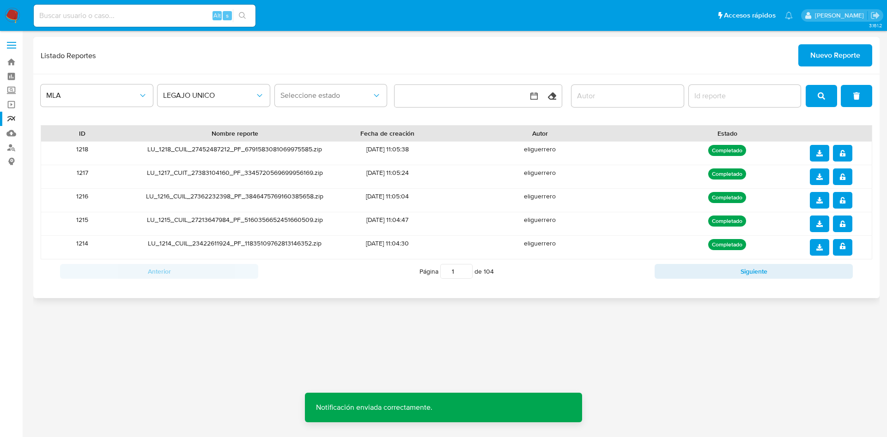
click at [819, 249] on icon "download" at bounding box center [819, 247] width 6 height 6
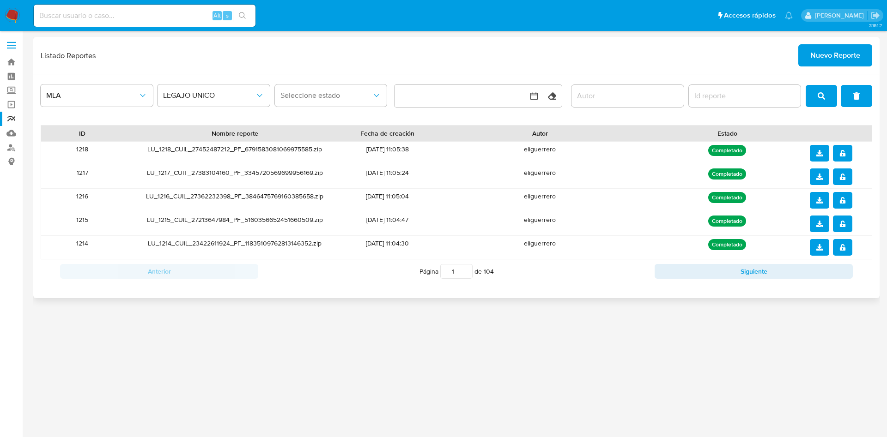
click at [840, 246] on icon "notify_security" at bounding box center [842, 247] width 6 height 6
click at [836, 226] on button "notify_security" at bounding box center [842, 224] width 19 height 17
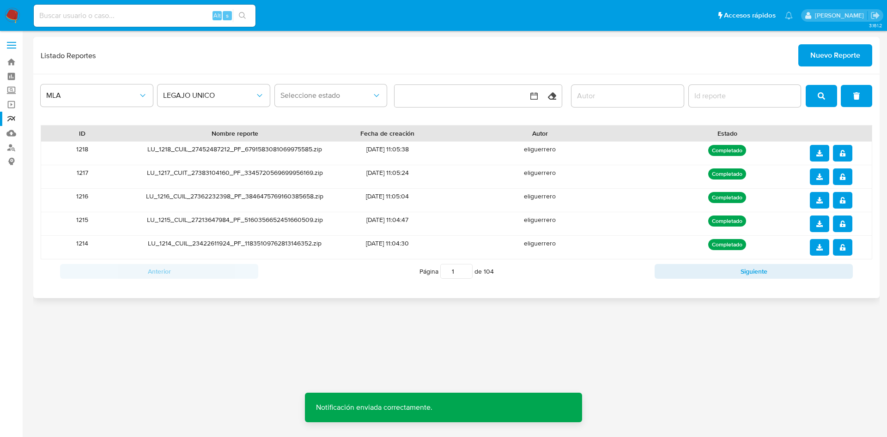
click at [821, 222] on icon "download" at bounding box center [819, 224] width 6 height 6
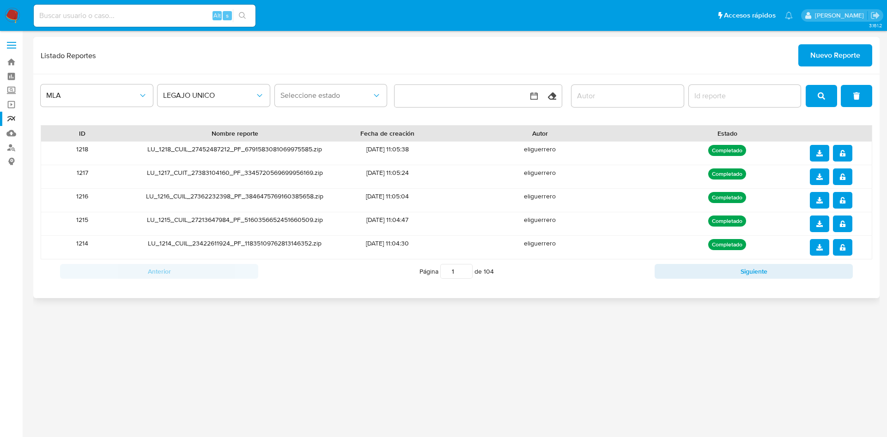
click at [840, 199] on icon "notify_security" at bounding box center [842, 200] width 6 height 6
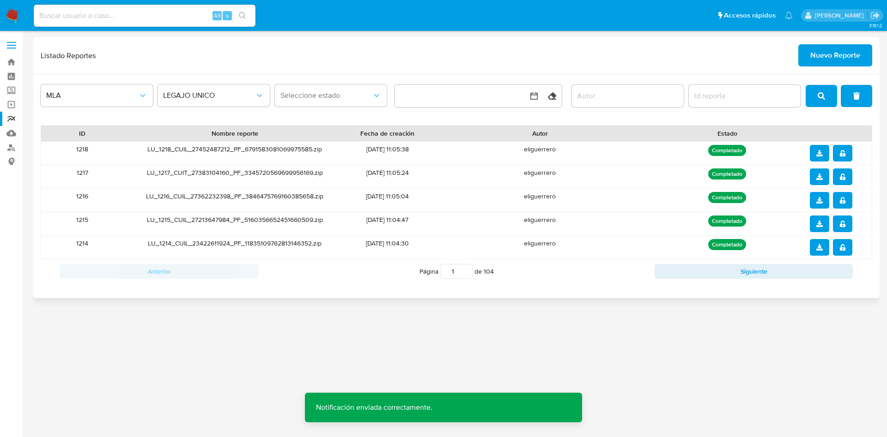
click at [817, 198] on icon "download" at bounding box center [819, 200] width 6 height 6
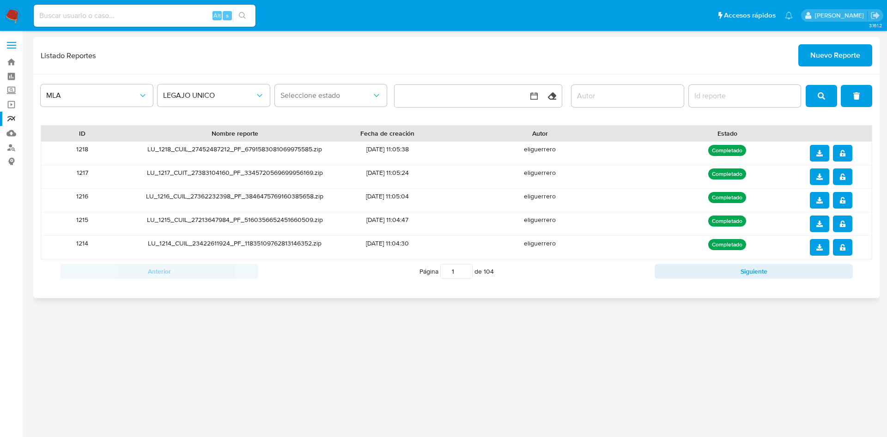
click at [848, 177] on button "notify_security" at bounding box center [842, 177] width 19 height 17
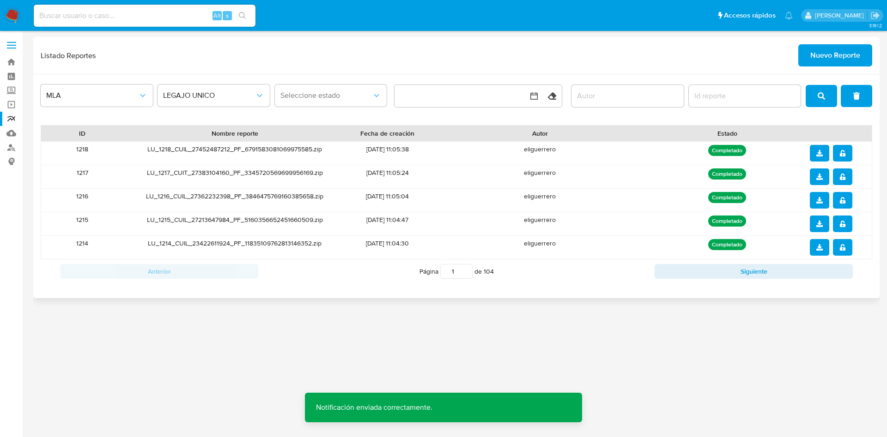
click at [821, 175] on icon "download" at bounding box center [819, 177] width 6 height 6
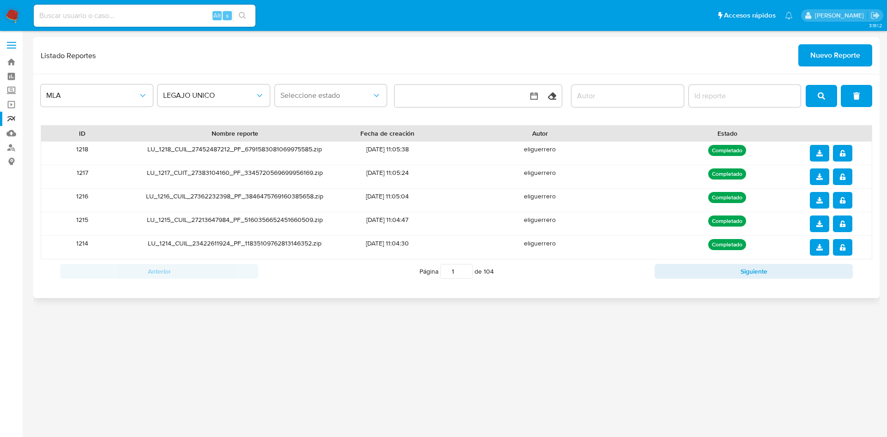
click at [846, 149] on button "notify_security" at bounding box center [842, 153] width 19 height 17
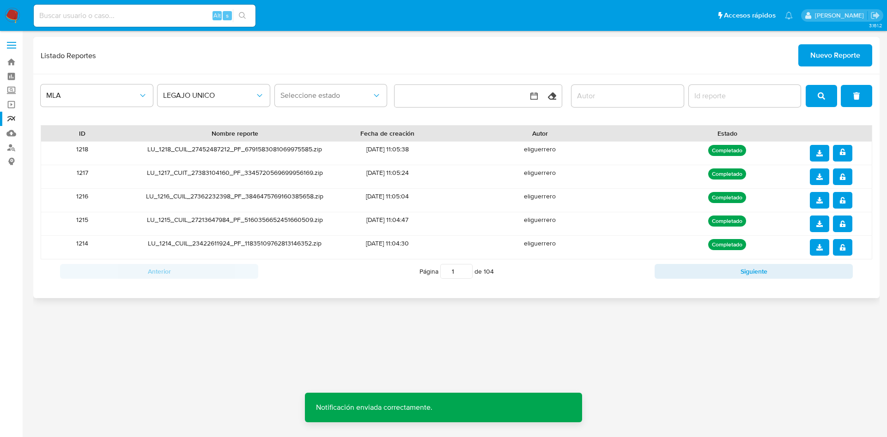
click at [819, 155] on icon "download" at bounding box center [819, 153] width 6 height 6
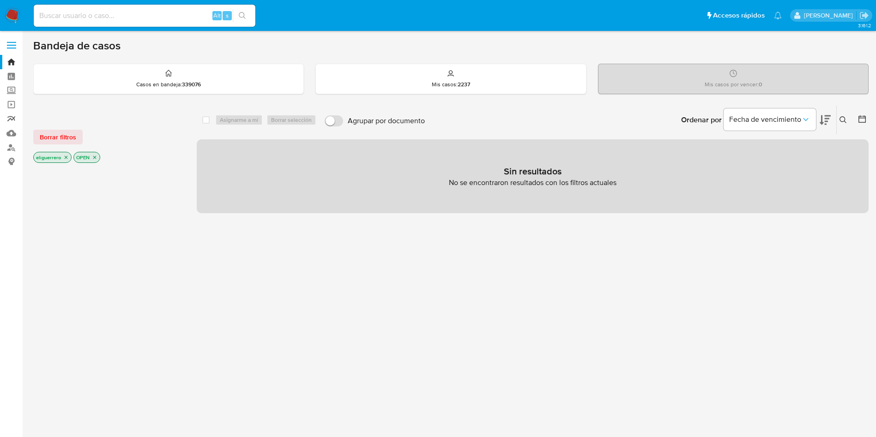
click at [6, 119] on link "Reportes" at bounding box center [55, 119] width 110 height 14
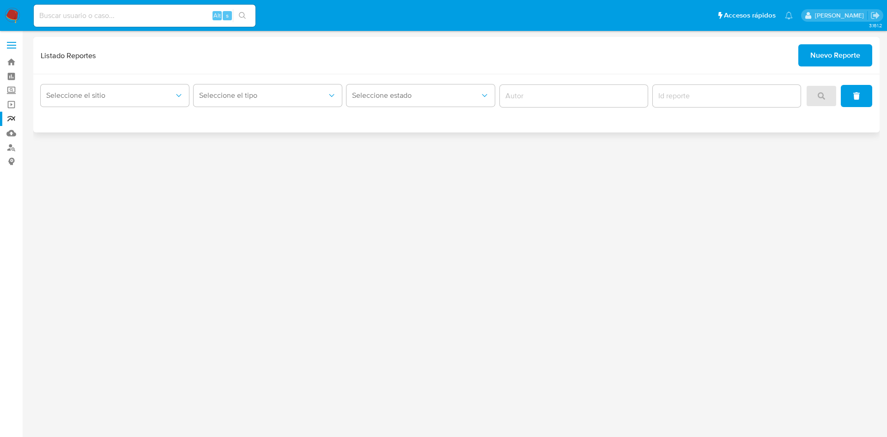
click at [843, 68] on div "Listado Reportes Nuevo Reporte" at bounding box center [456, 55] width 846 height 37
click at [846, 55] on span "Nuevo Reporte" at bounding box center [835, 55] width 50 height 20
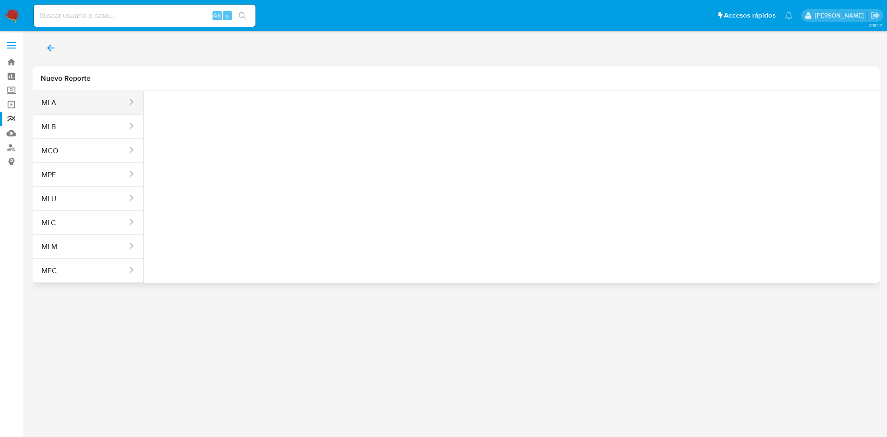
click at [72, 102] on button "MLA" at bounding box center [80, 103] width 95 height 22
click at [206, 112] on span "Seleccione una opcion" at bounding box center [197, 115] width 81 height 9
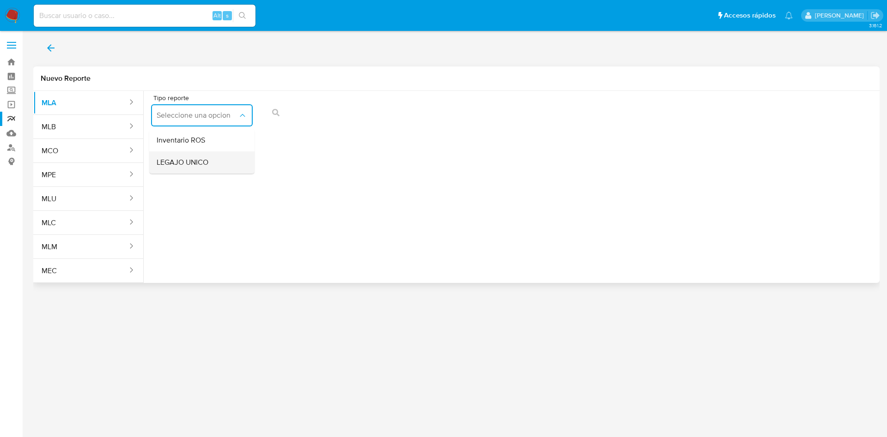
click at [209, 164] on div "LEGAJO UNICO" at bounding box center [199, 162] width 85 height 22
click at [302, 122] on button "CDI" at bounding box center [311, 115] width 102 height 22
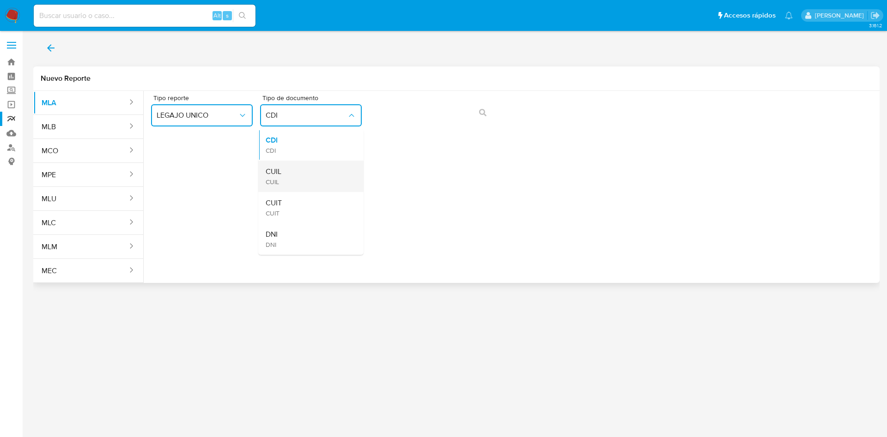
click at [296, 171] on div "CUIL CUIL" at bounding box center [308, 176] width 85 height 31
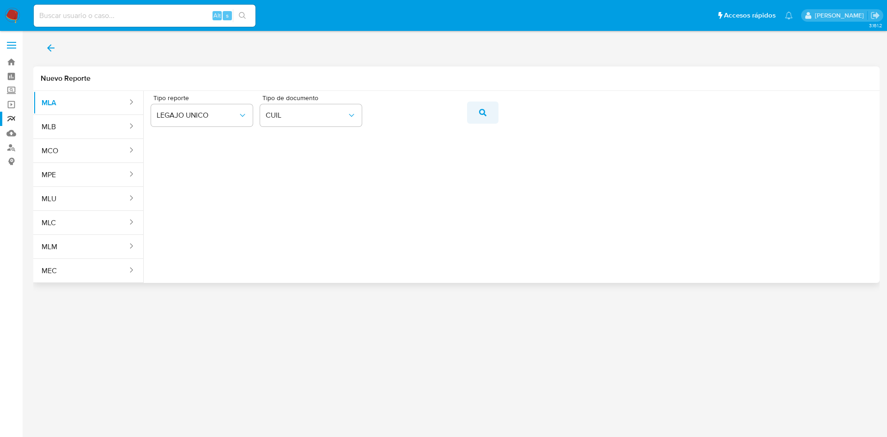
click at [474, 116] on button "action-search" at bounding box center [482, 113] width 31 height 22
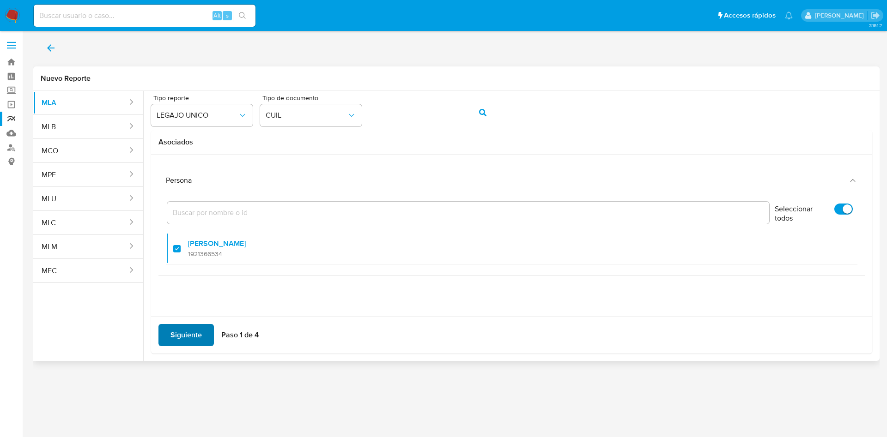
click at [175, 331] on span "Siguiente" at bounding box center [185, 335] width 31 height 20
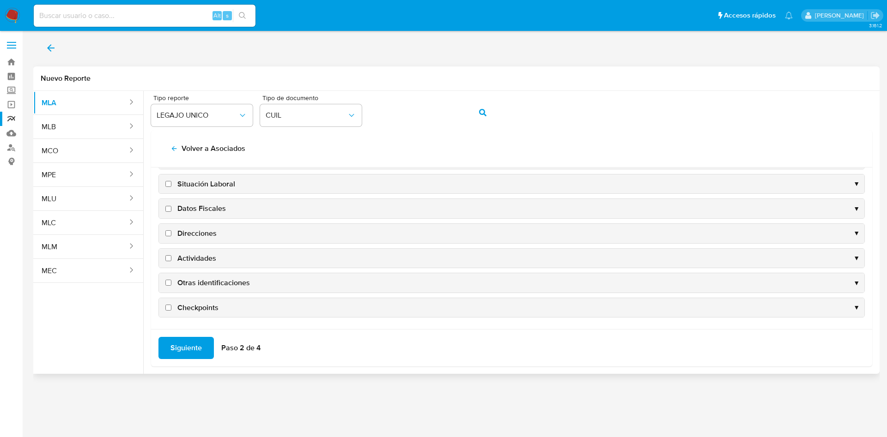
scroll to position [90, 0]
click at [208, 182] on span "Situación Laboral" at bounding box center [206, 184] width 58 height 10
click at [171, 182] on input "Situación Laboral" at bounding box center [168, 184] width 6 height 6
checkbox input "true"
click at [202, 209] on span "Datos Fiscales" at bounding box center [201, 208] width 48 height 10
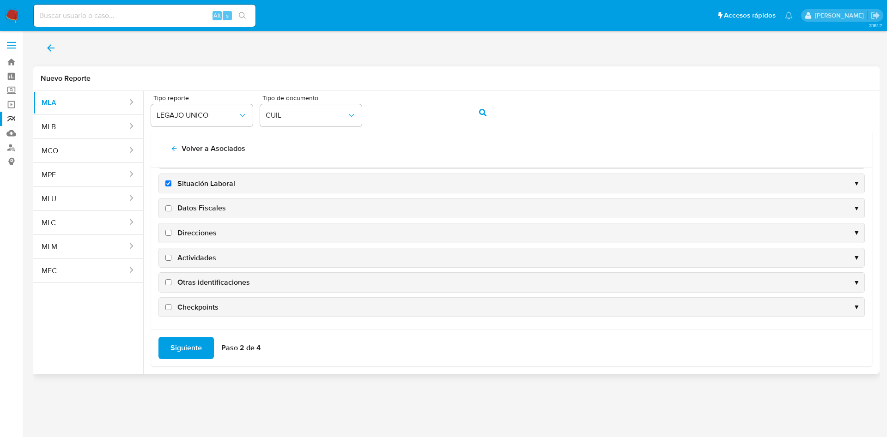
click at [171, 209] on input "Datos Fiscales" at bounding box center [168, 208] width 6 height 6
checkbox input "true"
click at [195, 235] on span "Direcciones" at bounding box center [196, 233] width 39 height 10
click at [171, 235] on input "Direcciones" at bounding box center [168, 233] width 6 height 6
checkbox input "true"
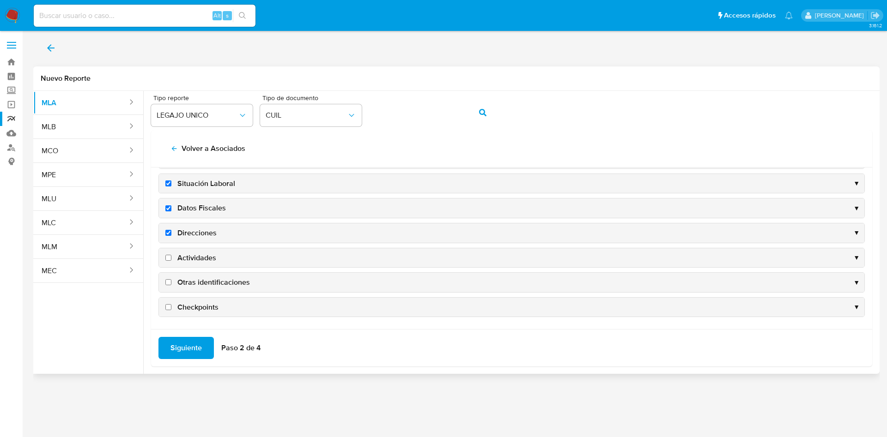
click at [198, 260] on span "Actividades" at bounding box center [196, 258] width 39 height 10
click at [171, 260] on input "Actividades" at bounding box center [168, 258] width 6 height 6
checkbox input "true"
click at [205, 280] on span "Otras identificaciones" at bounding box center [213, 283] width 72 height 10
click at [171, 280] on input "Otras identificaciones" at bounding box center [168, 282] width 6 height 6
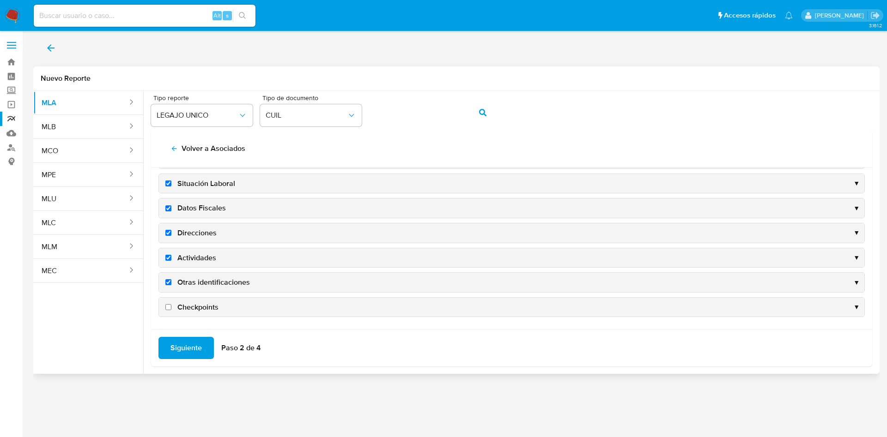
checkbox input "true"
click at [205, 184] on span "Situación Laboral" at bounding box center [206, 184] width 58 height 10
click at [171, 184] on input "Situación Laboral" at bounding box center [168, 184] width 6 height 6
checkbox input "false"
click at [180, 353] on span "Siguiente" at bounding box center [185, 348] width 31 height 20
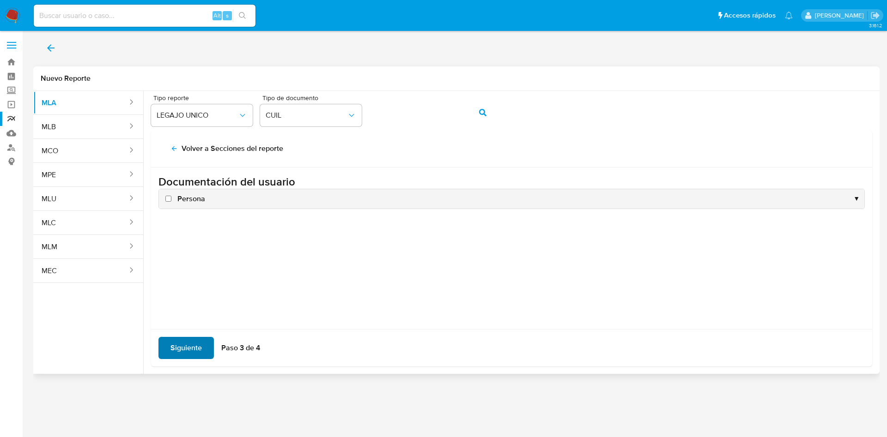
scroll to position [0, 0]
click at [189, 197] on span "Persona" at bounding box center [191, 199] width 28 height 10
click at [171, 197] on input "Persona" at bounding box center [168, 199] width 6 height 6
checkbox input "true"
click at [186, 346] on span "Siguiente" at bounding box center [185, 348] width 31 height 20
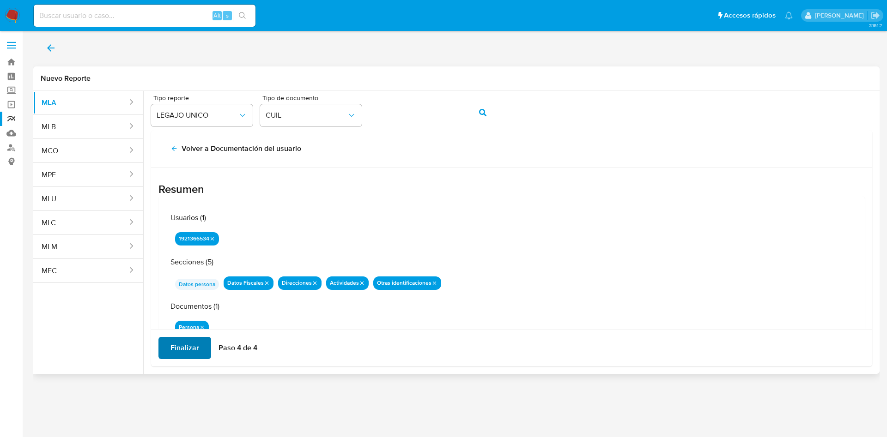
click at [190, 345] on span "Finalizar" at bounding box center [184, 348] width 29 height 20
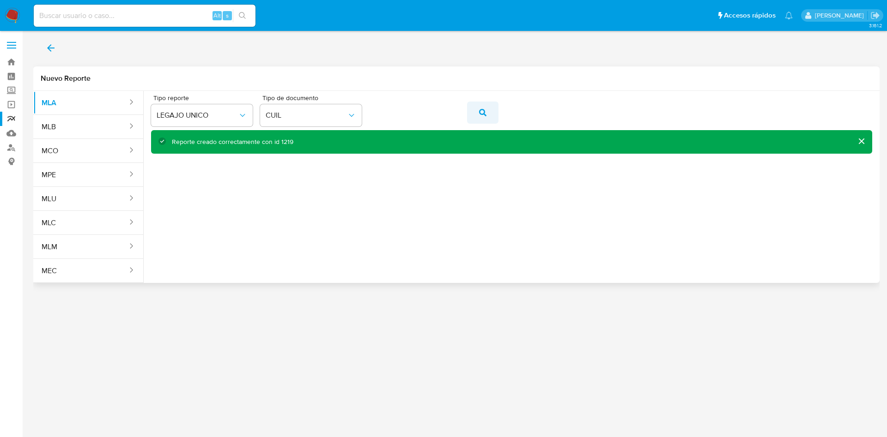
click at [487, 105] on button "action-search" at bounding box center [482, 113] width 31 height 22
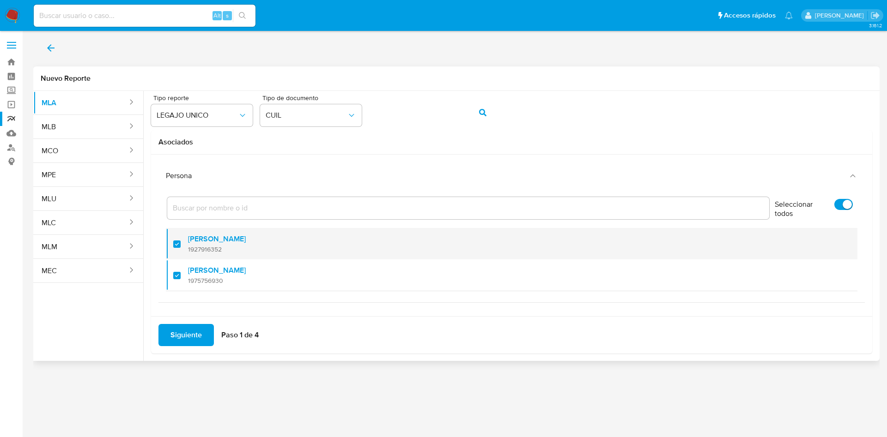
scroll to position [6, 0]
click at [194, 247] on span "1927916352" at bounding box center [217, 248] width 58 height 8
checkbox input "false"
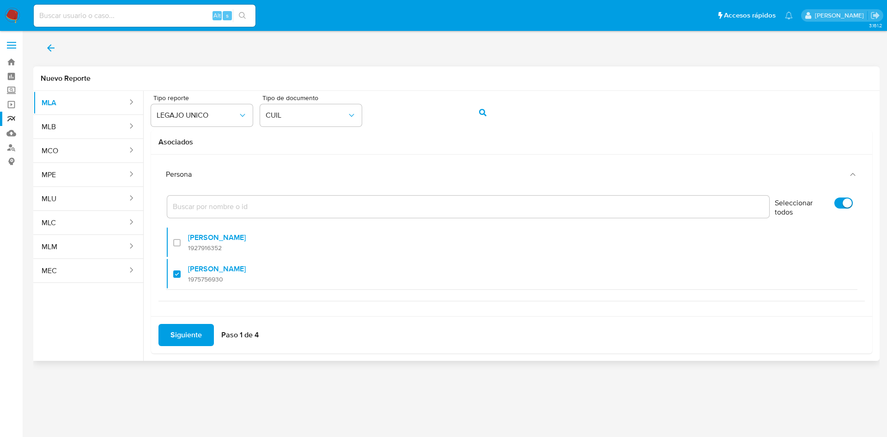
click at [193, 336] on span "Siguiente" at bounding box center [185, 335] width 31 height 20
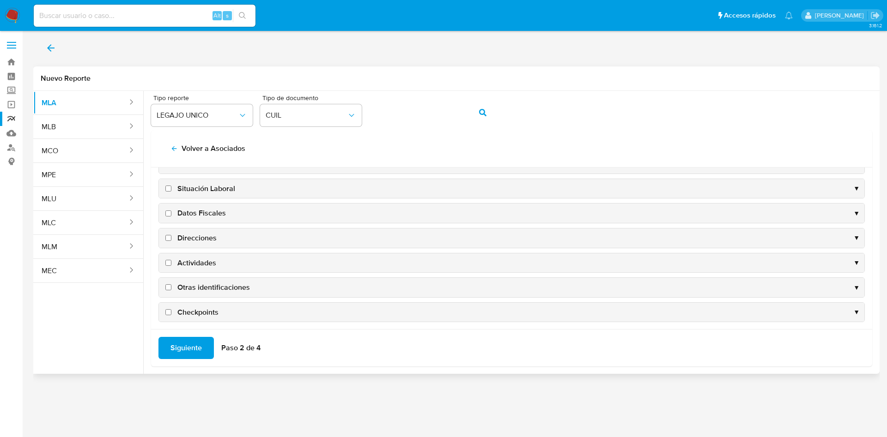
scroll to position [90, 0]
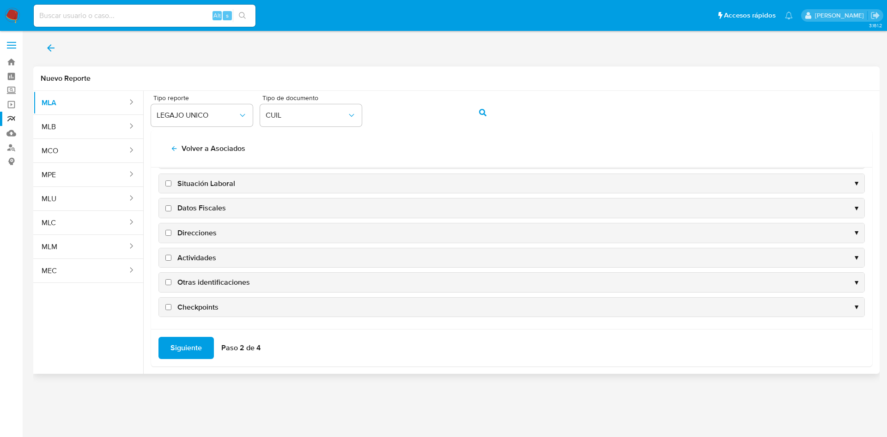
click at [199, 205] on span "Datos Fiscales" at bounding box center [201, 208] width 48 height 10
click at [171, 205] on input "Datos Fiscales" at bounding box center [168, 208] width 6 height 6
checkbox input "true"
click at [195, 228] on span "Direcciones" at bounding box center [196, 233] width 39 height 10
click at [171, 230] on input "Direcciones" at bounding box center [168, 233] width 6 height 6
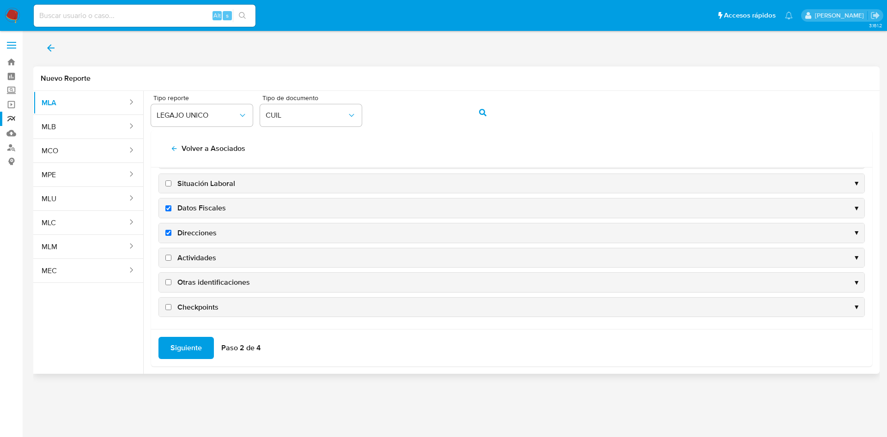
checkbox input "true"
click at [198, 254] on span "Actividades" at bounding box center [196, 258] width 39 height 10
click at [171, 255] on input "Actividades" at bounding box center [168, 258] width 6 height 6
checkbox input "true"
click at [203, 282] on span "Otras identificaciones" at bounding box center [213, 283] width 72 height 10
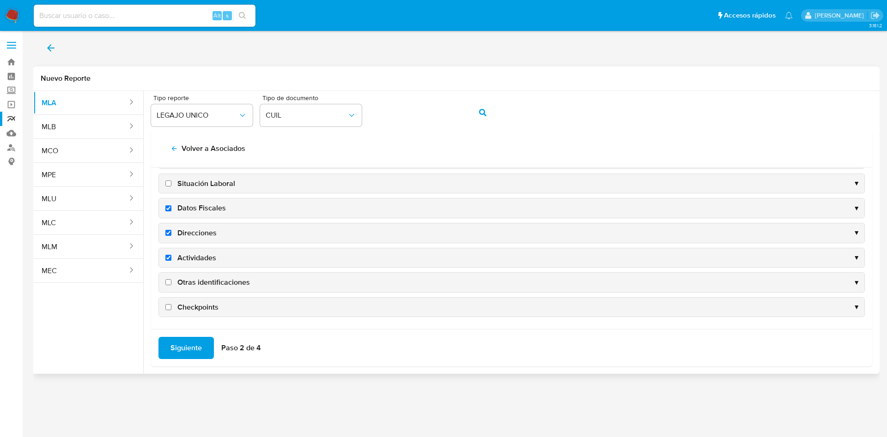
click at [171, 282] on input "Otras identificaciones" at bounding box center [168, 282] width 6 height 6
checkbox input "true"
click at [187, 351] on span "Siguiente" at bounding box center [185, 348] width 31 height 20
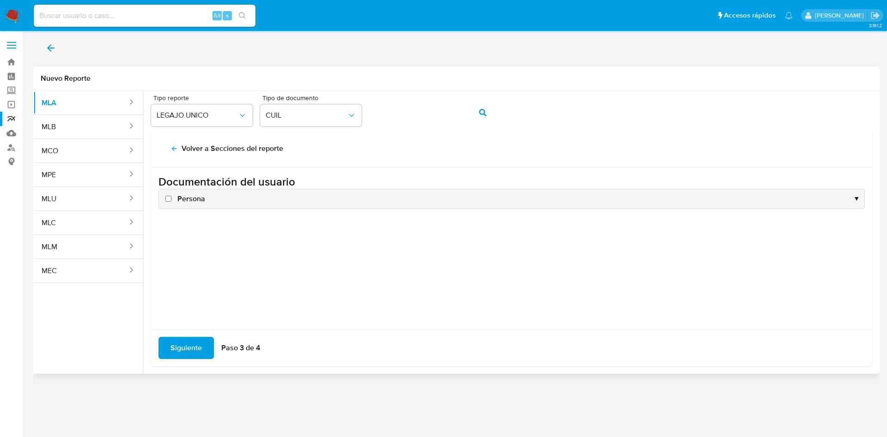
click at [183, 199] on span "Persona" at bounding box center [191, 199] width 28 height 10
click at [171, 199] on input "Persona" at bounding box center [168, 199] width 6 height 6
checkbox input "true"
click at [187, 351] on span "Siguiente" at bounding box center [185, 348] width 31 height 20
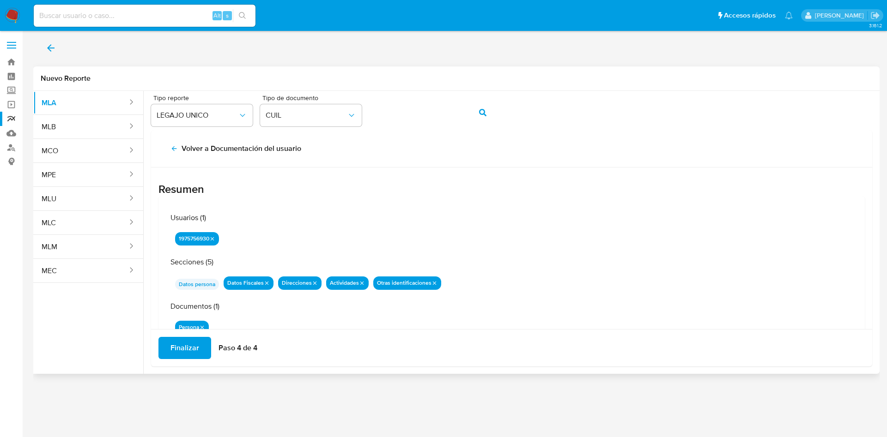
click at [189, 344] on span "Finalizar" at bounding box center [184, 348] width 29 height 20
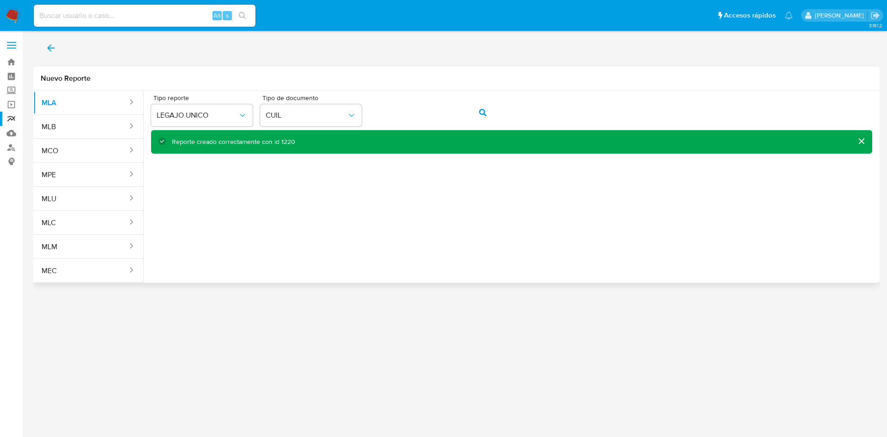
click at [54, 48] on icon "back" at bounding box center [50, 47] width 11 height 11
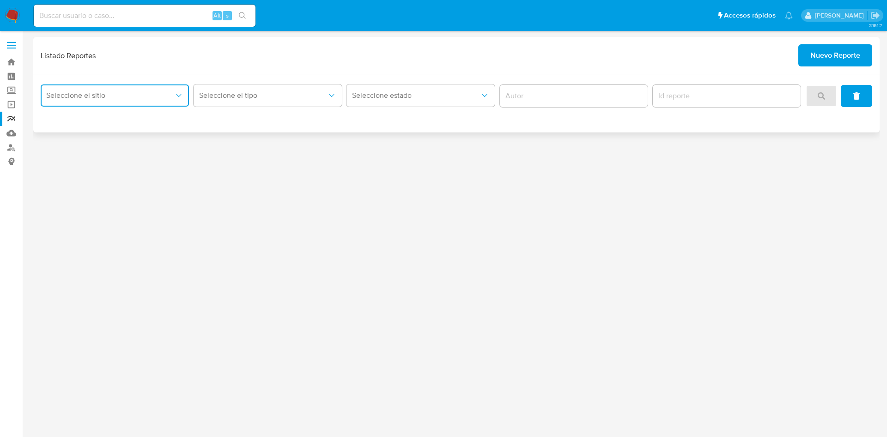
click at [91, 94] on span "Seleccione el sitio" at bounding box center [110, 95] width 128 height 9
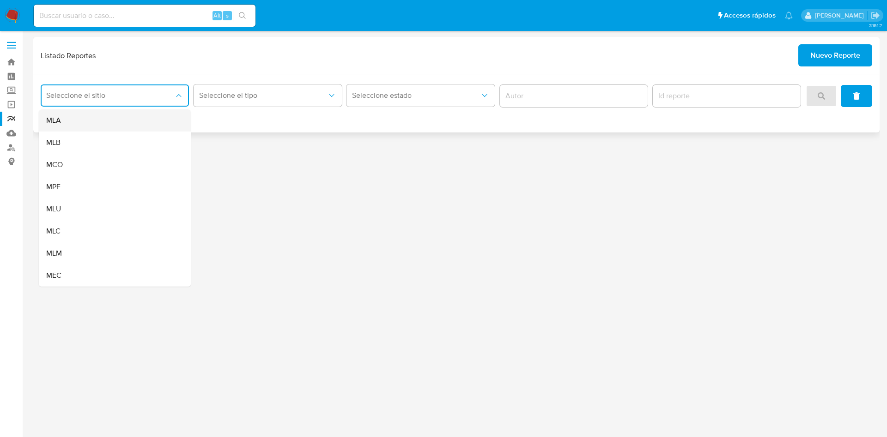
click at [121, 116] on div "MLA" at bounding box center [112, 120] width 132 height 22
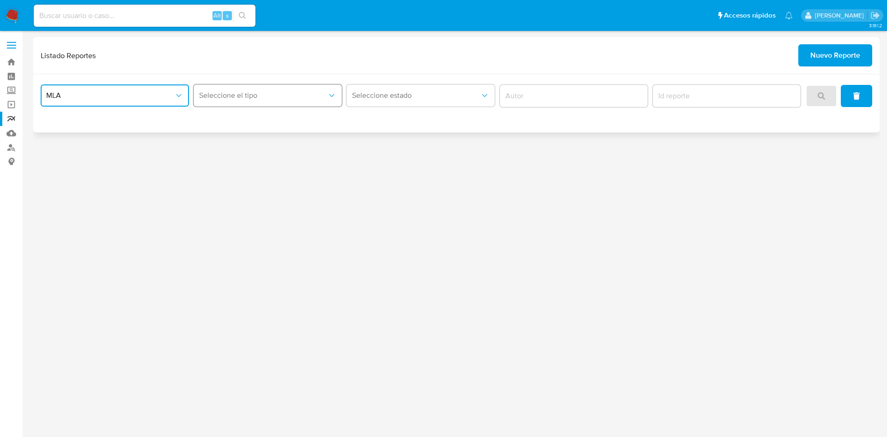
click at [223, 97] on span "Seleccione el tipo" at bounding box center [263, 95] width 128 height 9
click at [223, 141] on span "LEGAJO UNICO" at bounding box center [225, 142] width 52 height 9
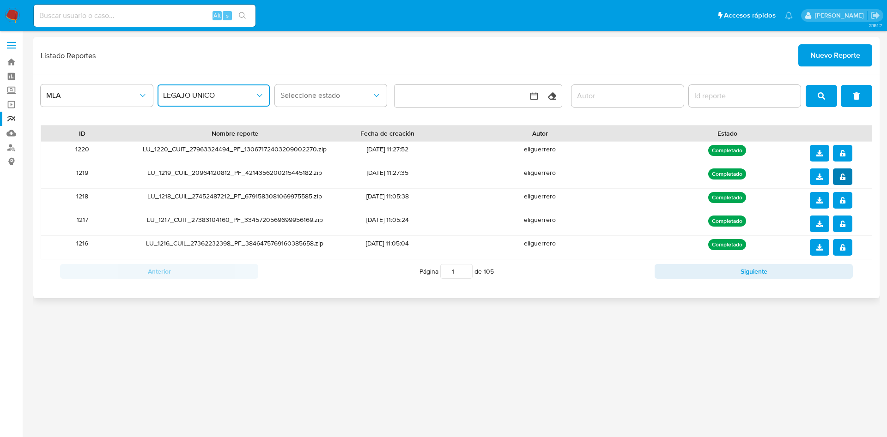
click at [843, 170] on span "notify_security" at bounding box center [842, 176] width 6 height 15
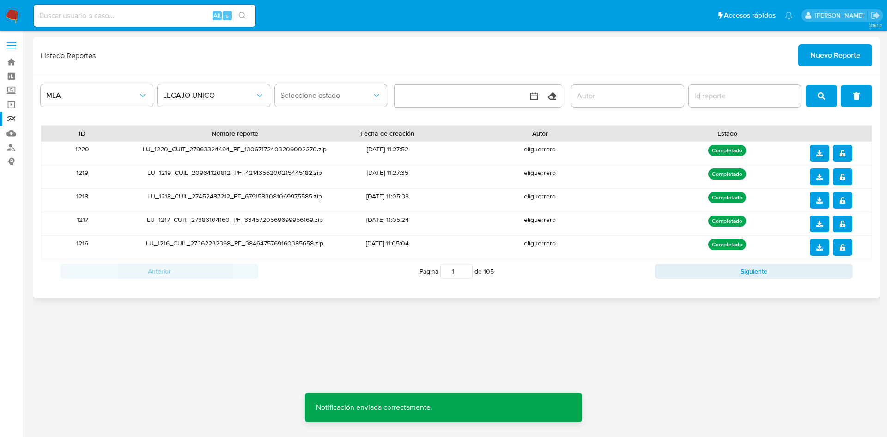
click at [820, 175] on icon "download" at bounding box center [819, 177] width 6 height 6
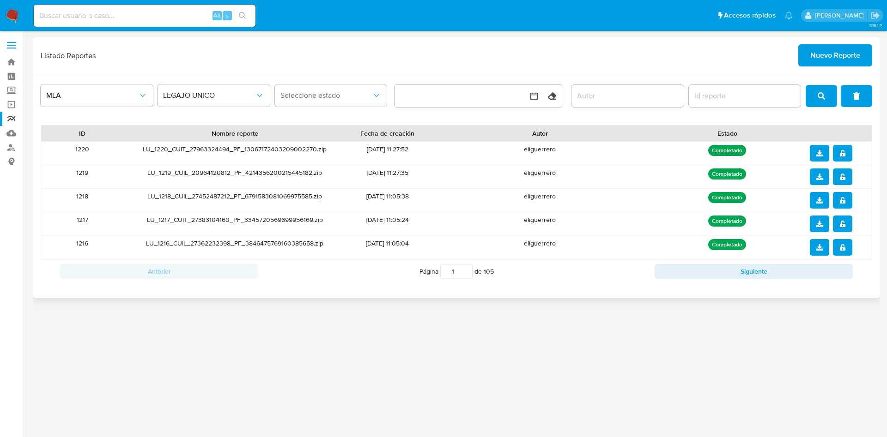
click at [839, 156] on icon "notify_security" at bounding box center [842, 153] width 6 height 6
click at [818, 157] on span "download" at bounding box center [819, 153] width 6 height 15
